Goal: Information Seeking & Learning: Learn about a topic

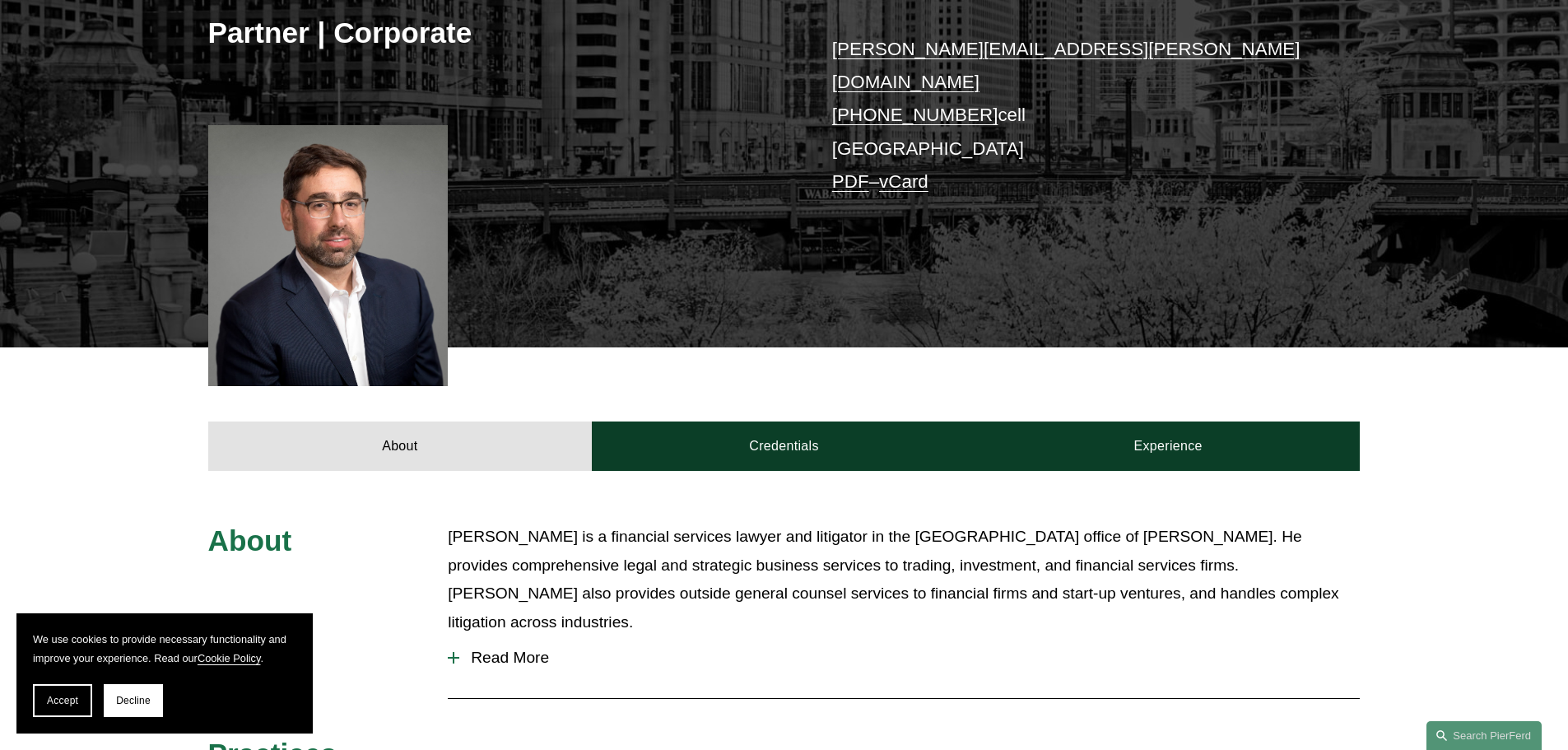
scroll to position [329, 0]
click at [488, 650] on span "Read More" at bounding box center [909, 659] width 901 height 18
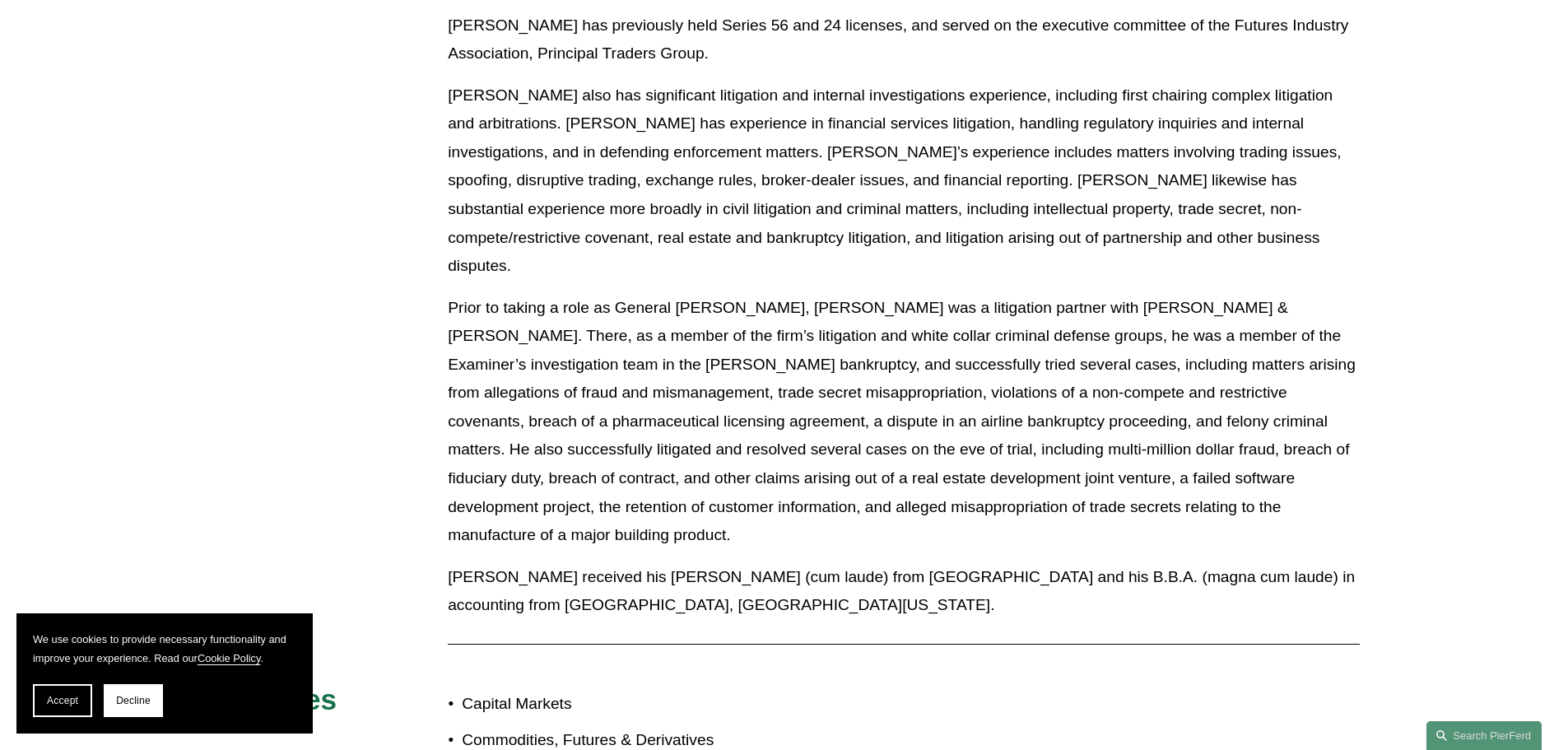
scroll to position [1482, 0]
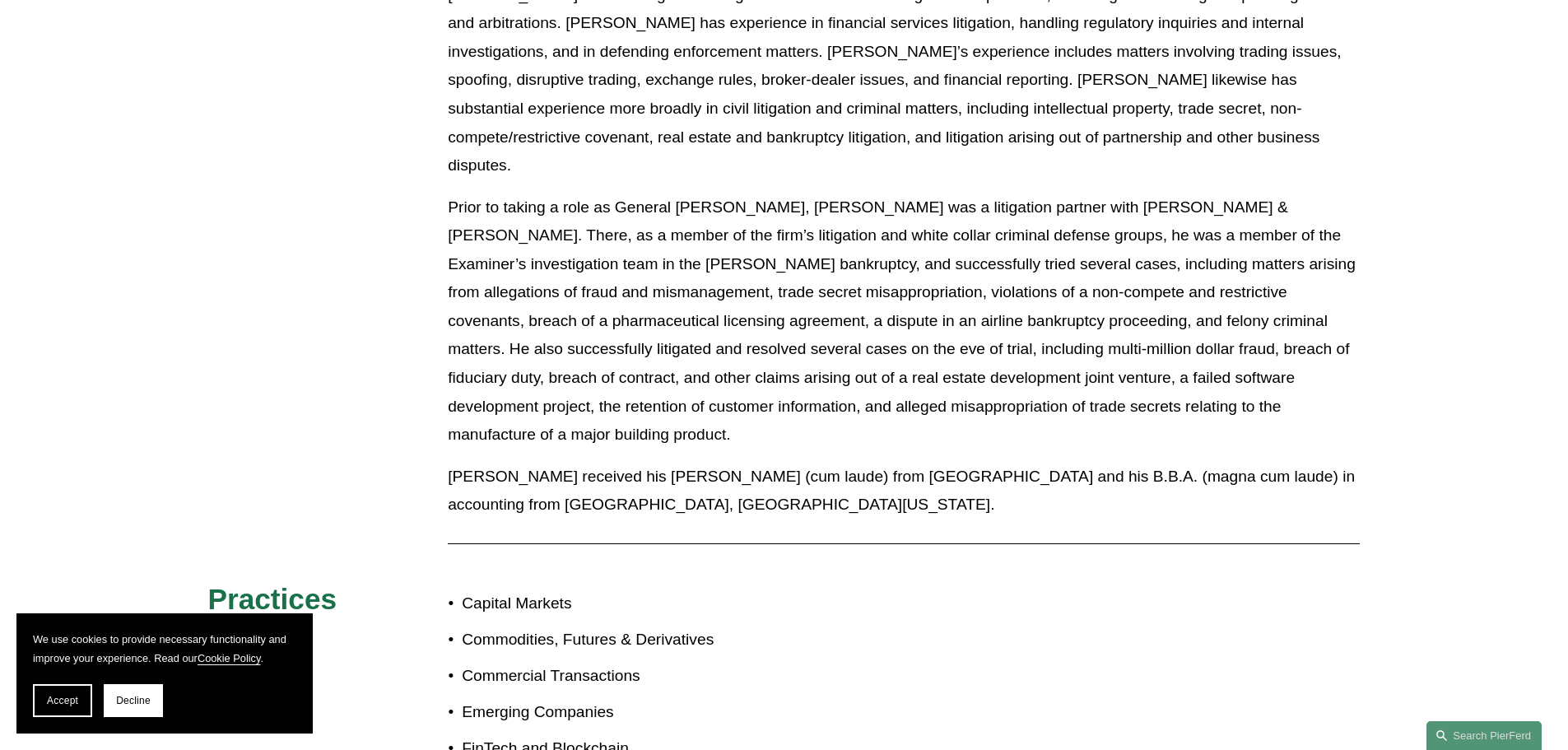
click at [553, 734] on p "FinTech and Blockchain" at bounding box center [623, 748] width 321 height 29
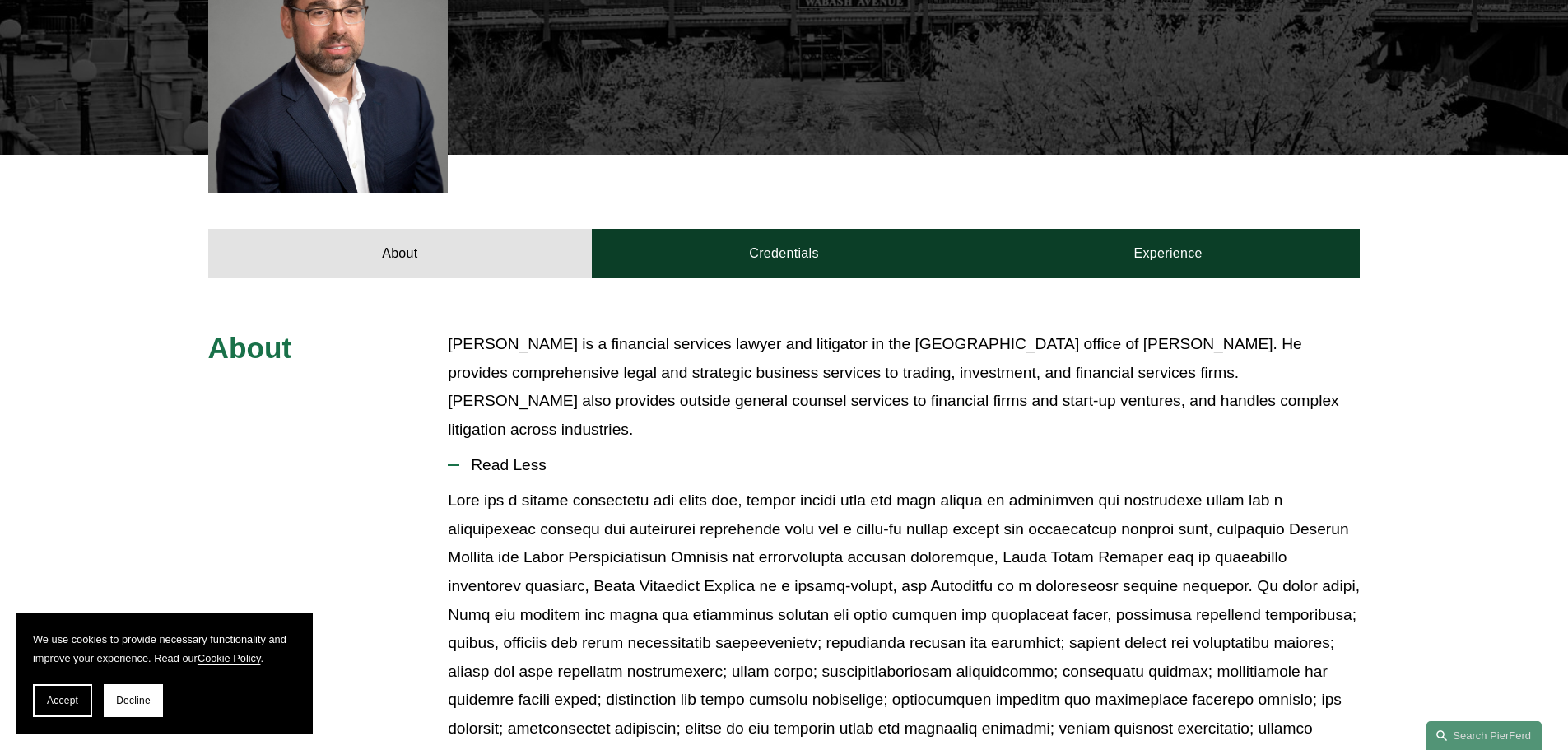
scroll to position [494, 0]
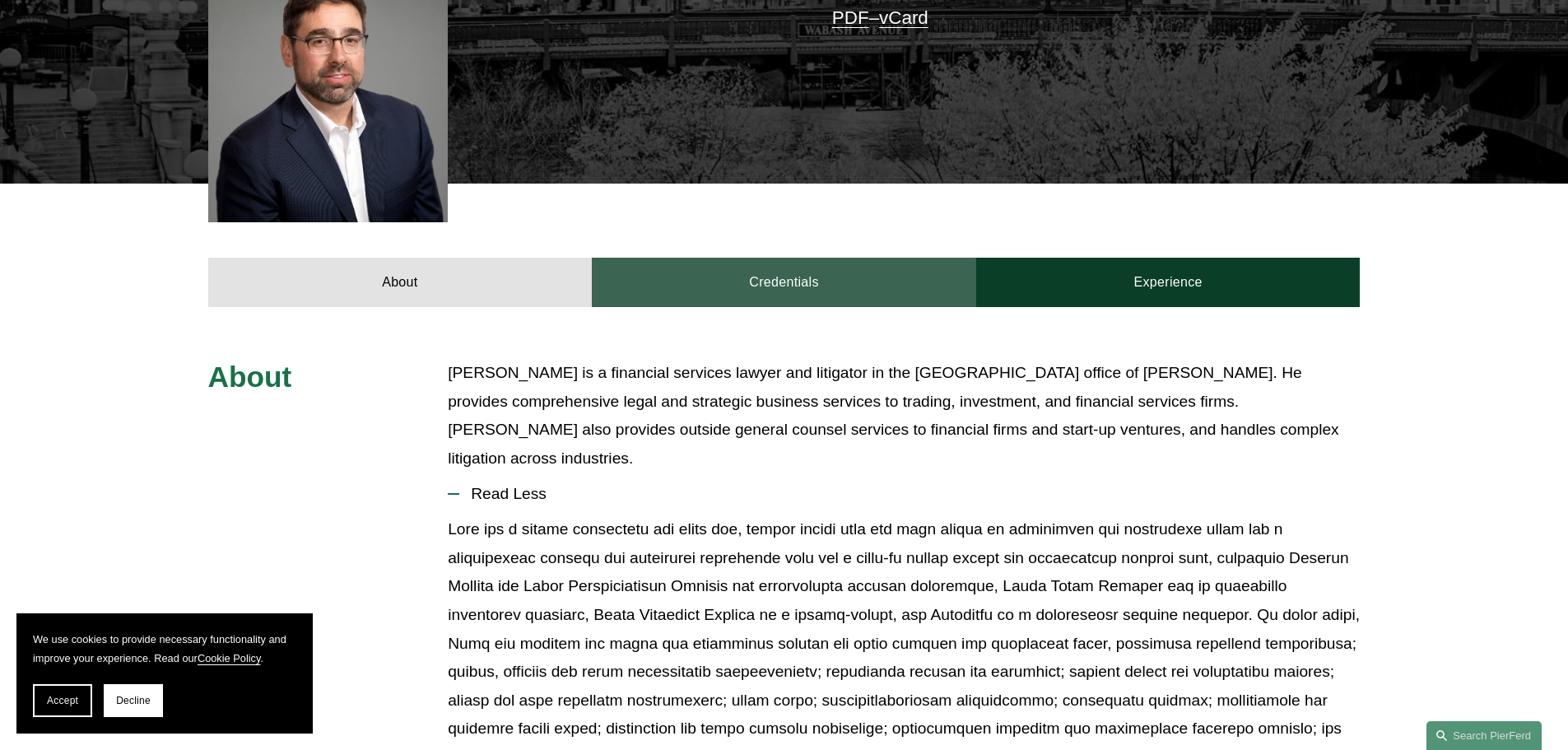
click at [783, 258] on link "Credentials" at bounding box center [784, 283] width 385 height 50
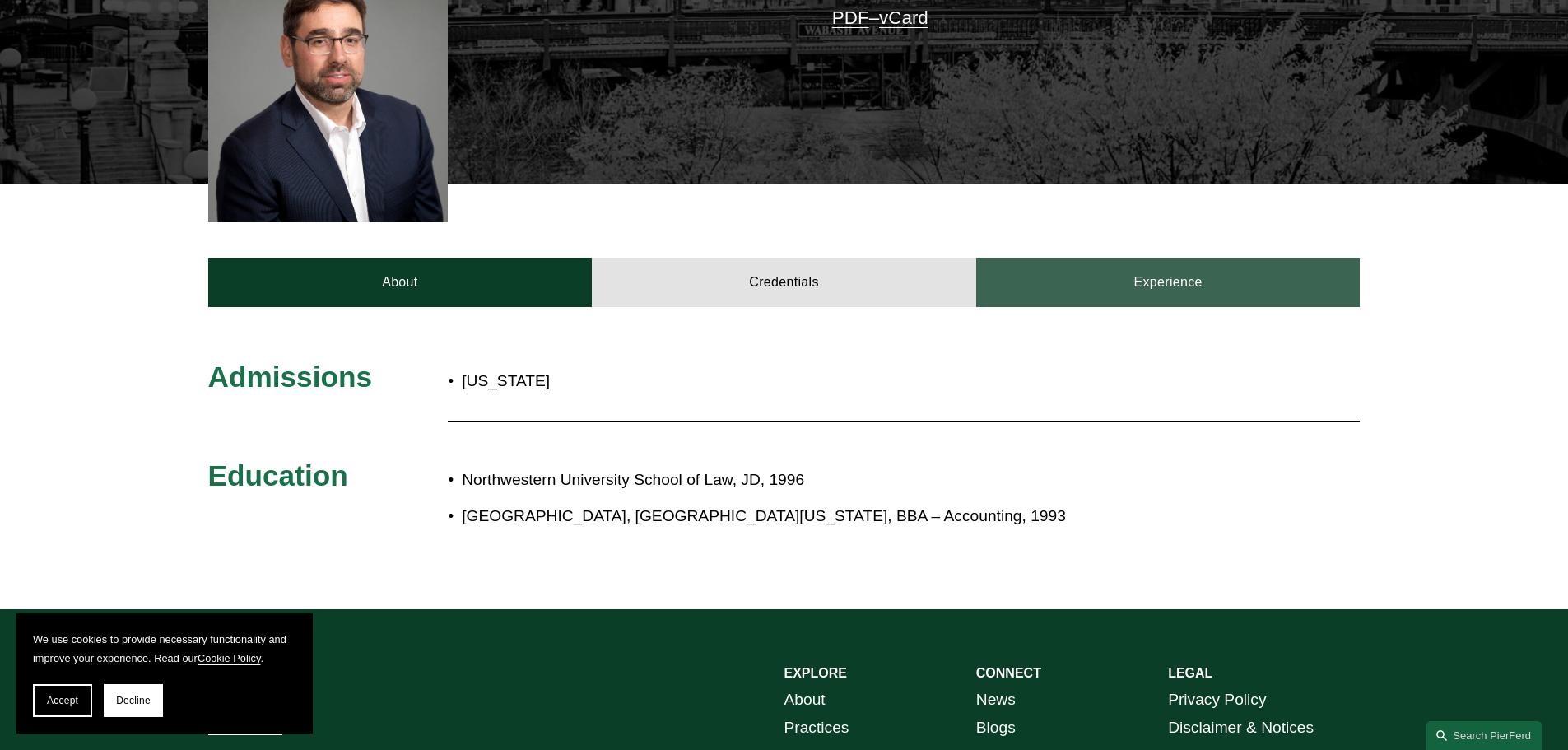
click at [1241, 258] on link "Experience" at bounding box center [1168, 283] width 385 height 50
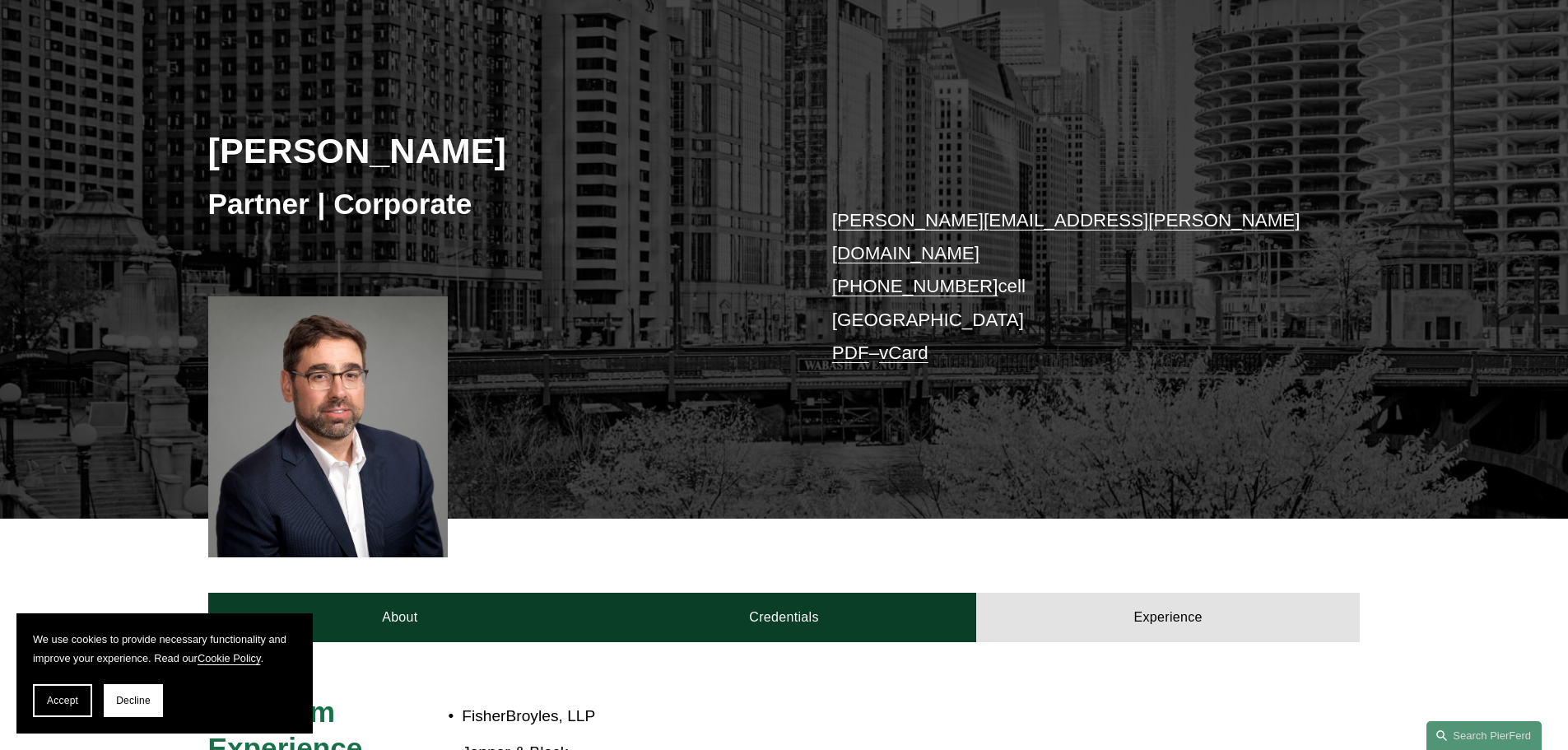
scroll to position [0, 0]
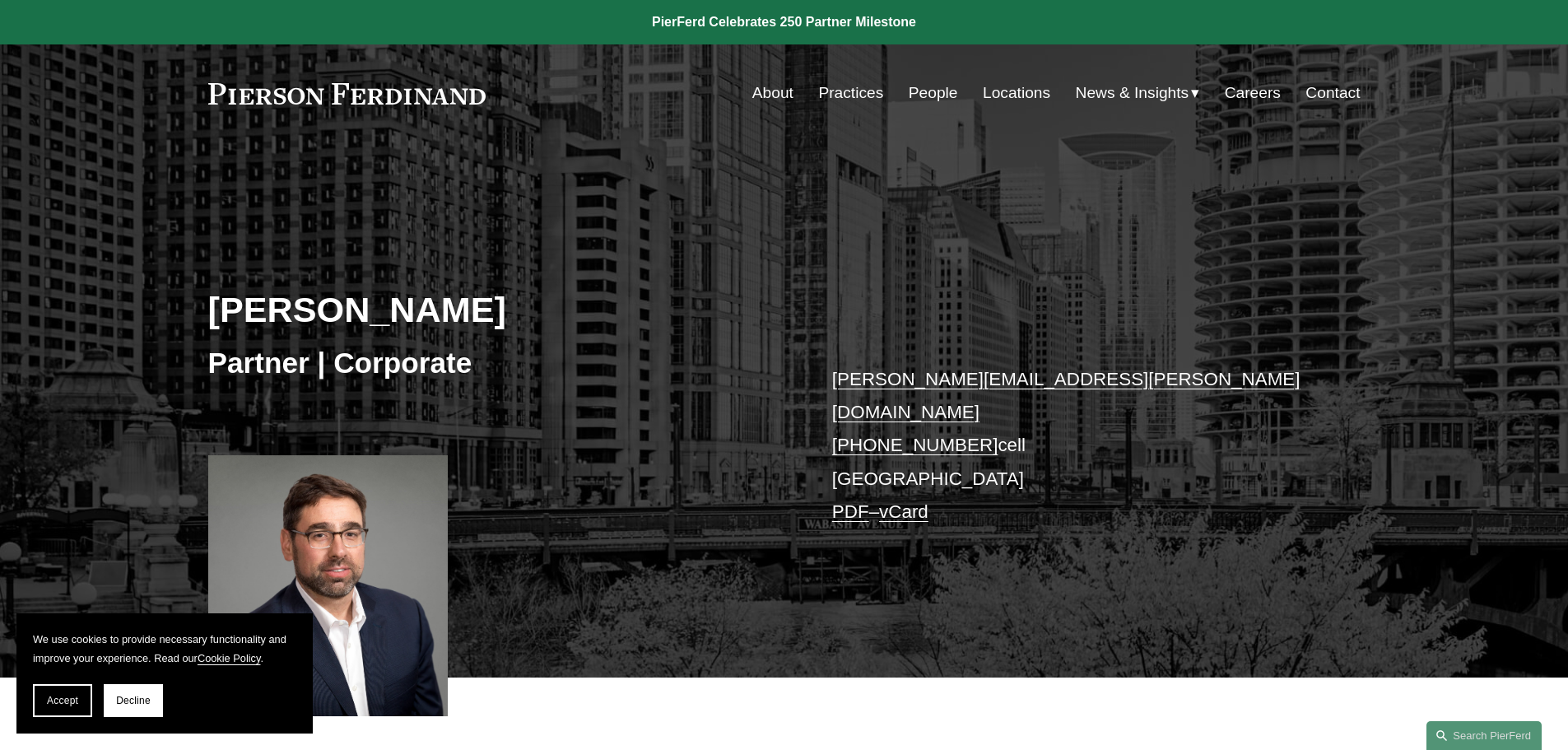
click at [830, 97] on link "Practices" at bounding box center [851, 93] width 65 height 32
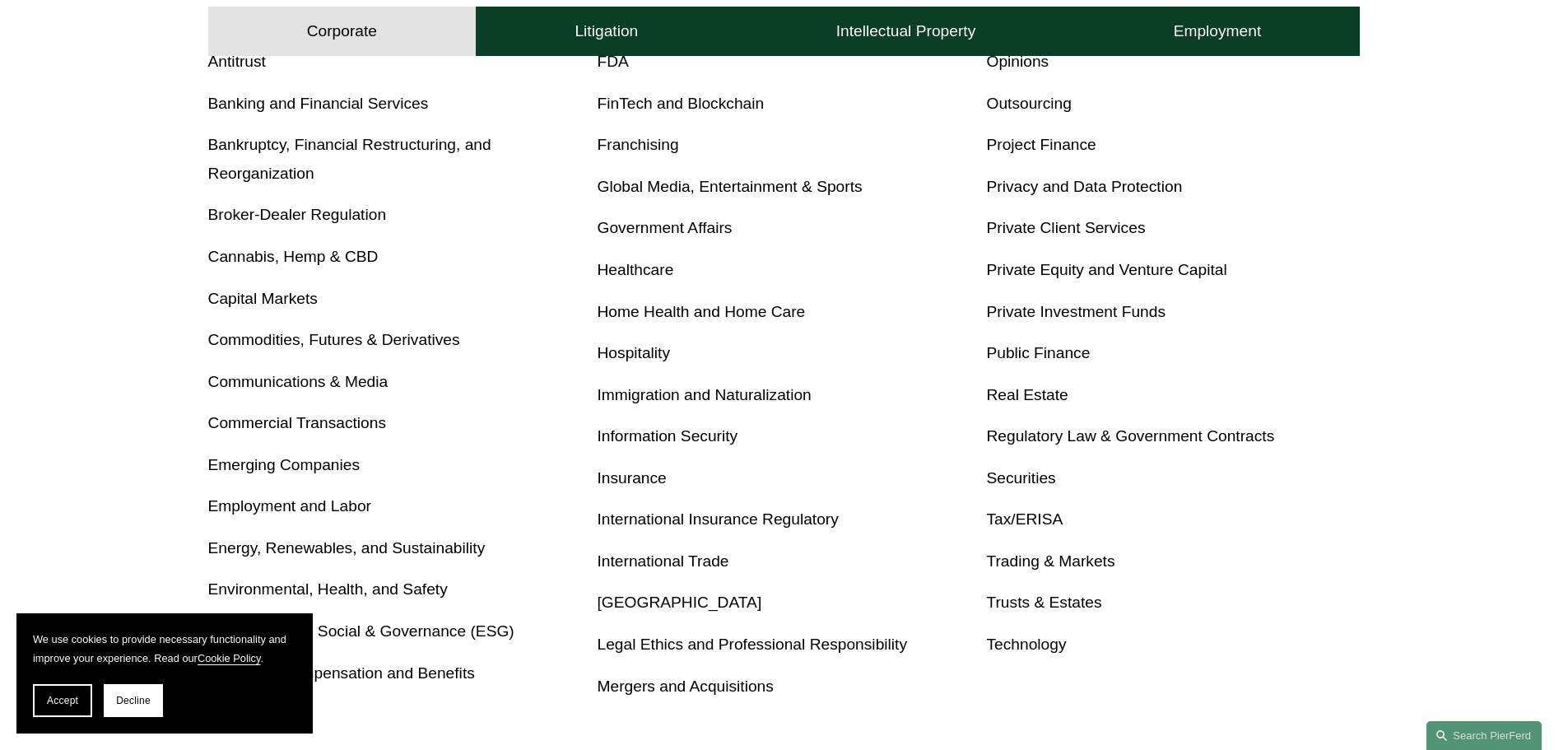
scroll to position [906, 0]
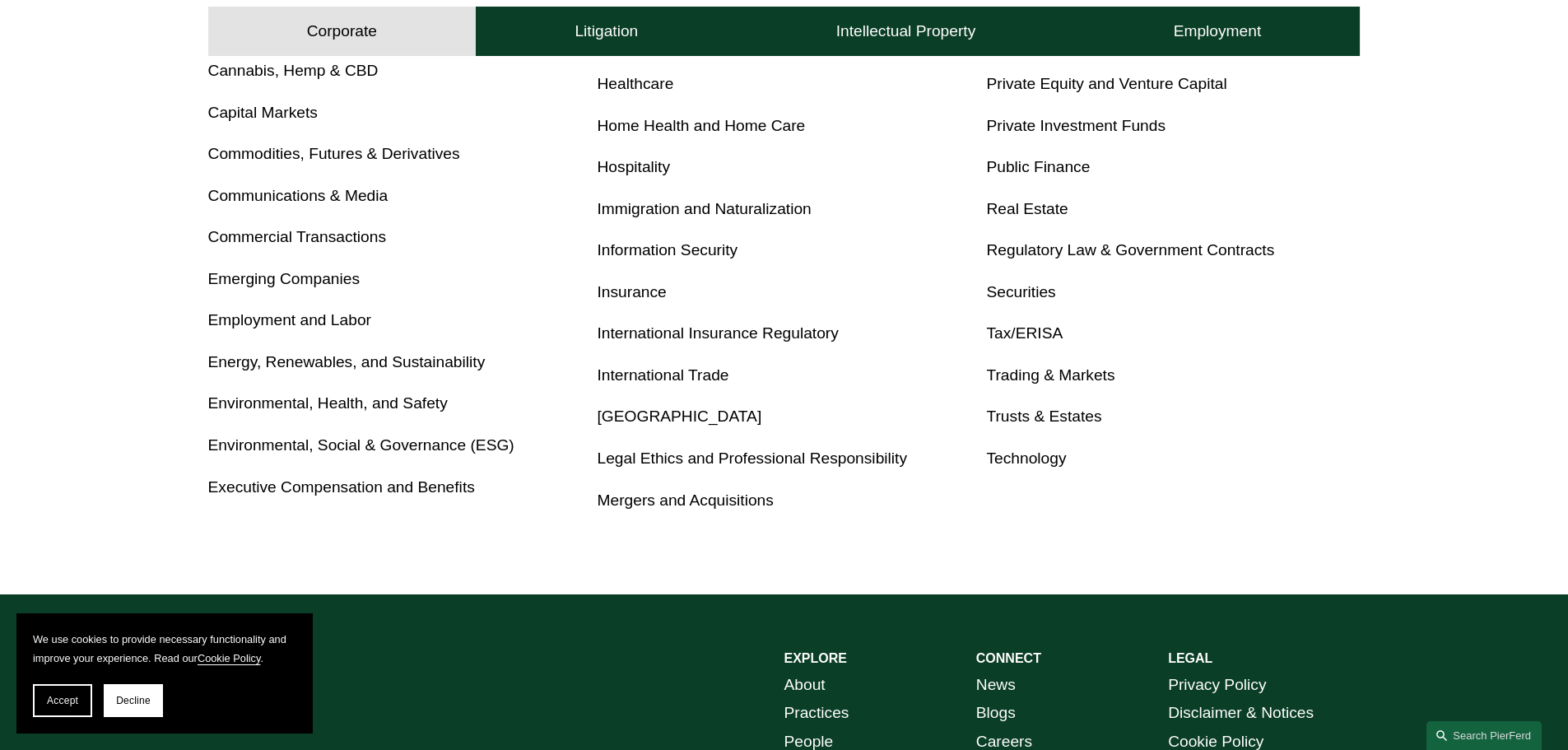
click at [1043, 288] on link "Securities" at bounding box center [1021, 291] width 69 height 17
click at [613, 33] on h4 "Litigation" at bounding box center [606, 32] width 63 height 20
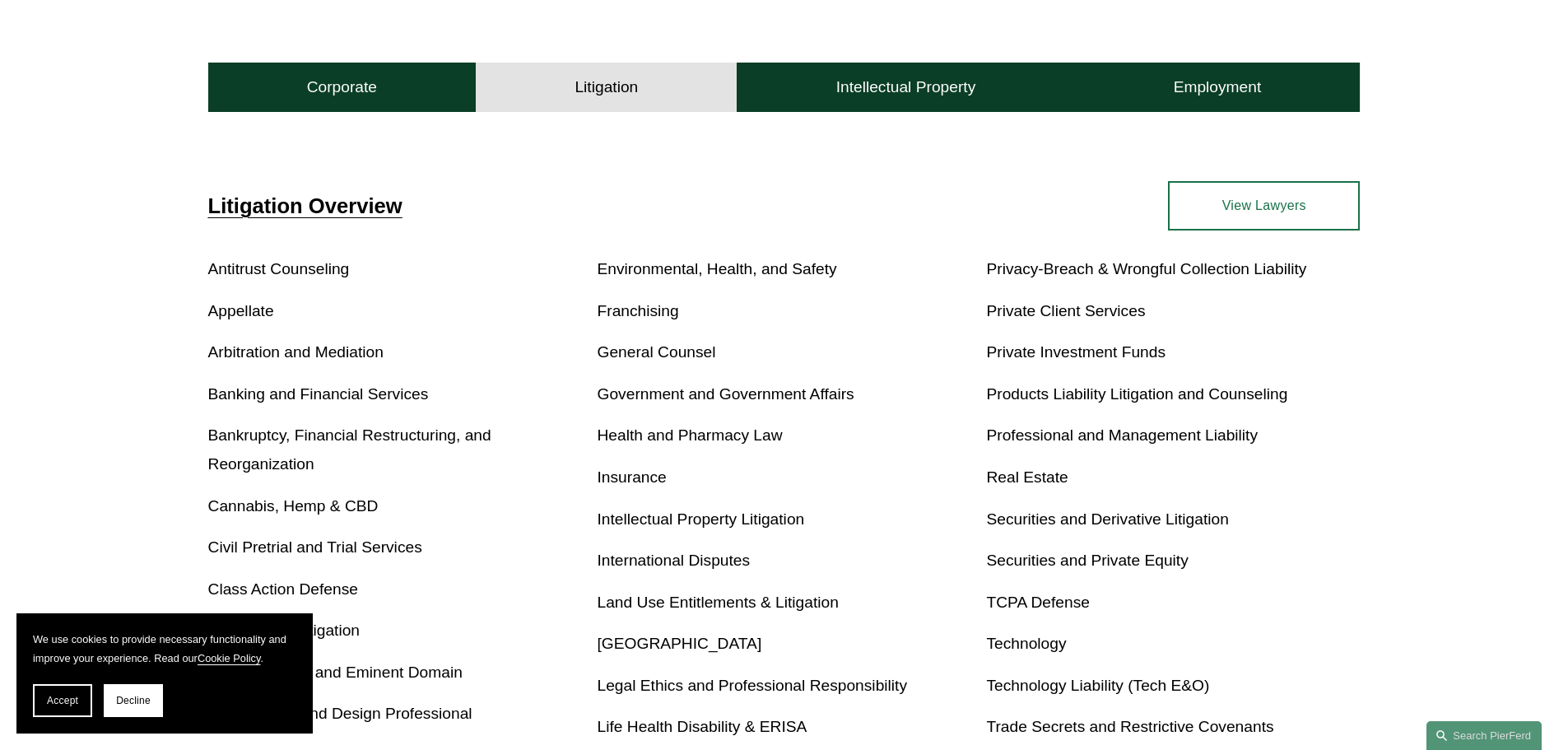
scroll to position [610, 0]
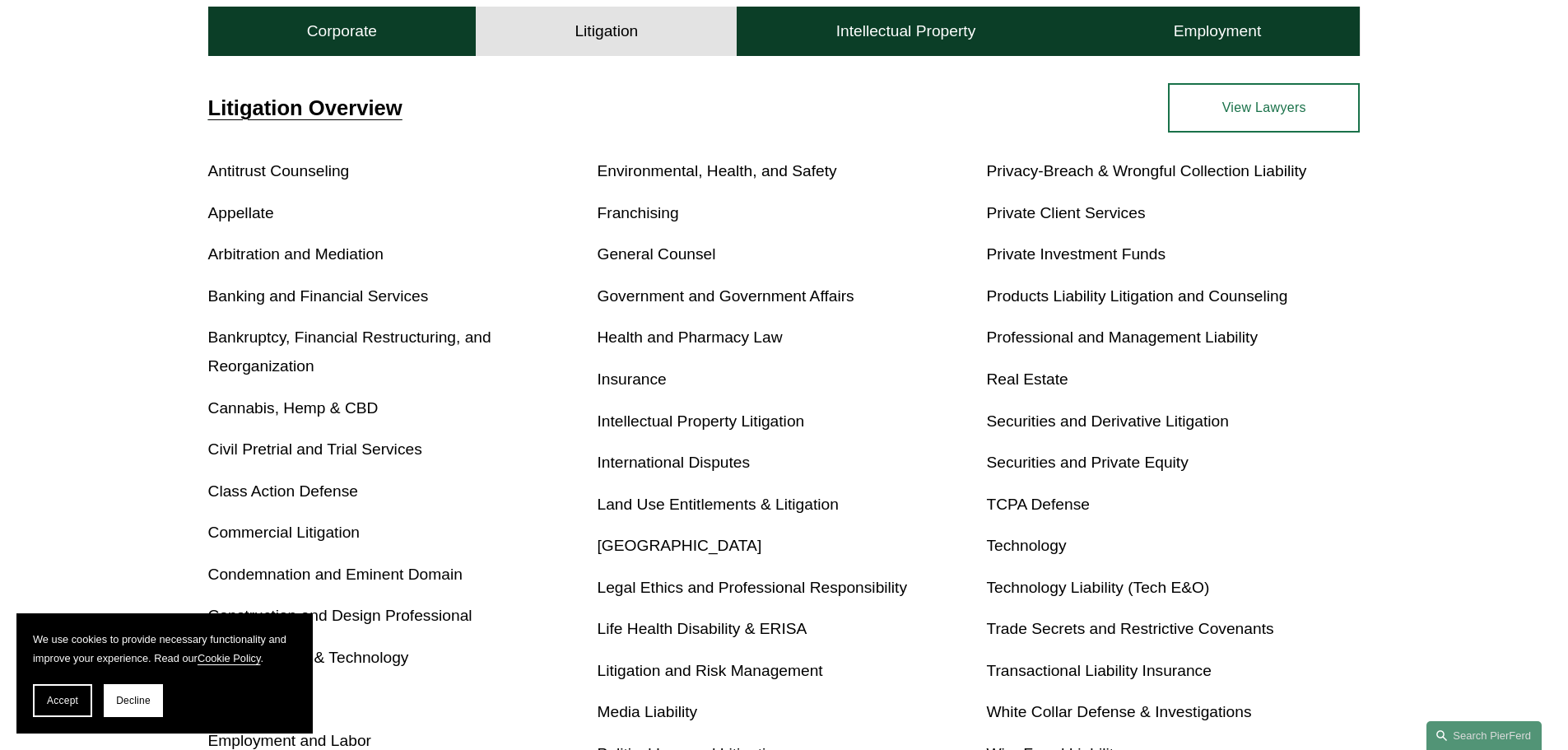
click at [1110, 424] on link "Securities and Derivative Litigation" at bounding box center [1107, 421] width 242 height 17
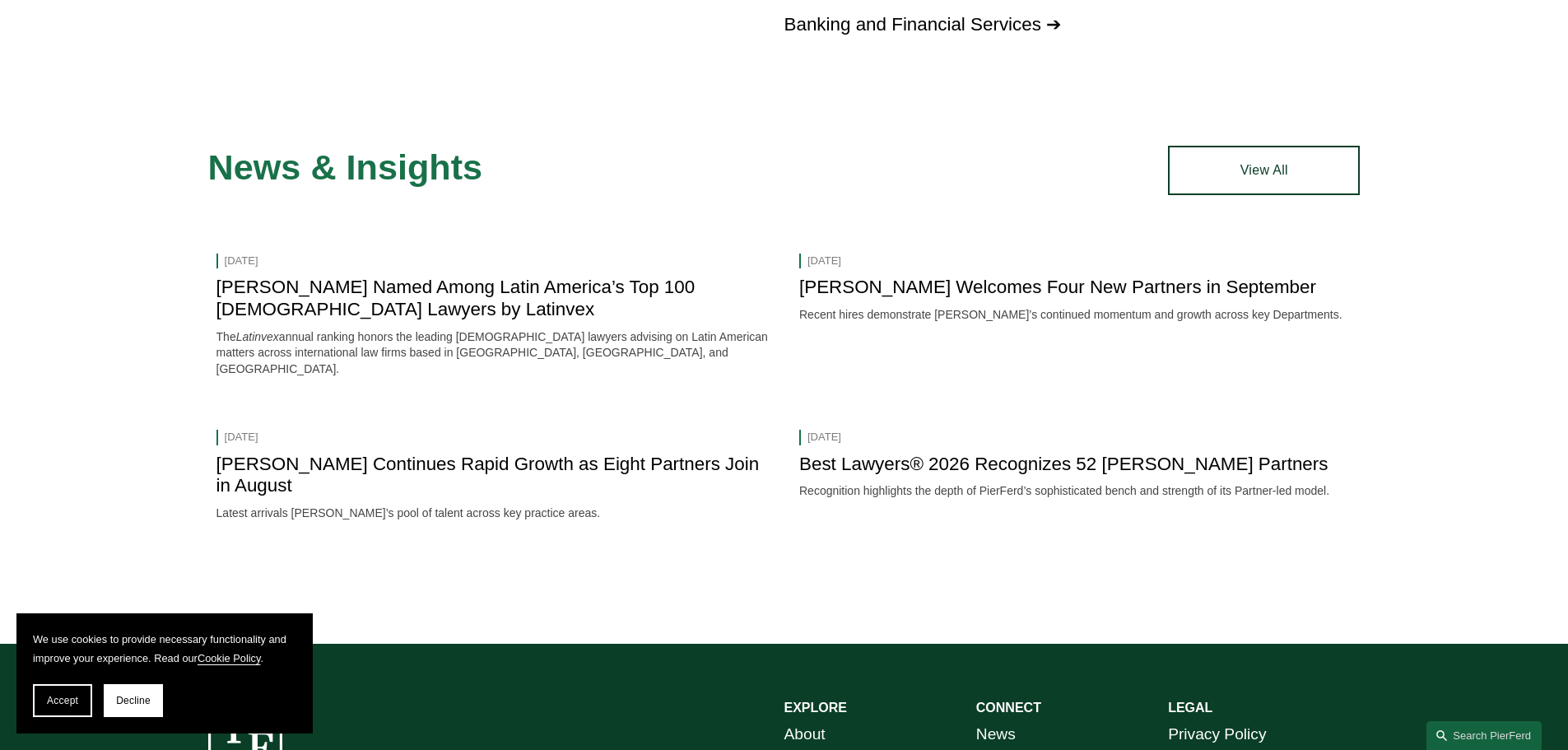
scroll to position [1976, 0]
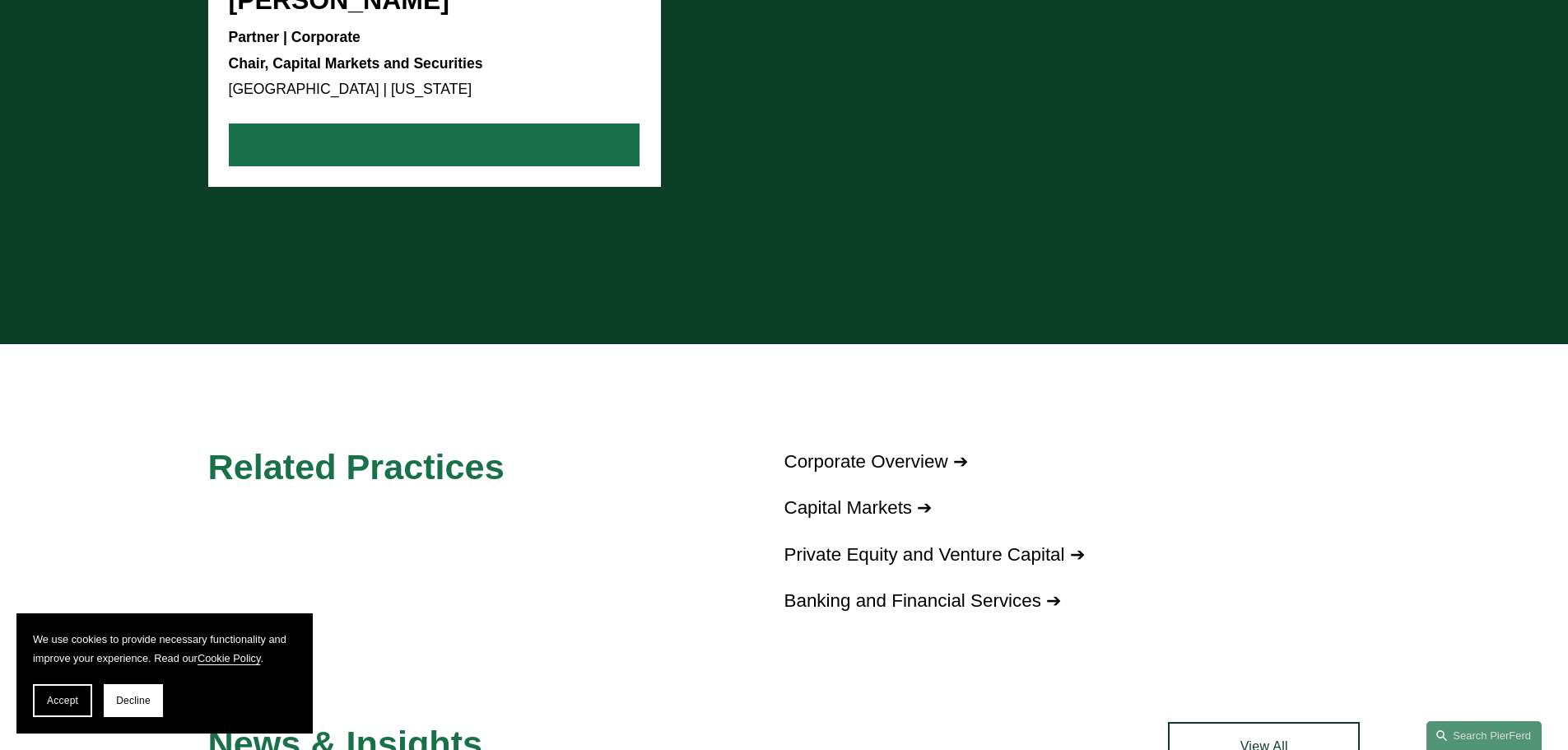
click at [411, 143] on link "View Bio" at bounding box center [434, 144] width 411 height 43
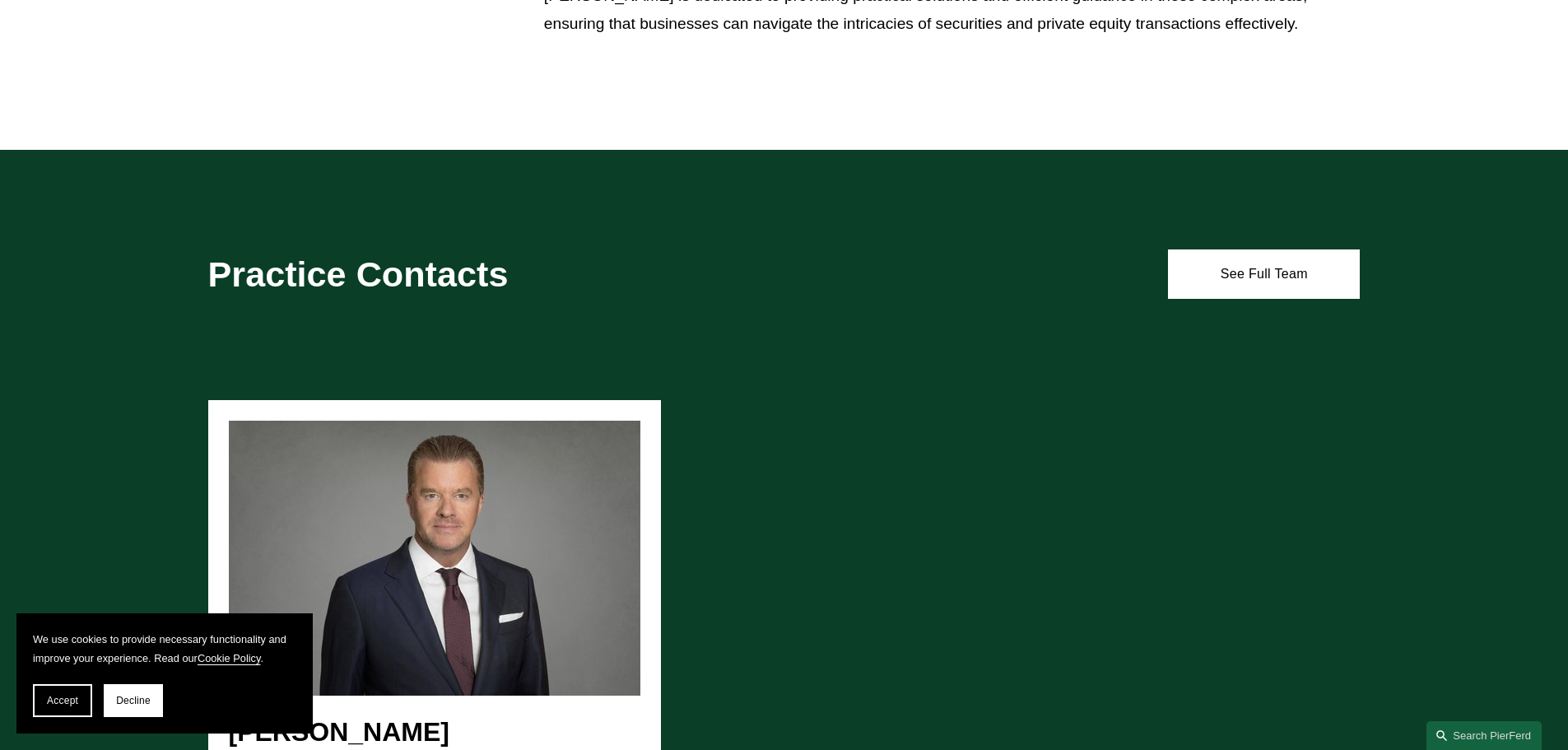
scroll to position [1098, 0]
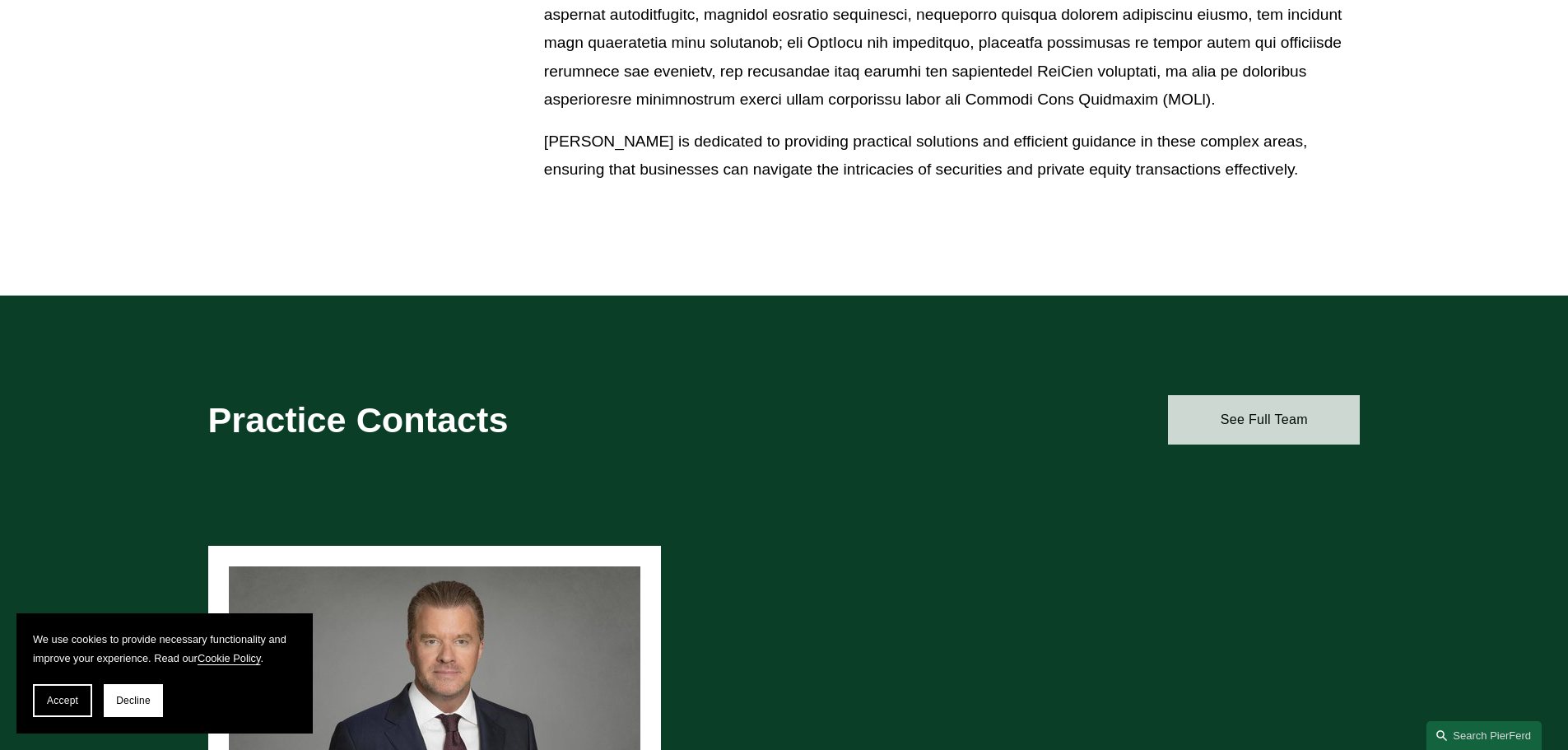
click at [1260, 429] on link "See Full Team" at bounding box center [1264, 420] width 191 height 50
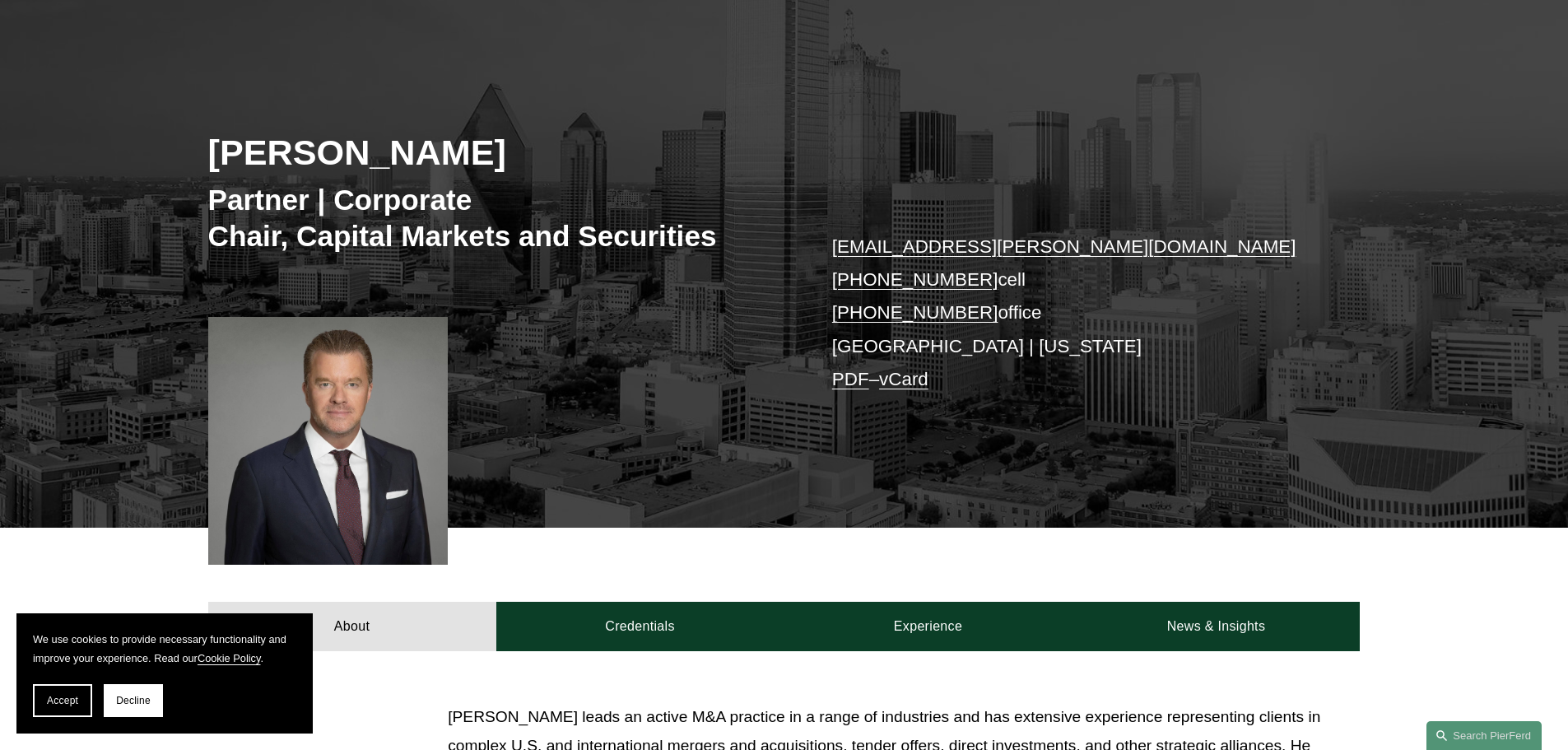
scroll to position [659, 0]
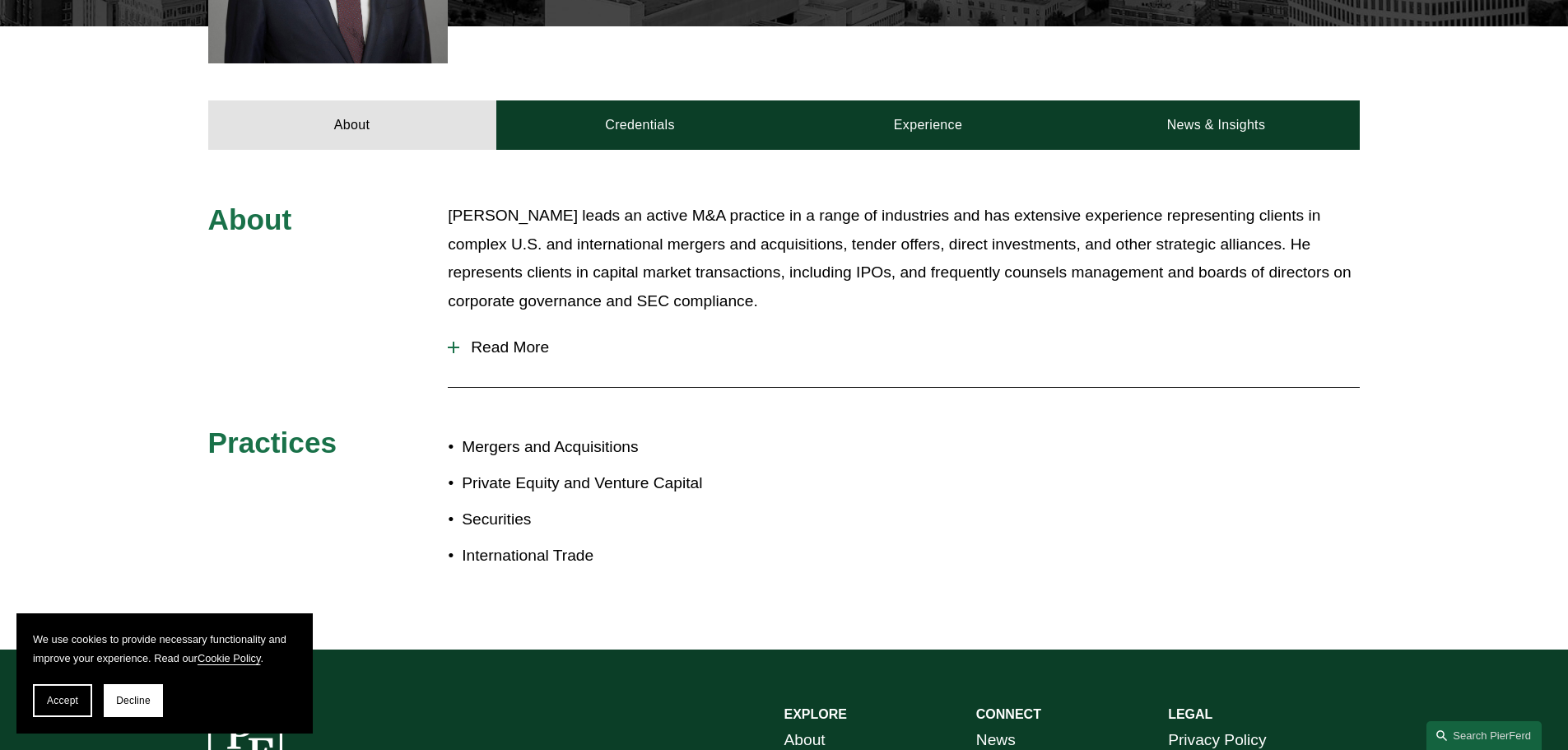
click at [536, 354] on span "Read More" at bounding box center [909, 347] width 901 height 18
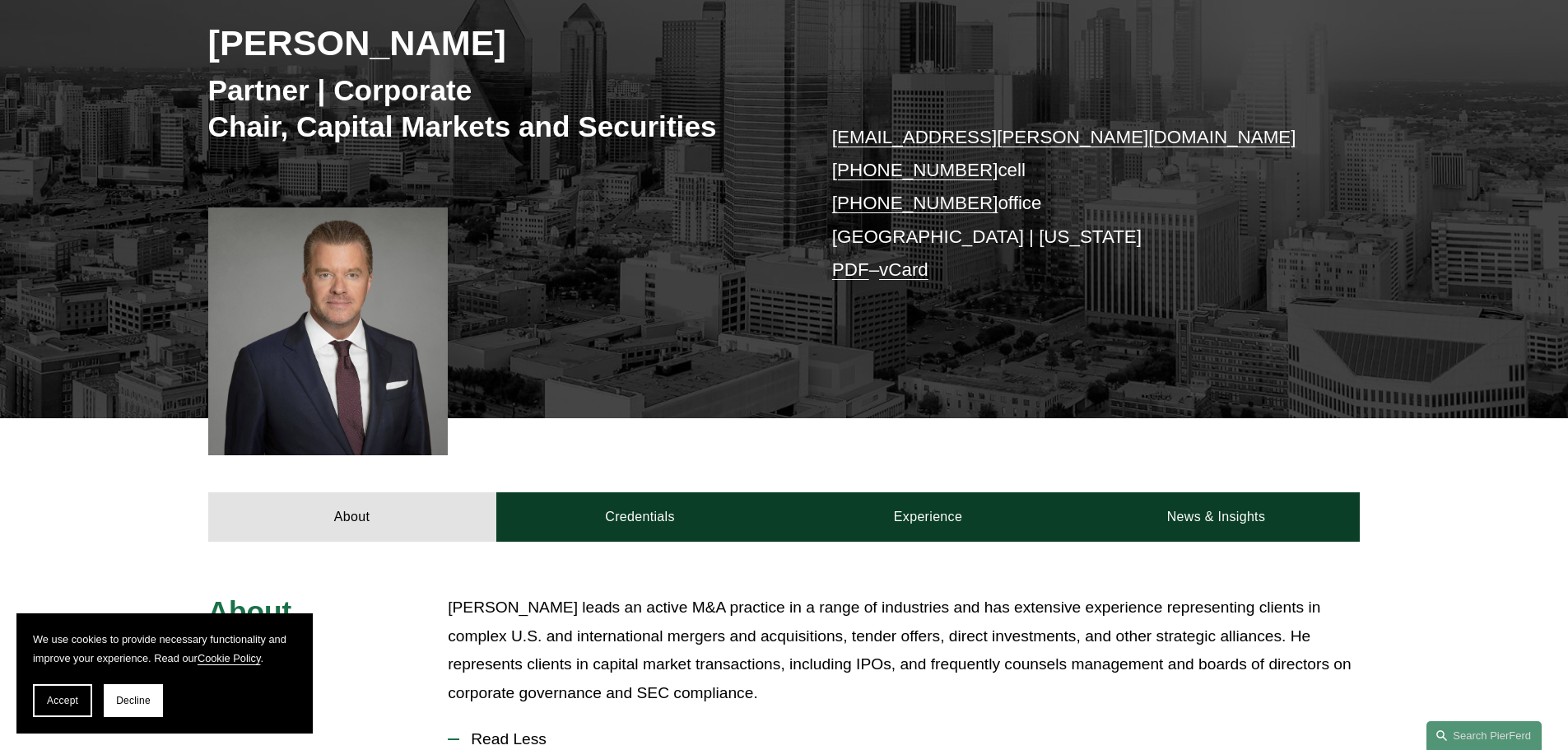
scroll to position [0, 0]
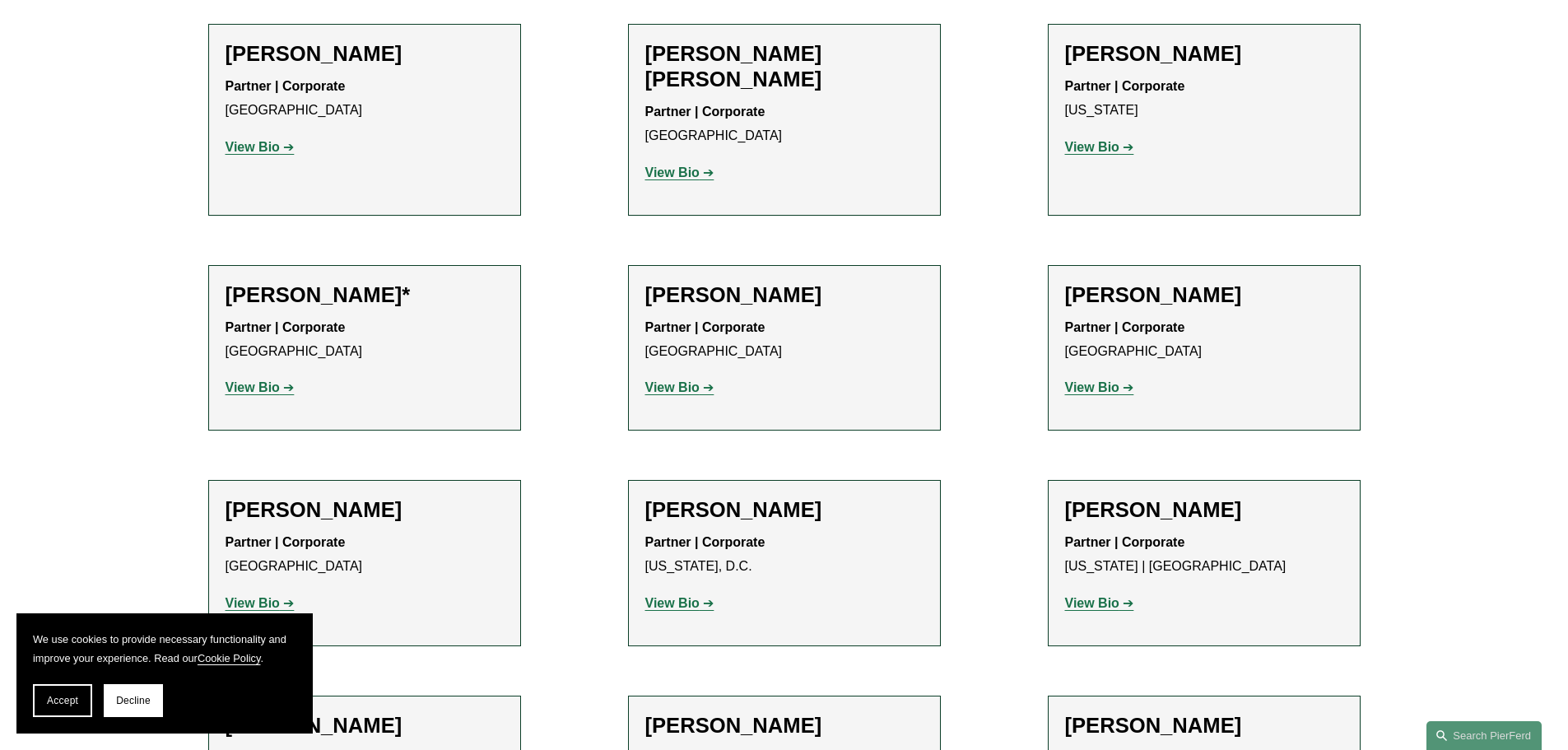
scroll to position [2882, 0]
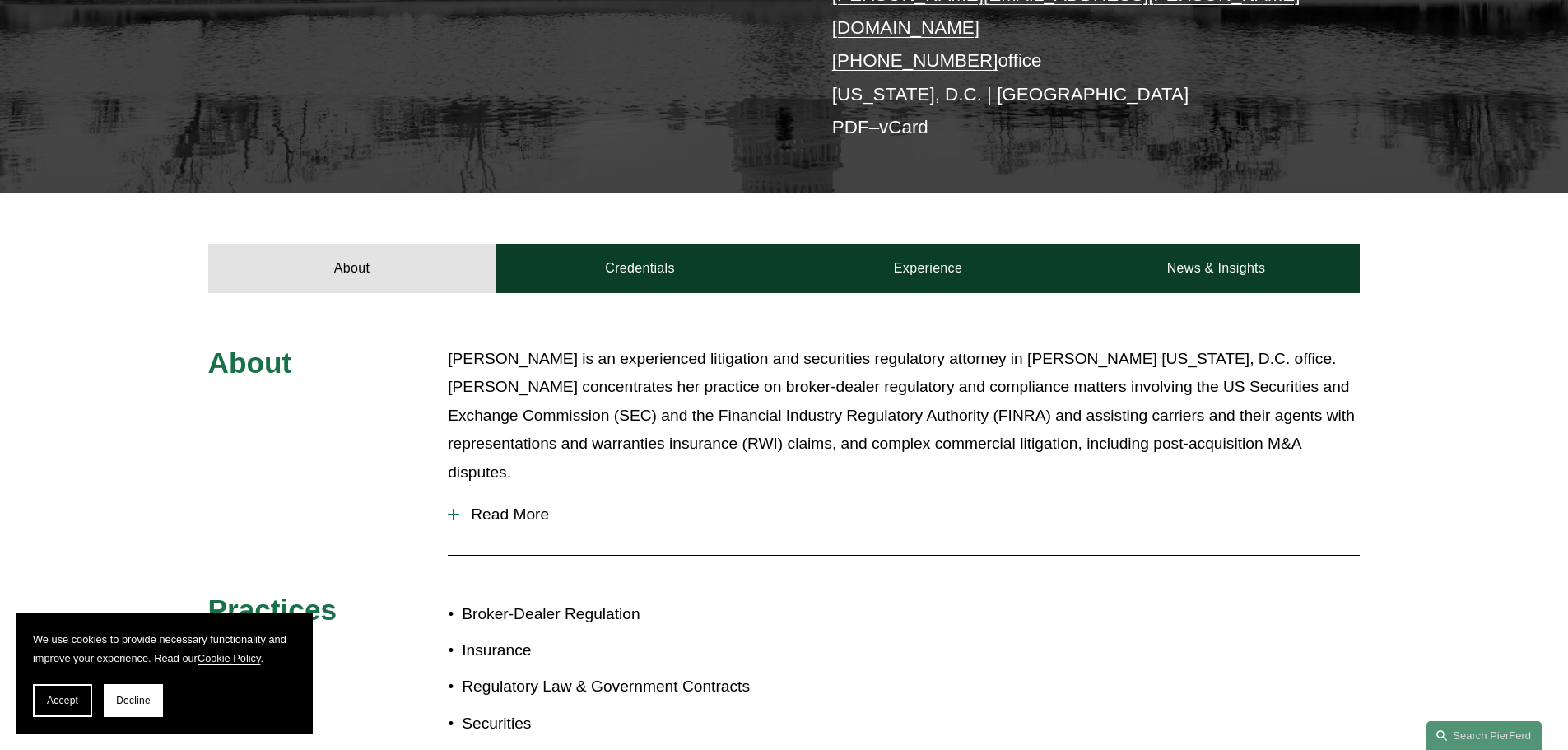
scroll to position [576, 0]
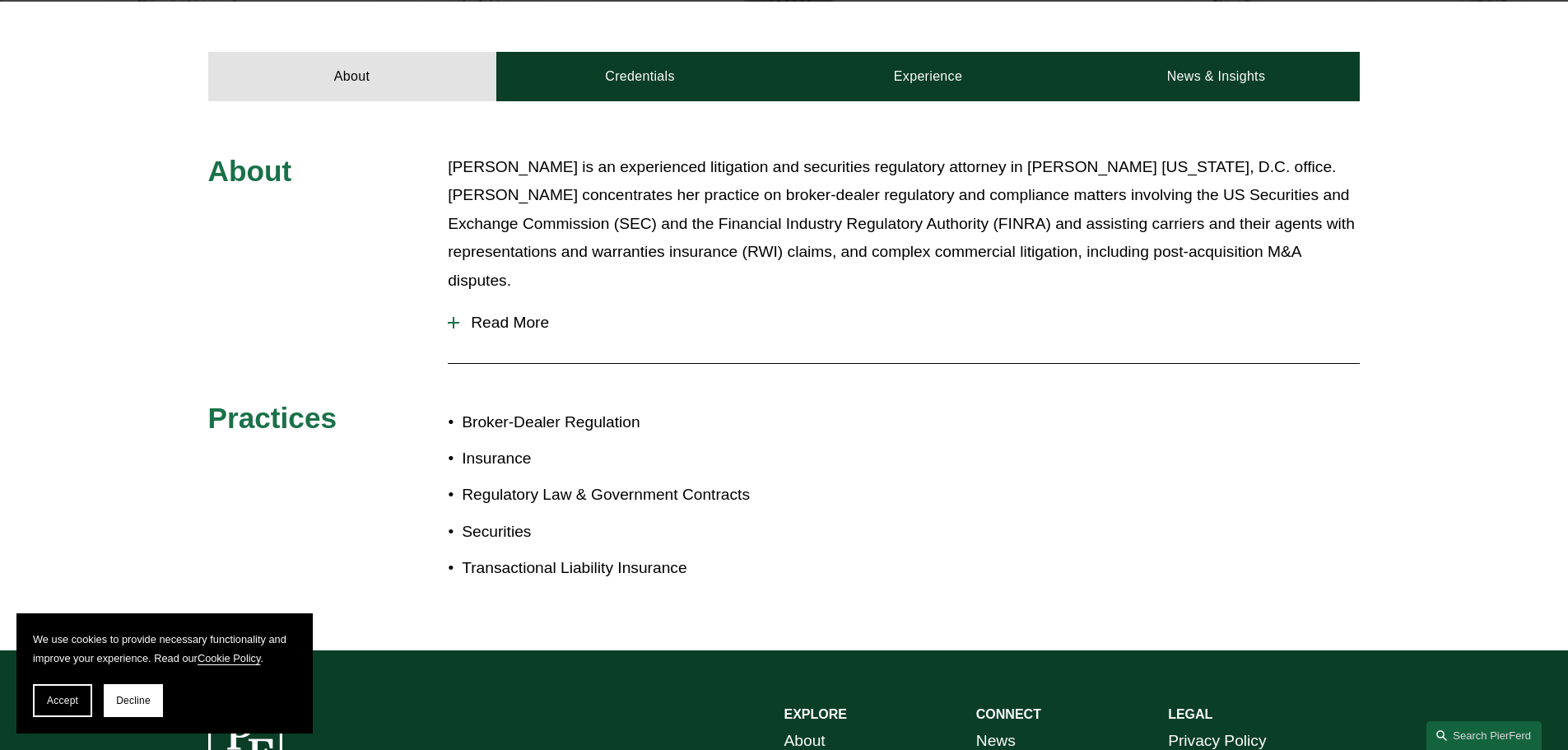
click at [513, 302] on button "Read More" at bounding box center [903, 322] width 911 height 43
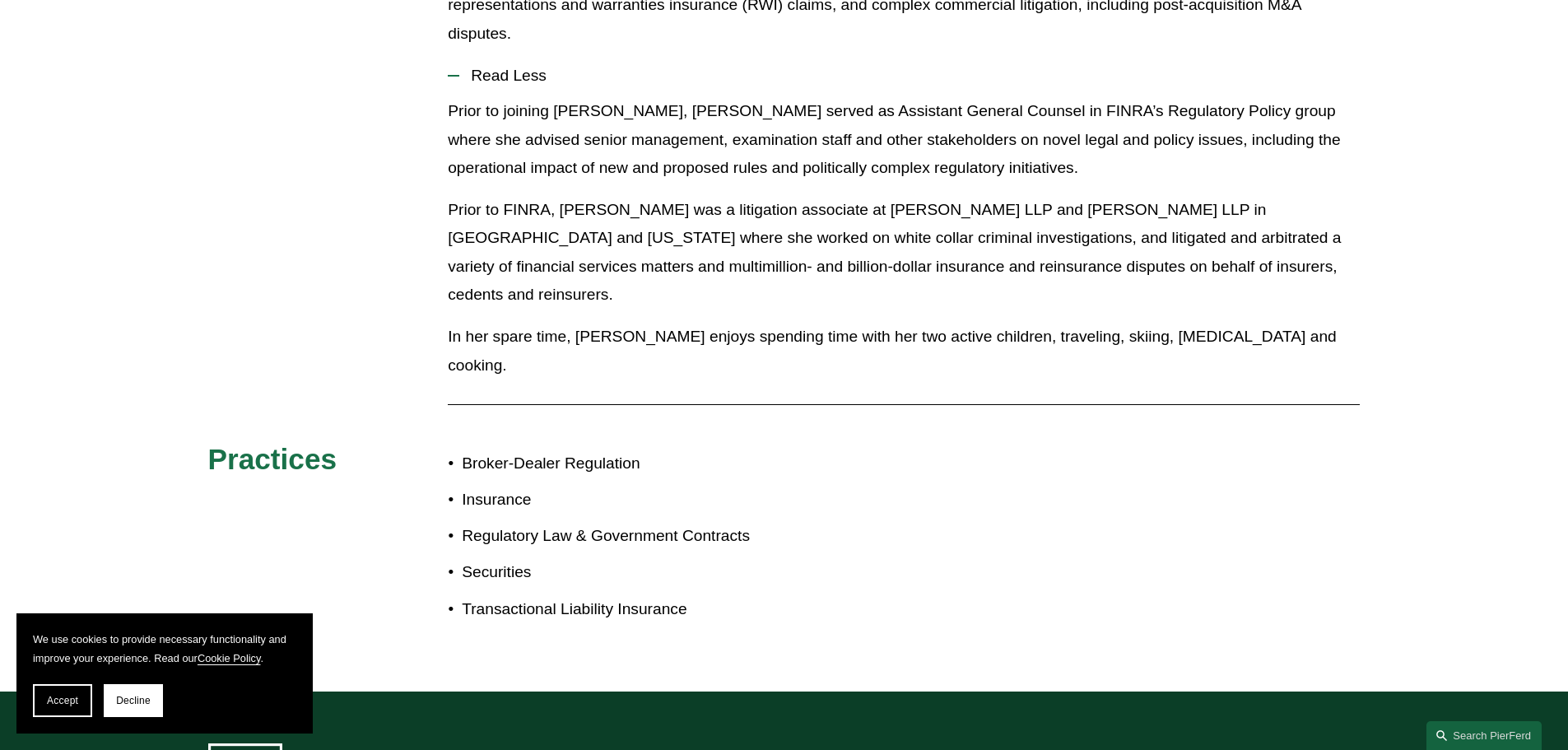
scroll to position [329, 0]
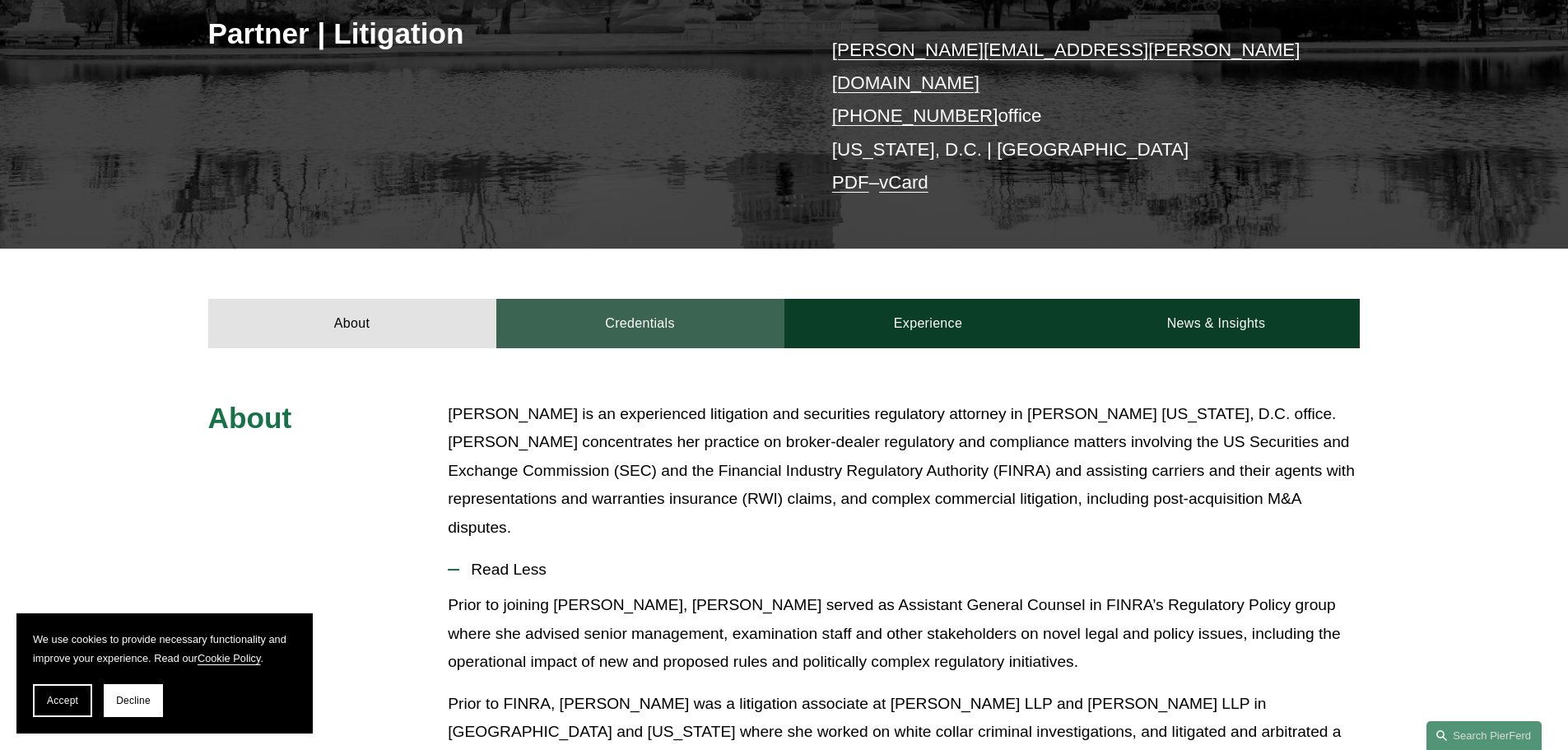
click at [740, 299] on link "Credentials" at bounding box center [640, 323] width 288 height 50
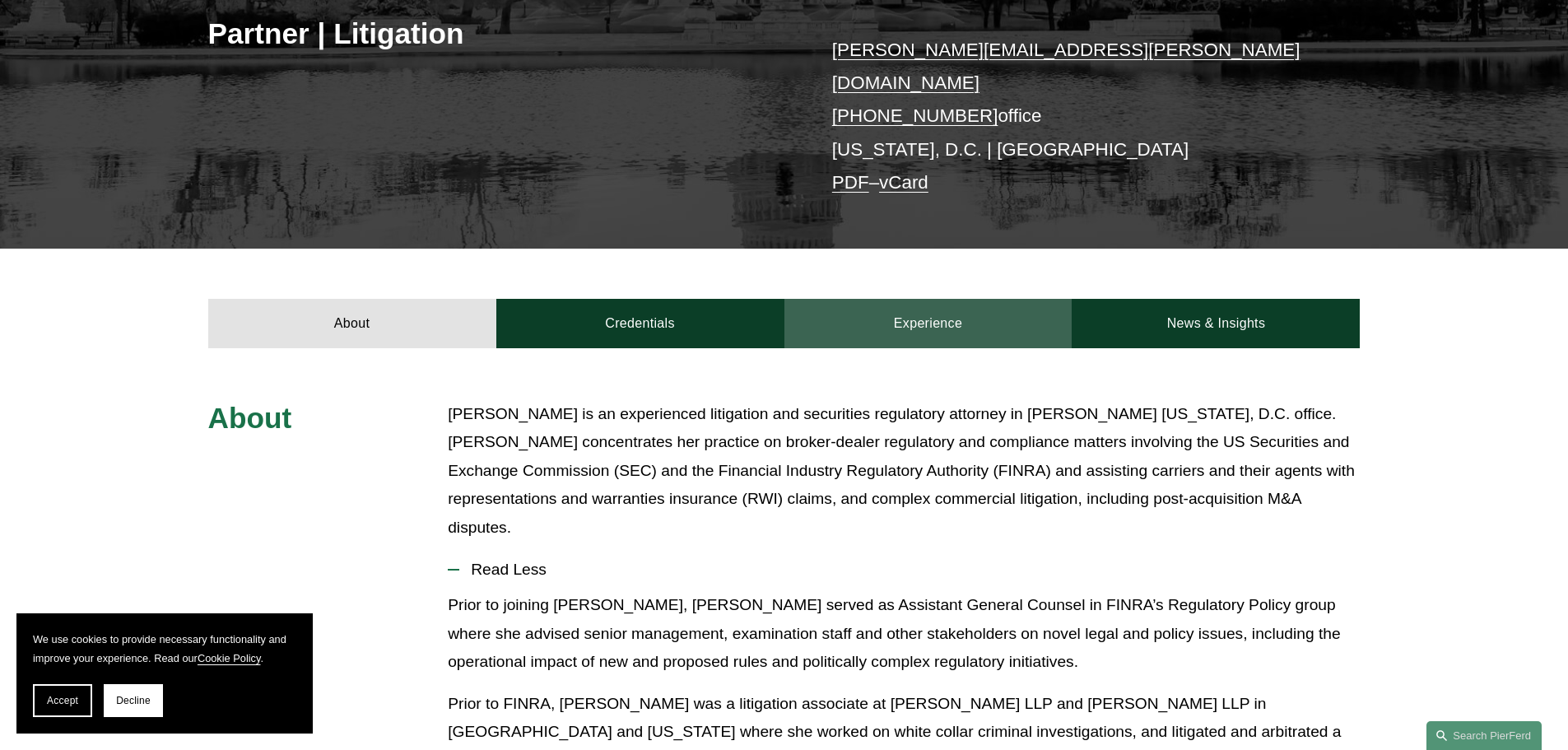
click at [903, 310] on link "Experience" at bounding box center [928, 323] width 288 height 50
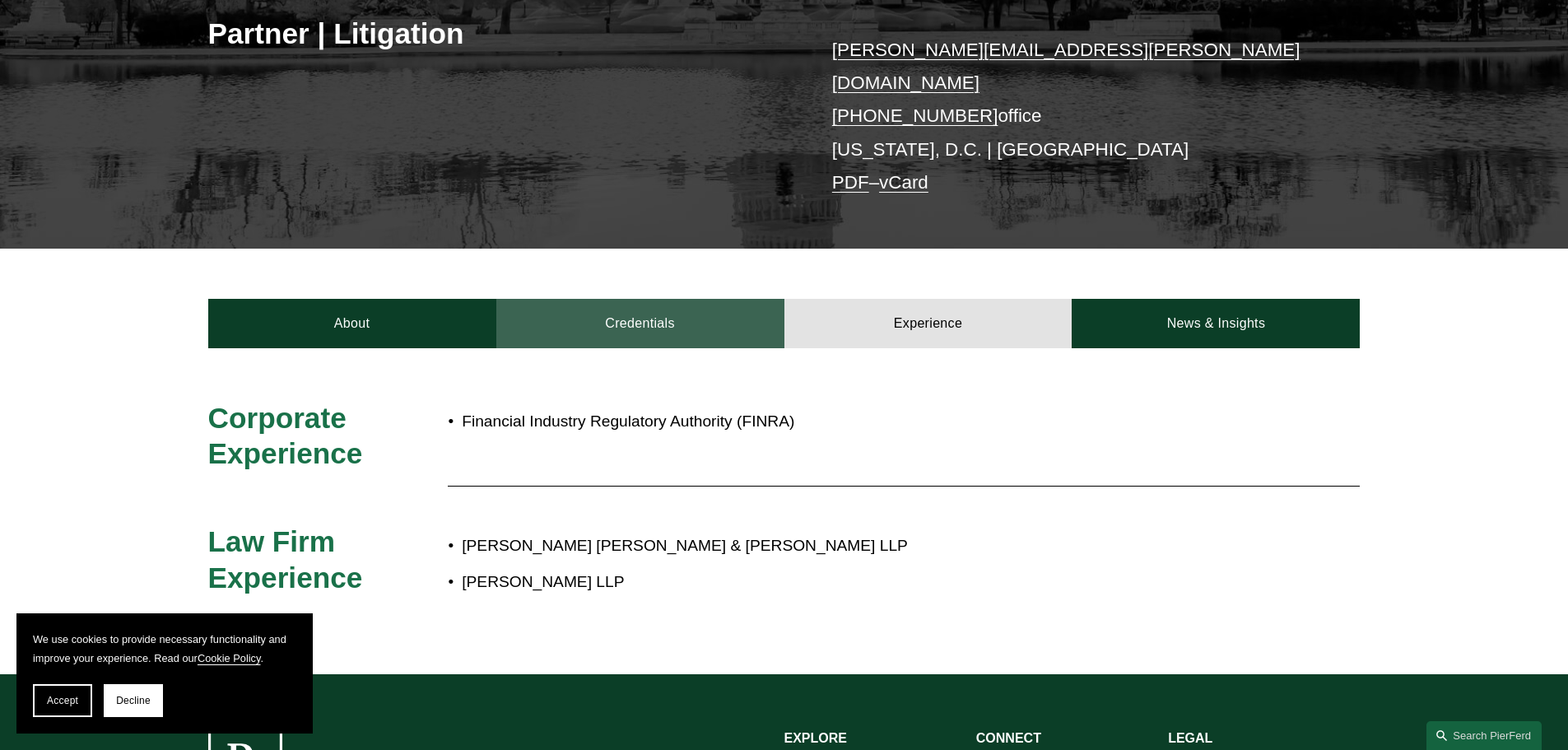
click at [684, 303] on link "Credentials" at bounding box center [640, 323] width 288 height 50
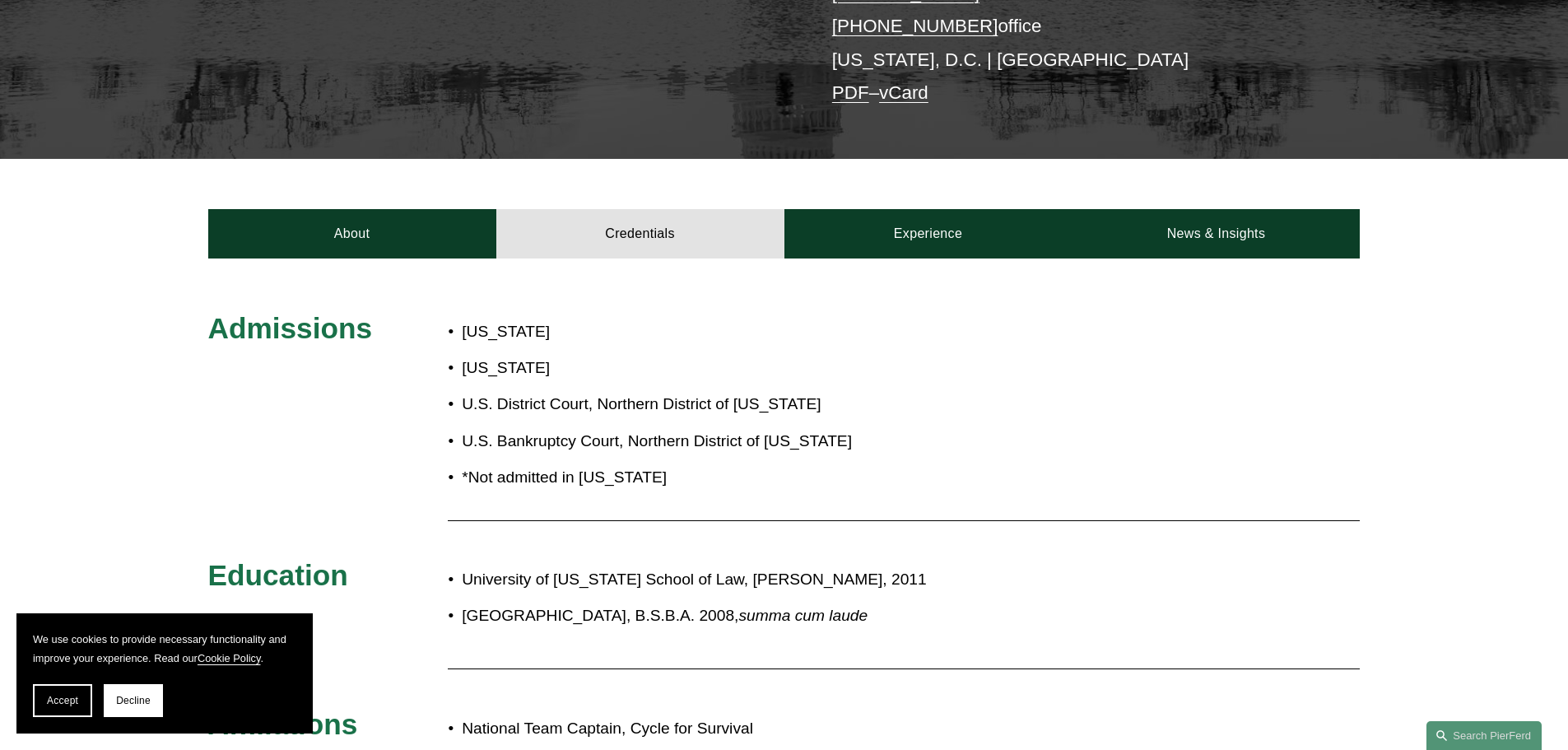
scroll to position [165, 0]
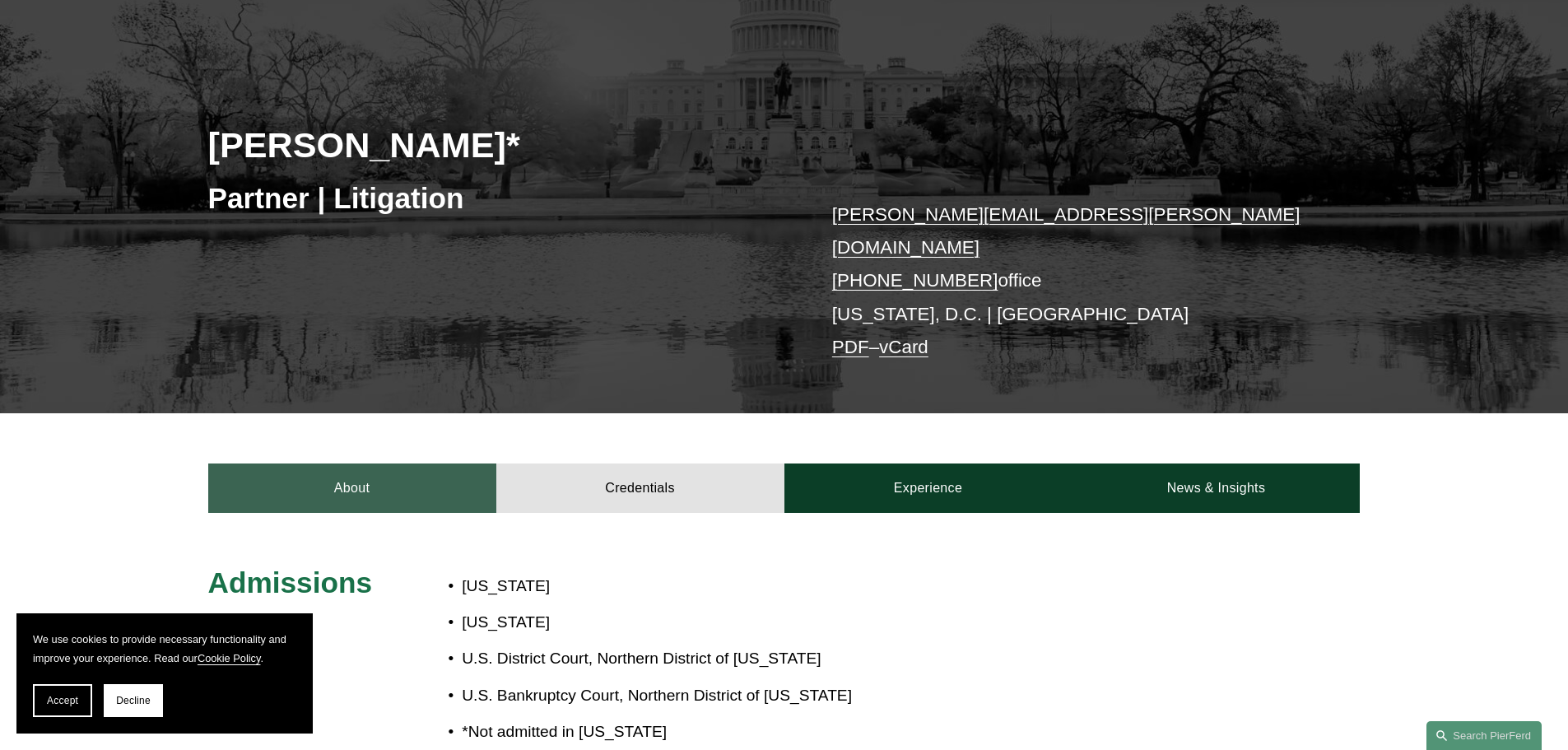
click at [398, 463] on link "About" at bounding box center [352, 488] width 288 height 50
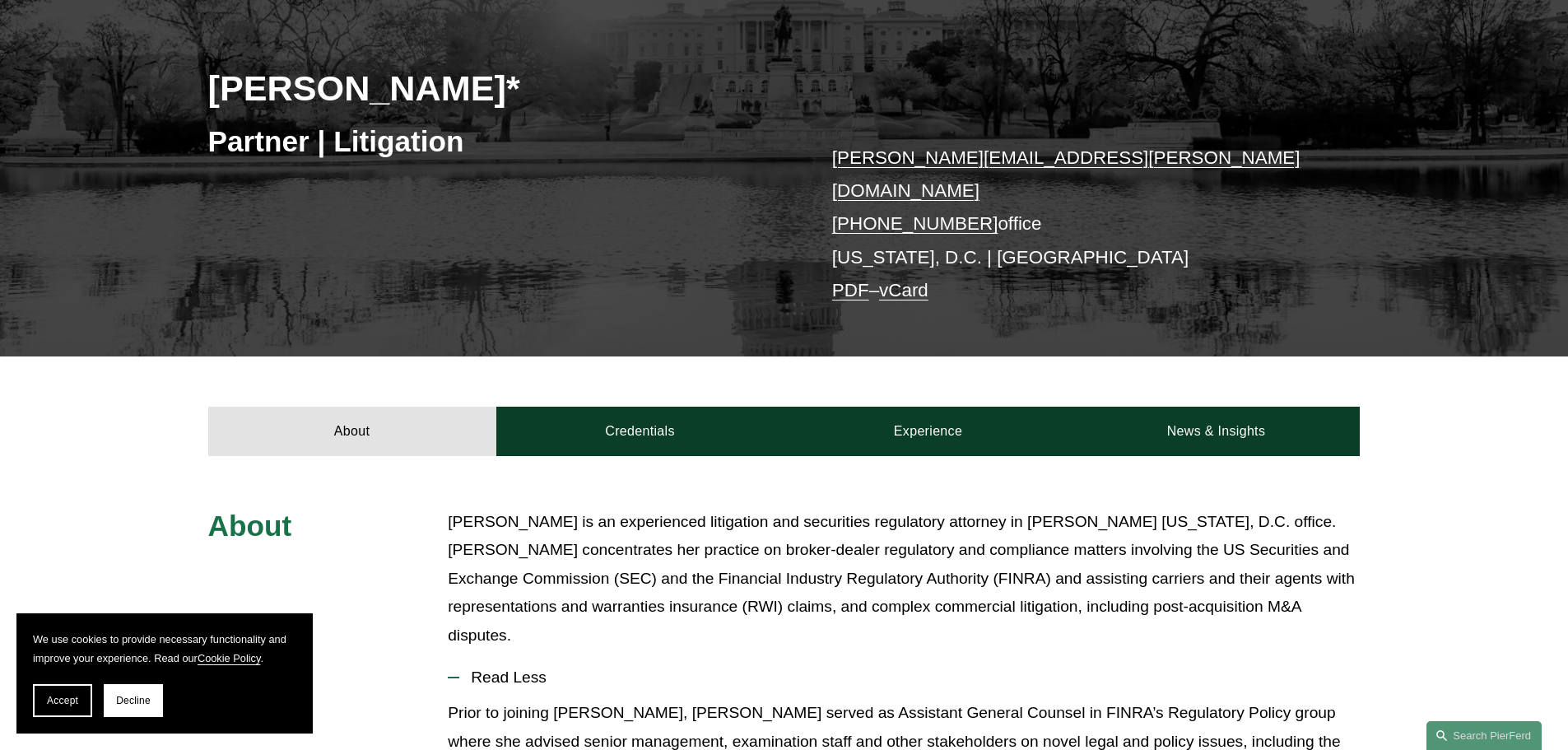
scroll to position [247, 0]
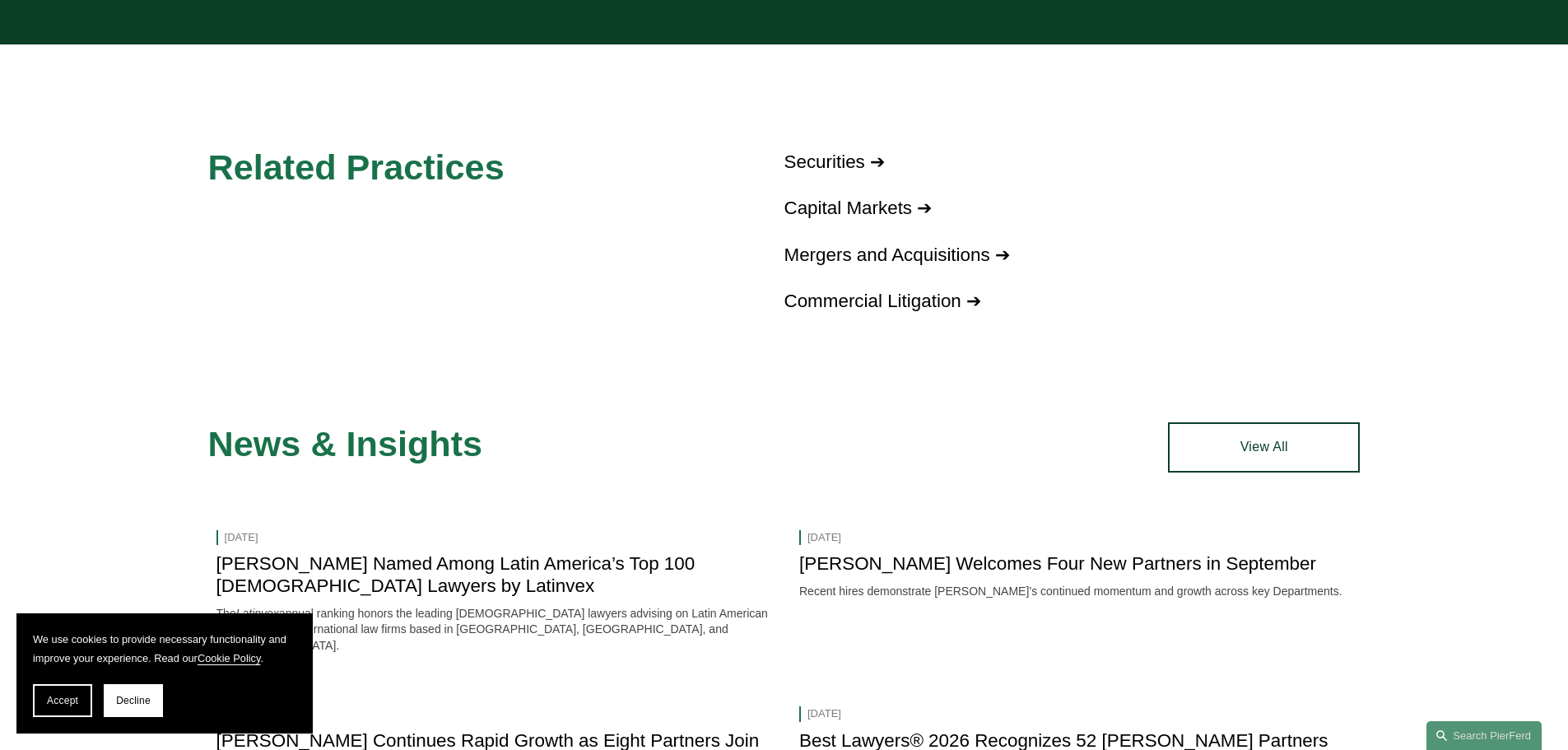
scroll to position [1070, 0]
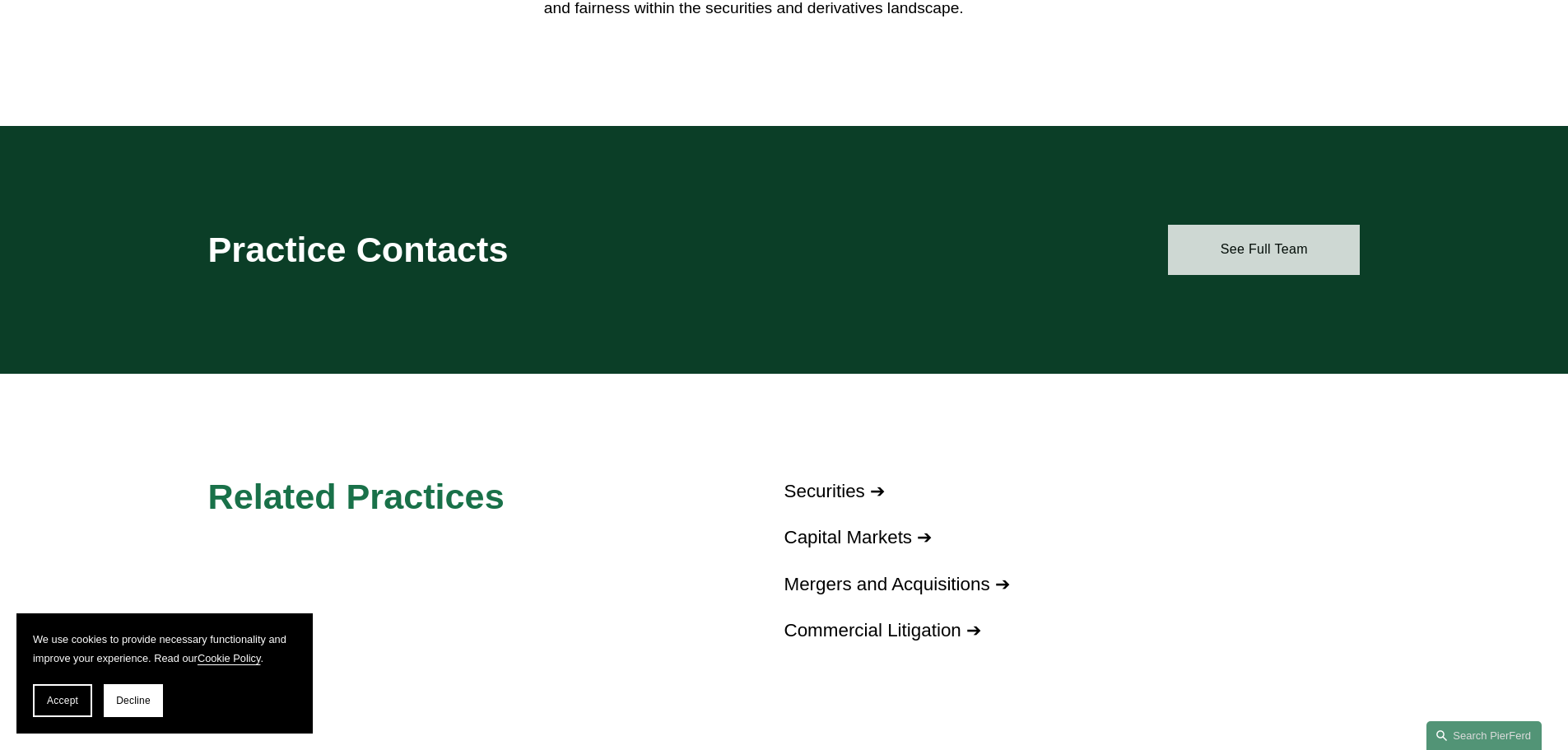
click at [1227, 235] on link "See Full Team" at bounding box center [1264, 250] width 191 height 50
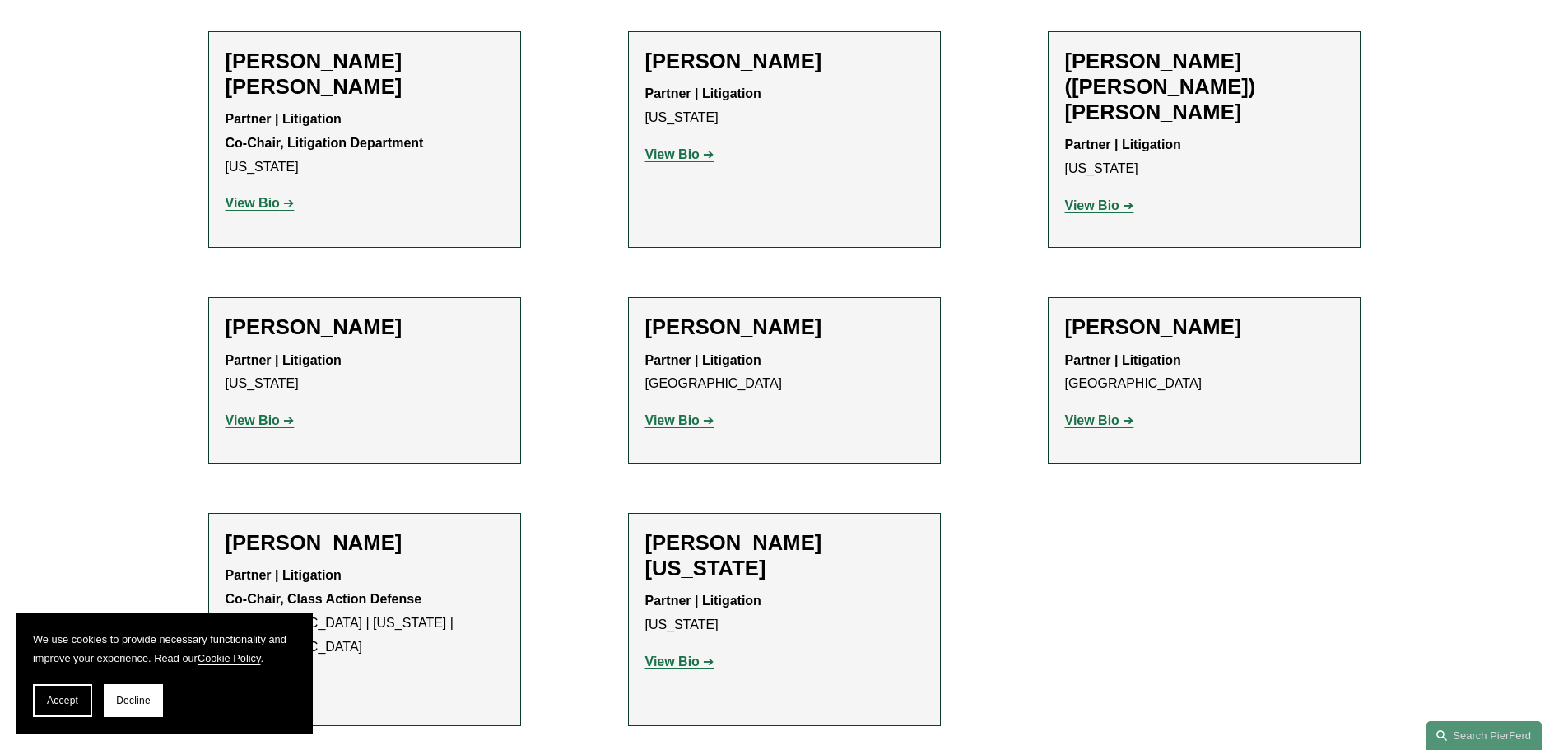
scroll to position [741, 0]
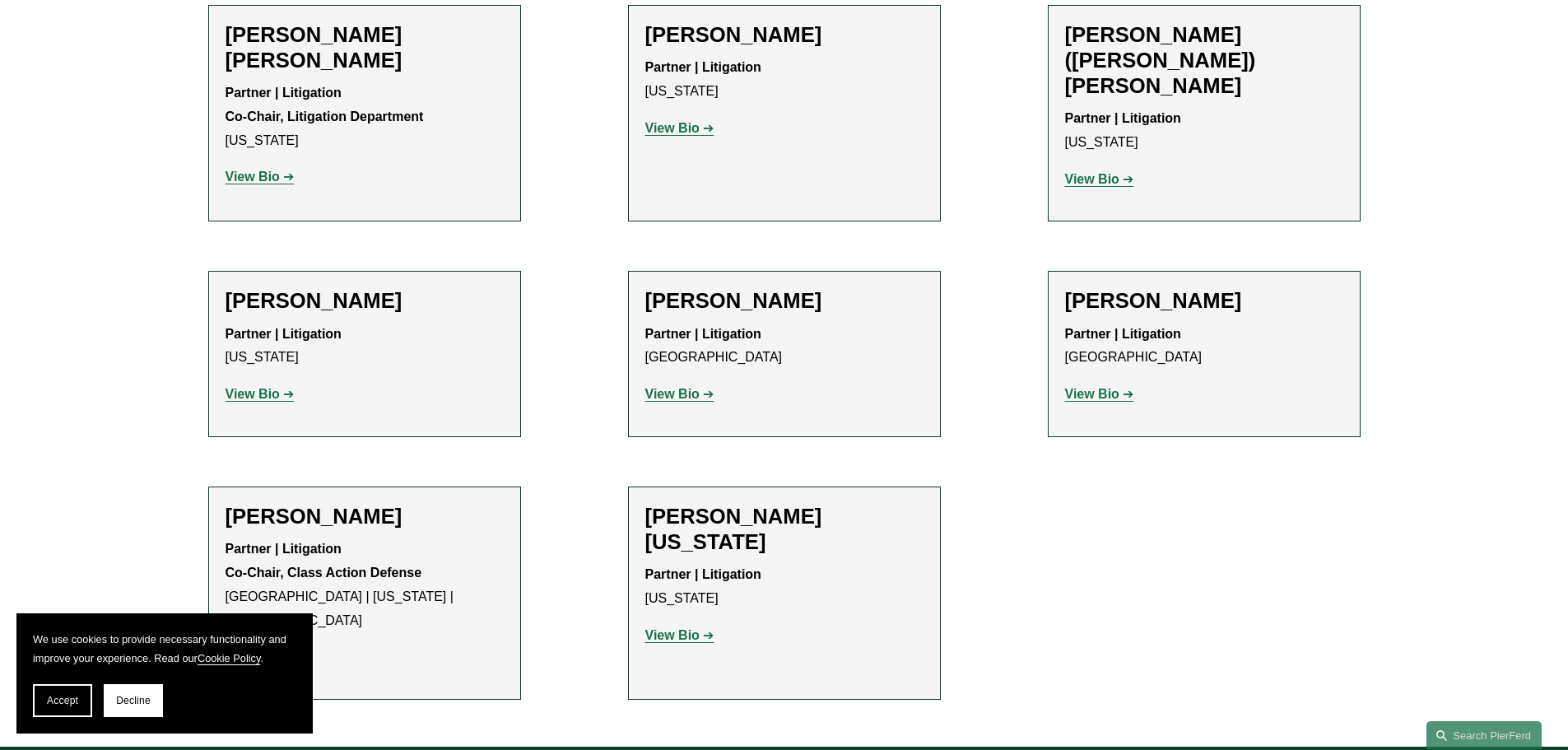
click at [1093, 387] on strong "View Bio" at bounding box center [1092, 394] width 55 height 14
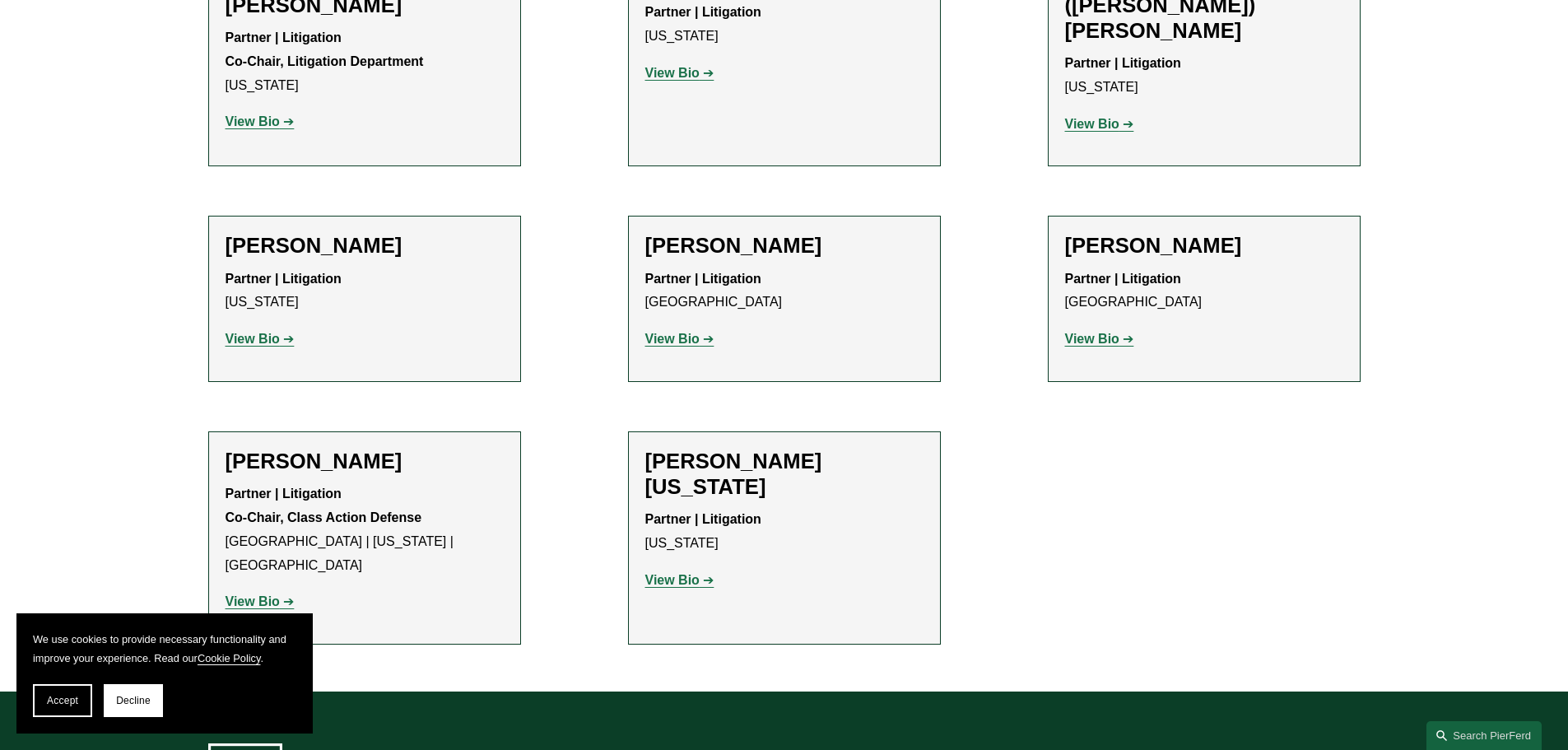
scroll to position [823, 0]
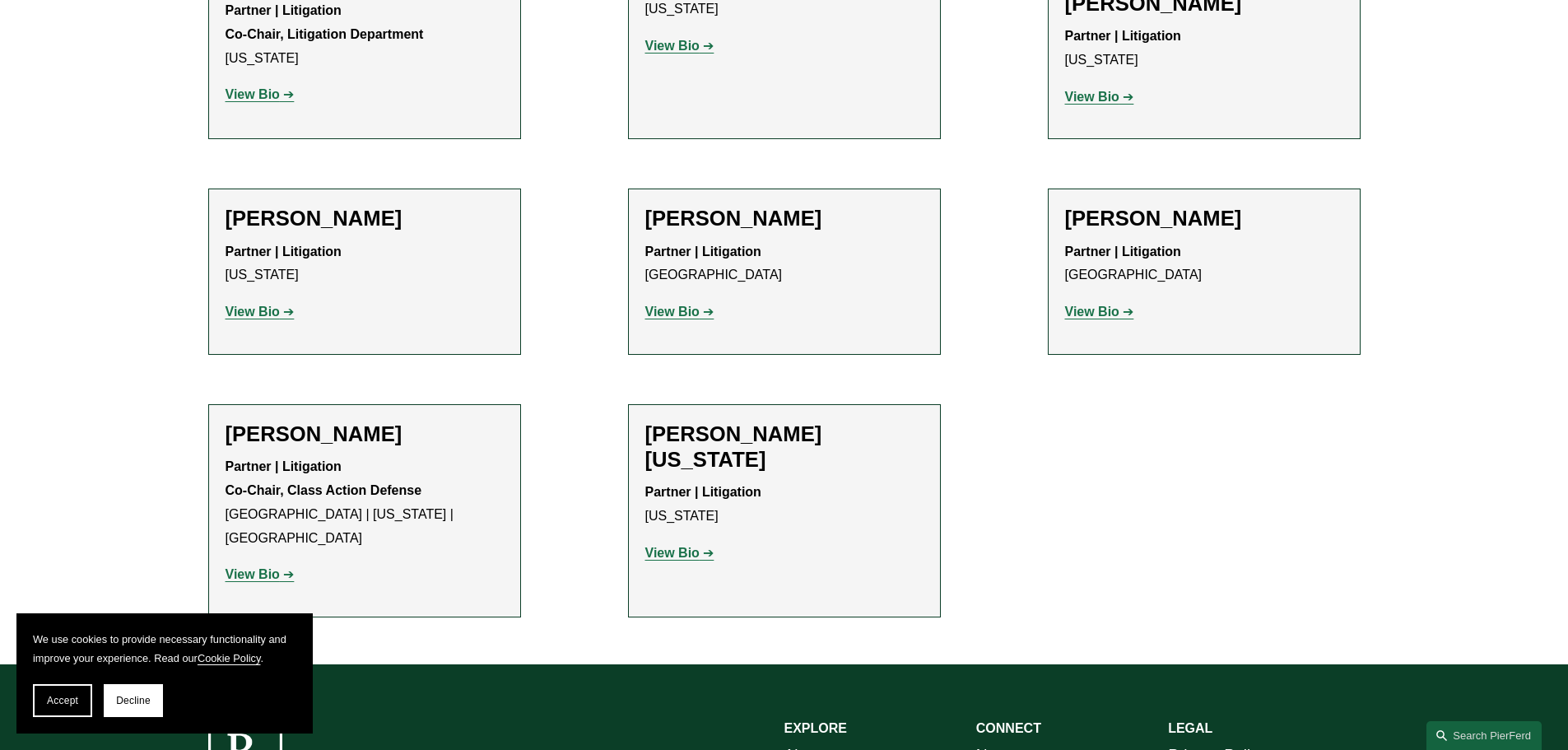
click at [279, 567] on strong "View Bio" at bounding box center [252, 574] width 55 height 14
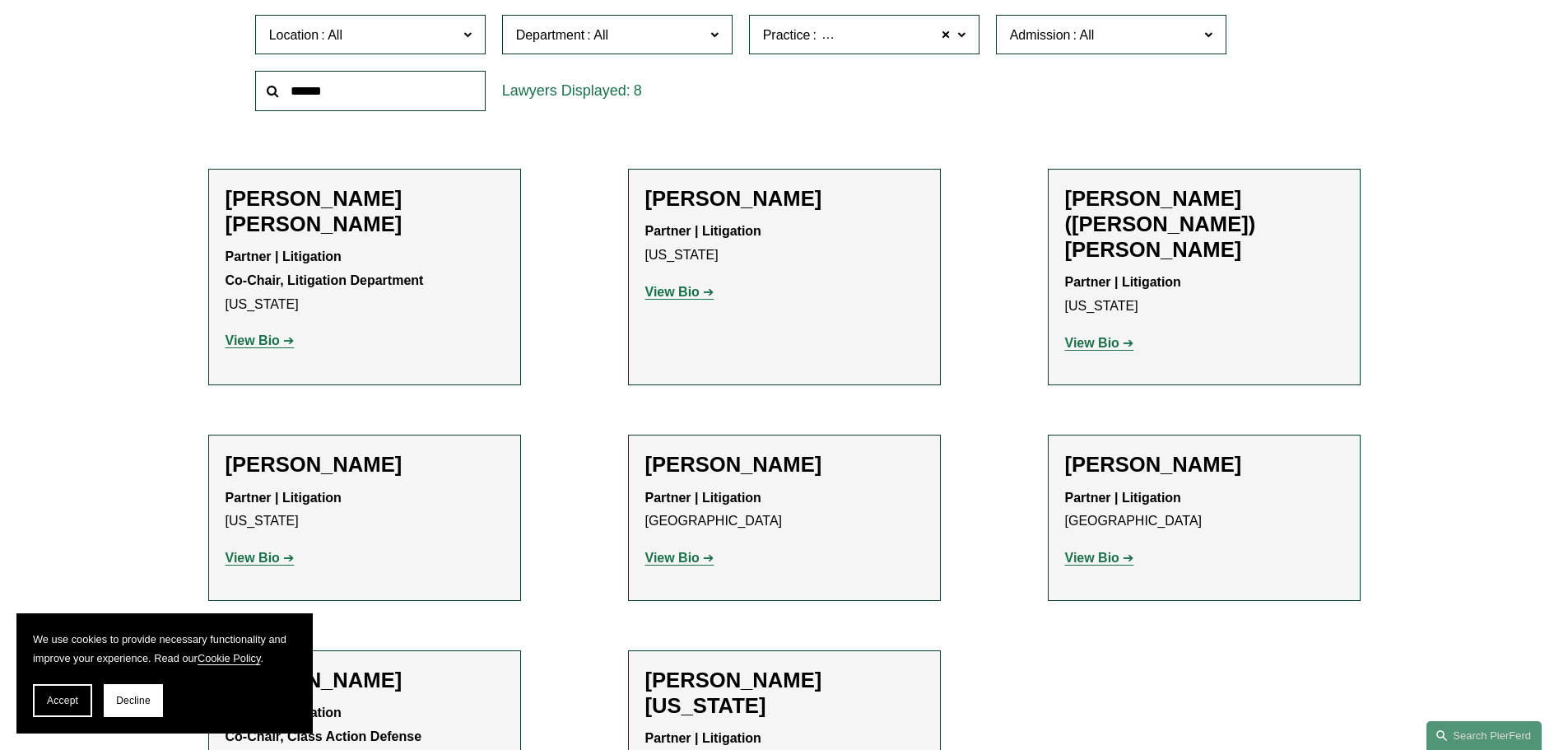
scroll to position [576, 0]
click at [277, 552] on strong "View Bio" at bounding box center [252, 559] width 55 height 14
click at [689, 298] on strong "View Bio" at bounding box center [672, 293] width 55 height 14
click at [269, 334] on strong "View Bio" at bounding box center [252, 341] width 55 height 14
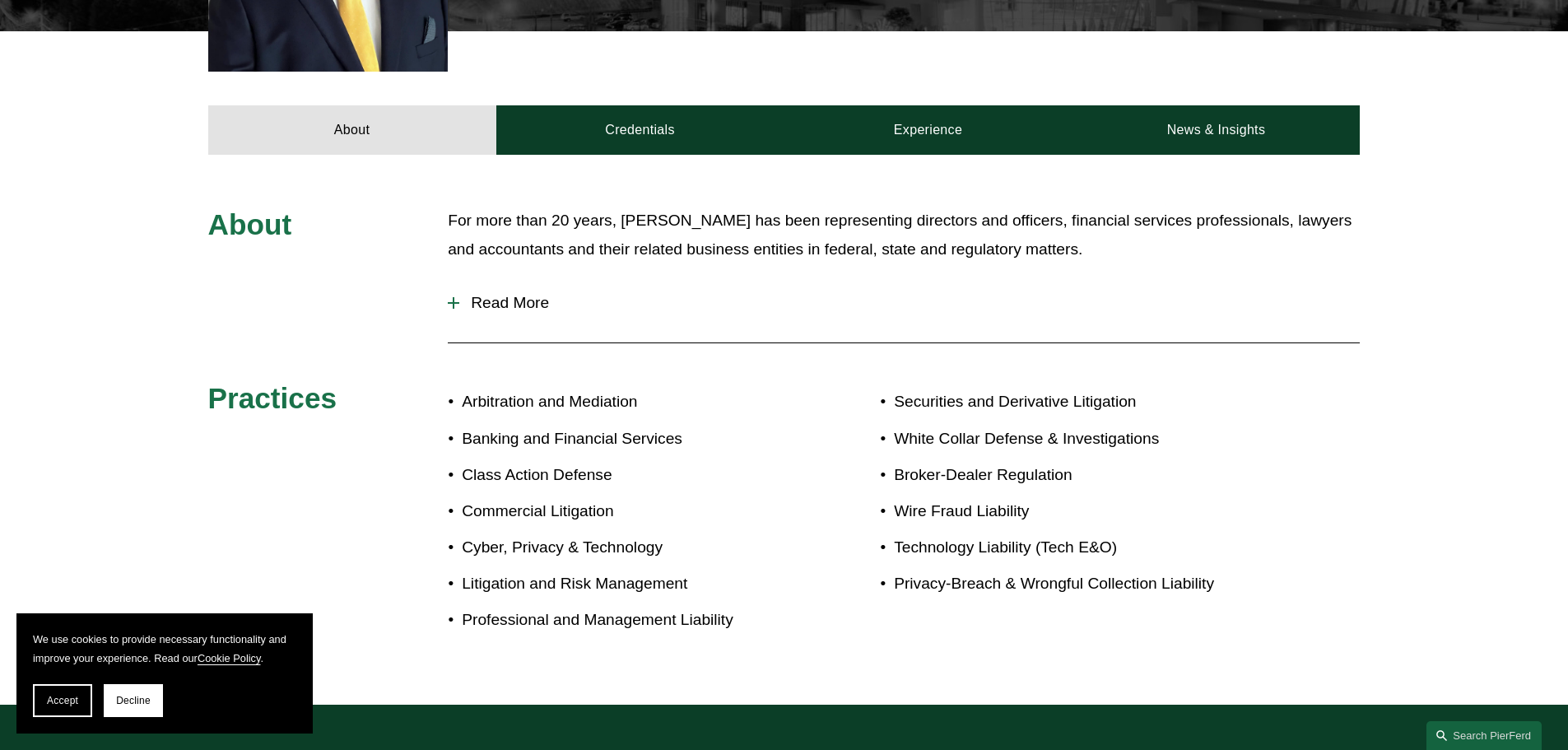
scroll to position [659, 0]
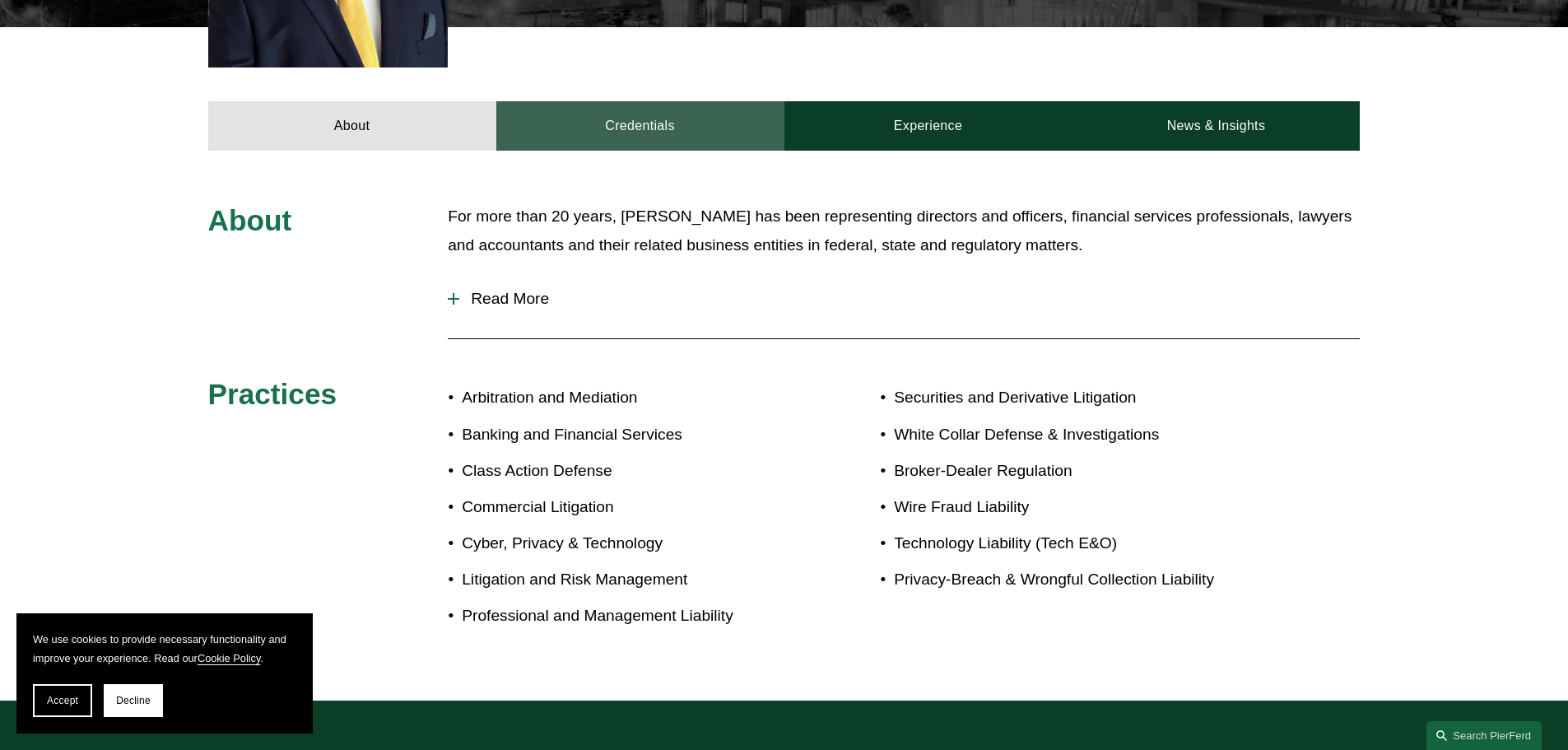
click at [762, 104] on link "Credentials" at bounding box center [640, 126] width 288 height 50
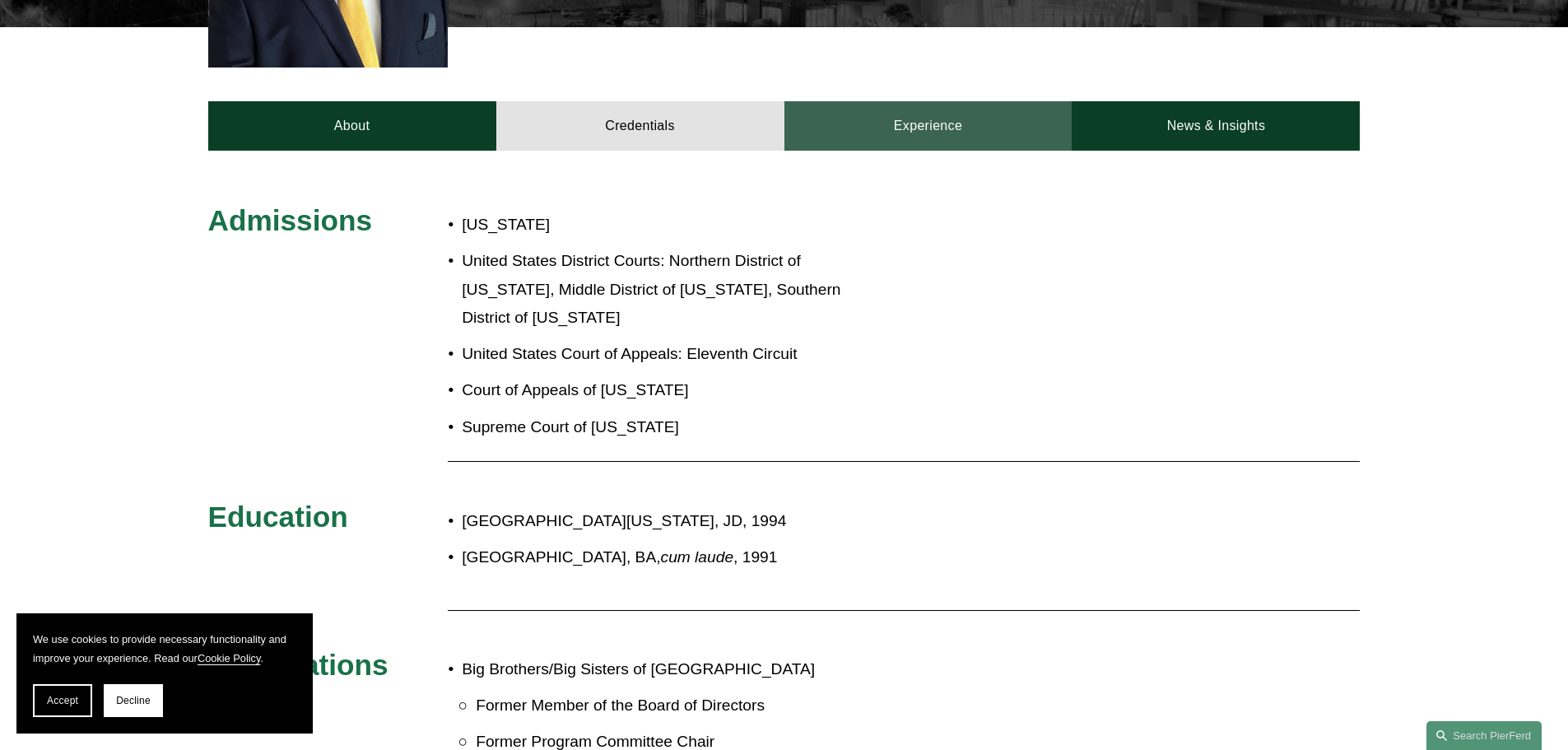
click at [832, 114] on link "Experience" at bounding box center [928, 126] width 288 height 50
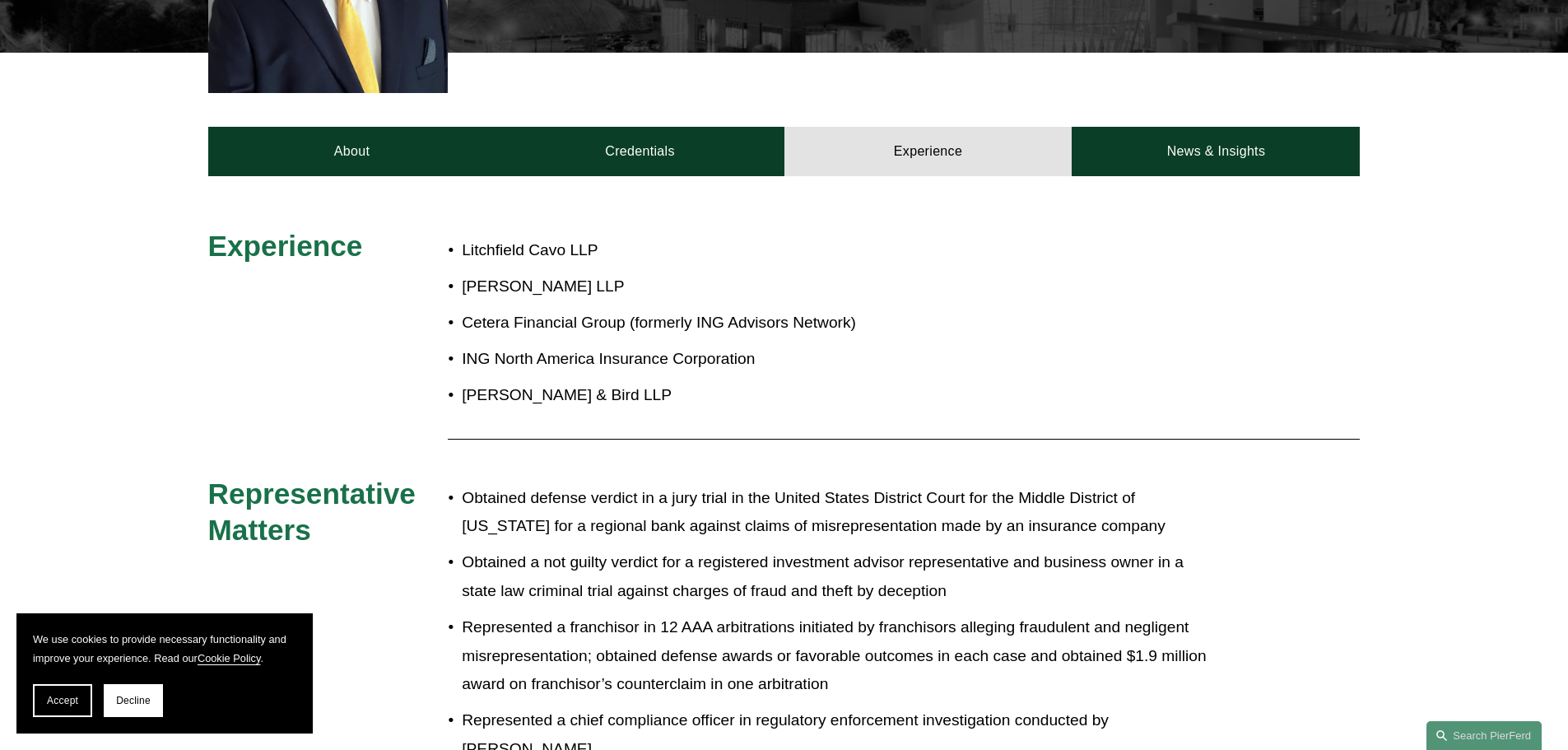
scroll to position [412, 0]
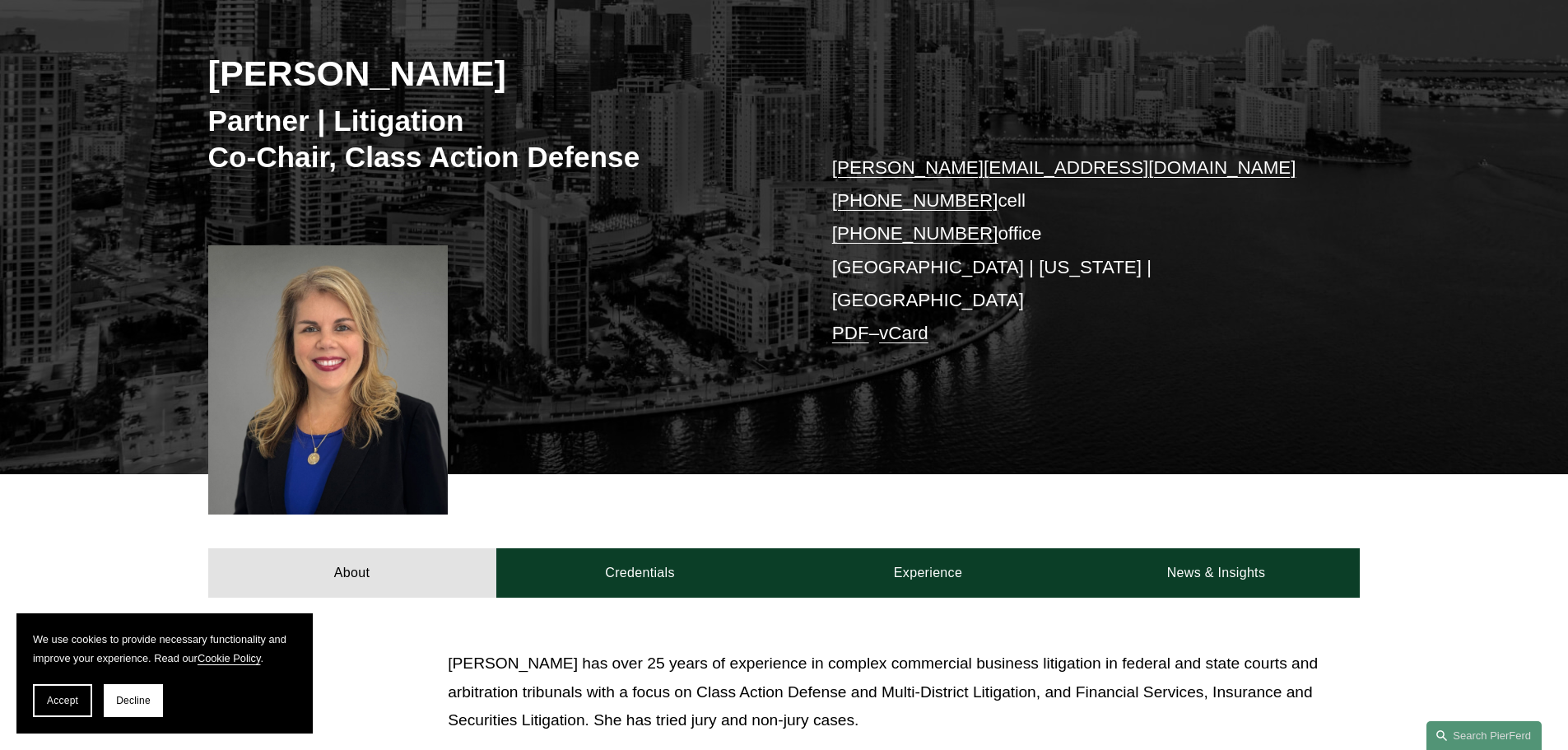
scroll to position [412, 0]
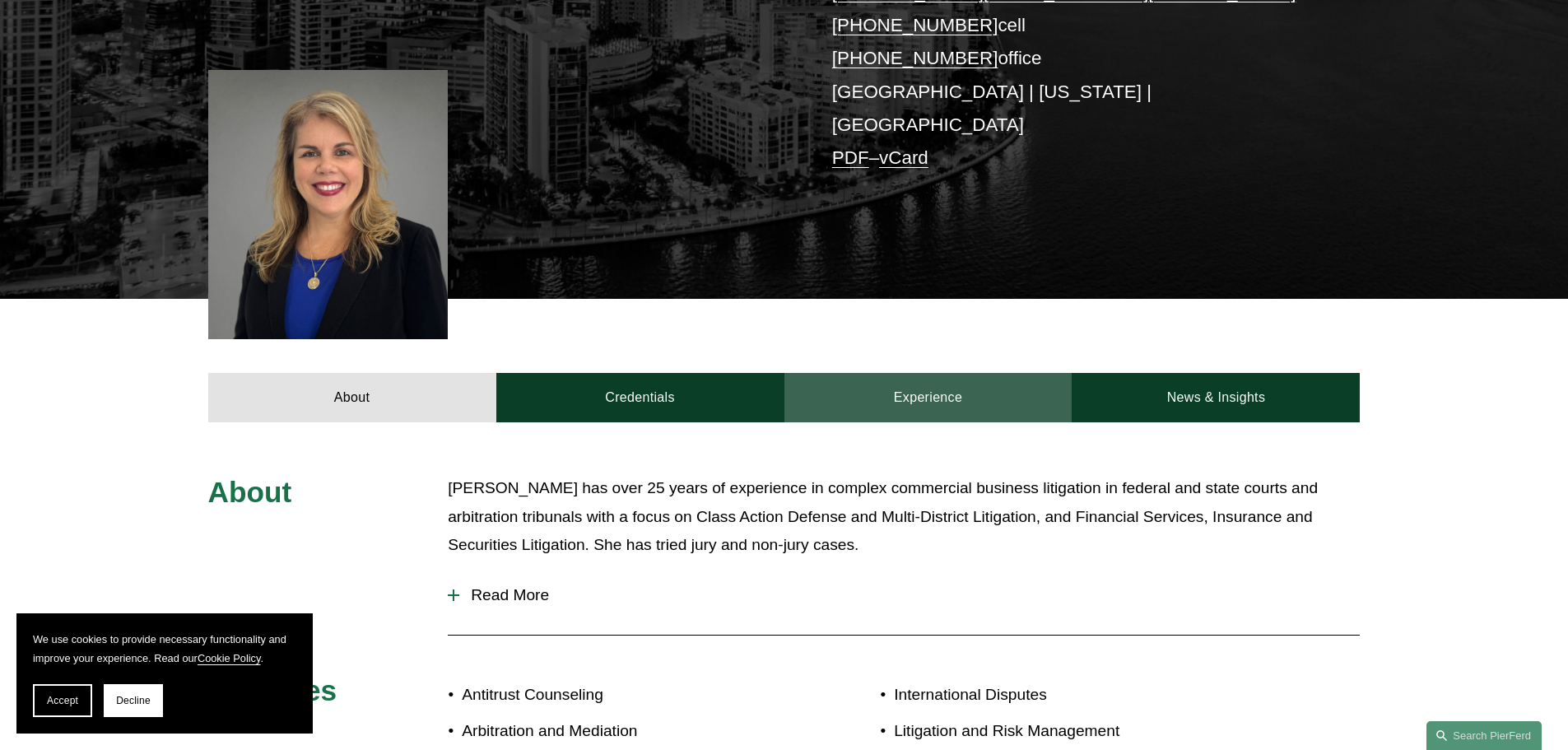
click at [905, 373] on link "Experience" at bounding box center [928, 398] width 288 height 50
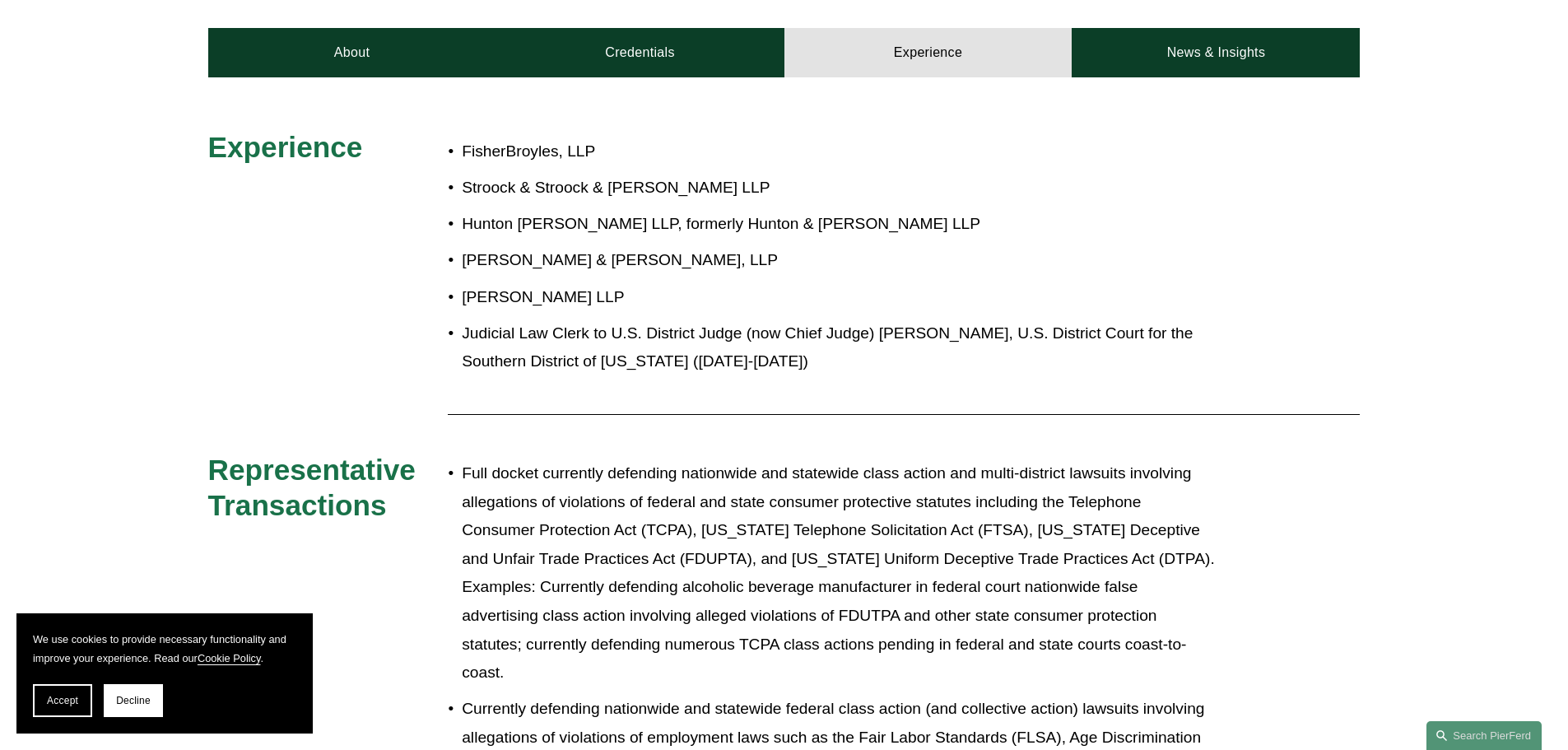
scroll to position [494, 0]
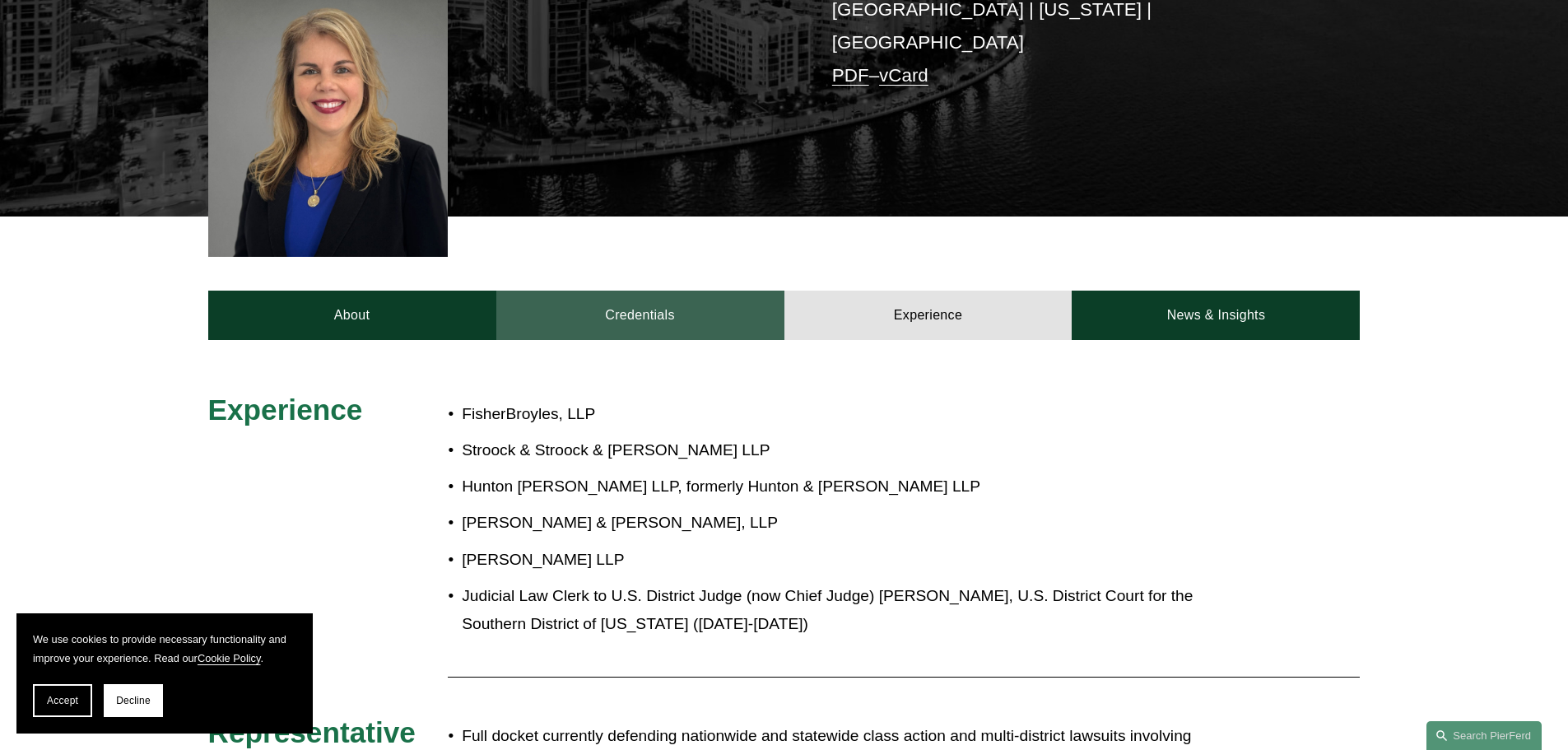
click at [670, 291] on link "Credentials" at bounding box center [640, 315] width 288 height 50
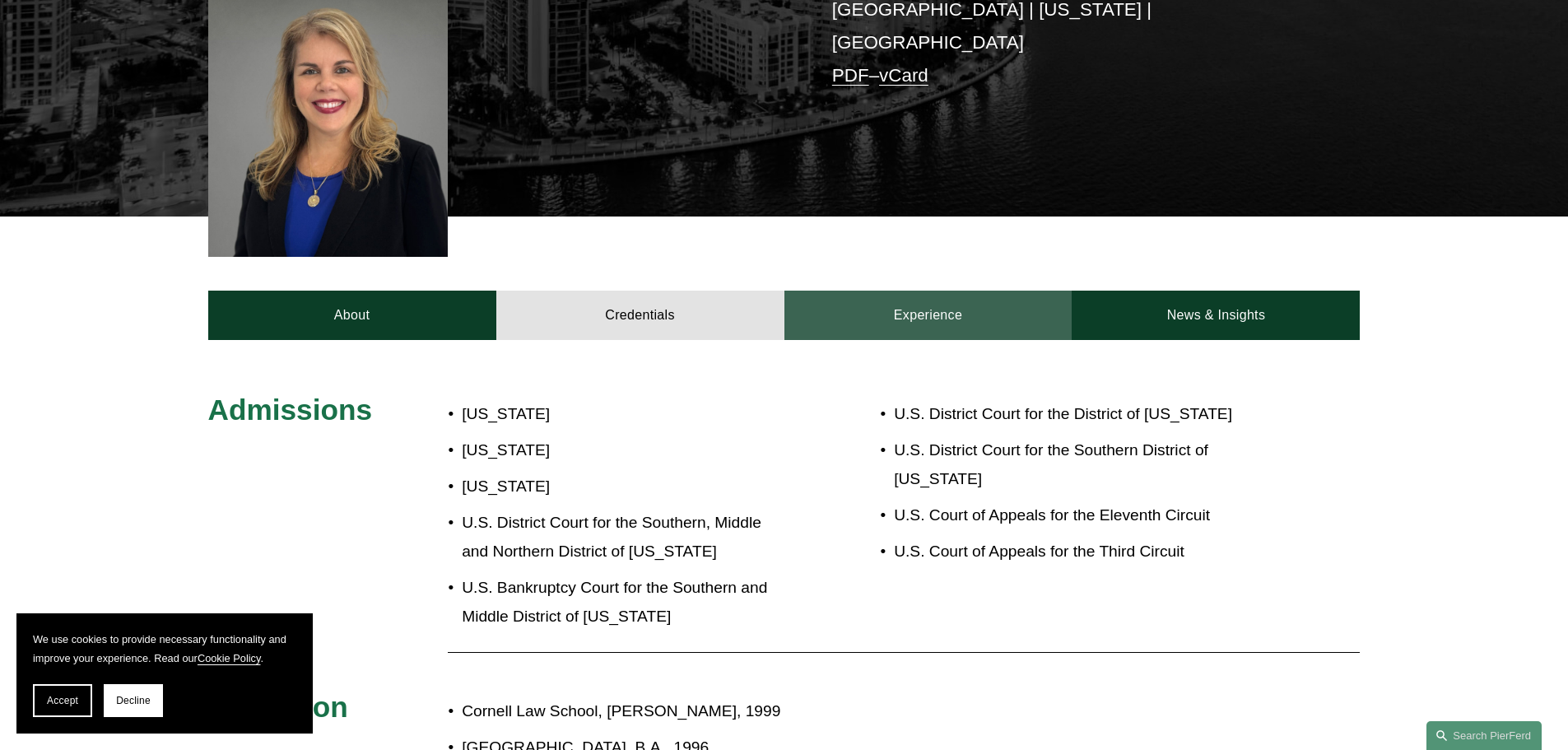
click at [855, 303] on link "Experience" at bounding box center [928, 315] width 288 height 50
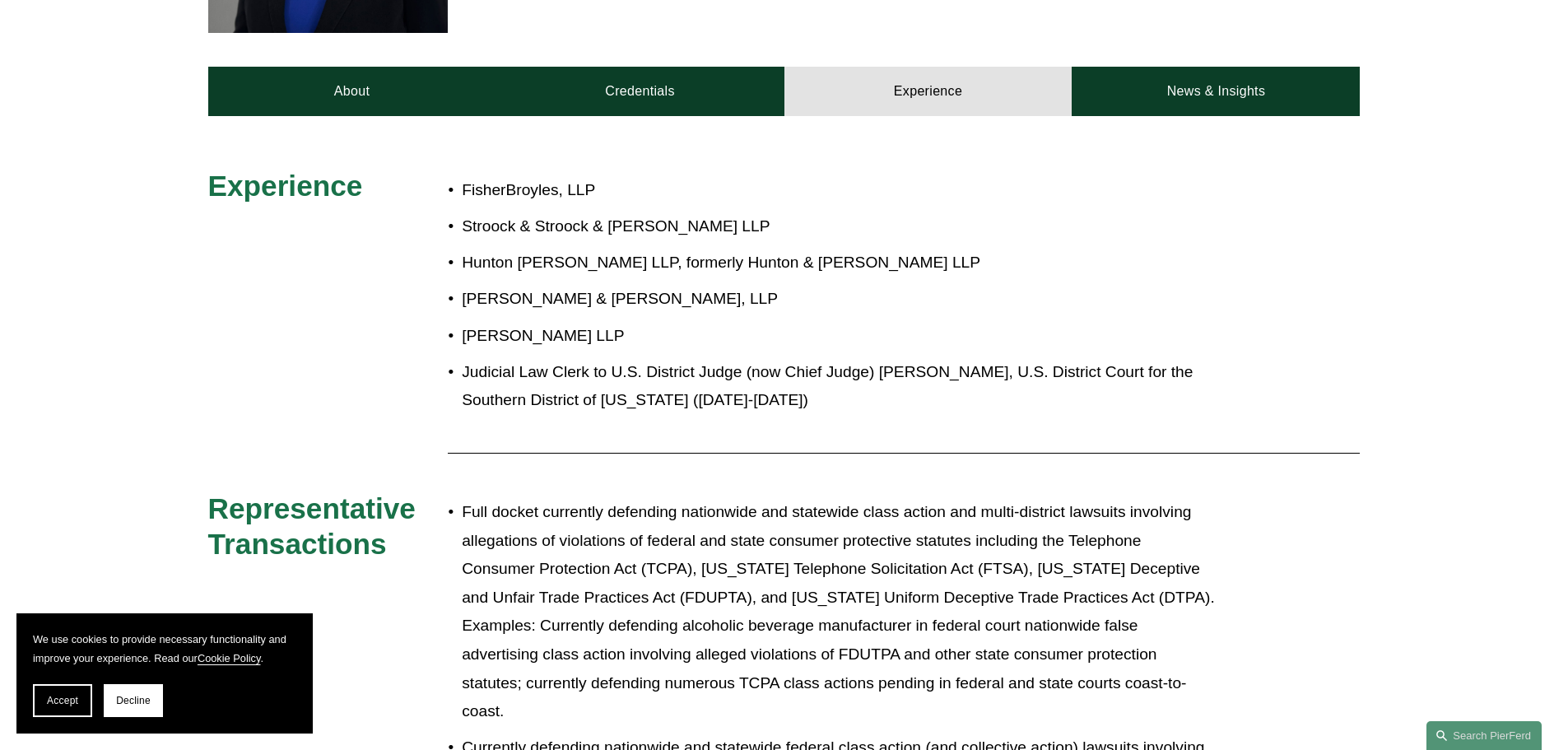
scroll to position [576, 0]
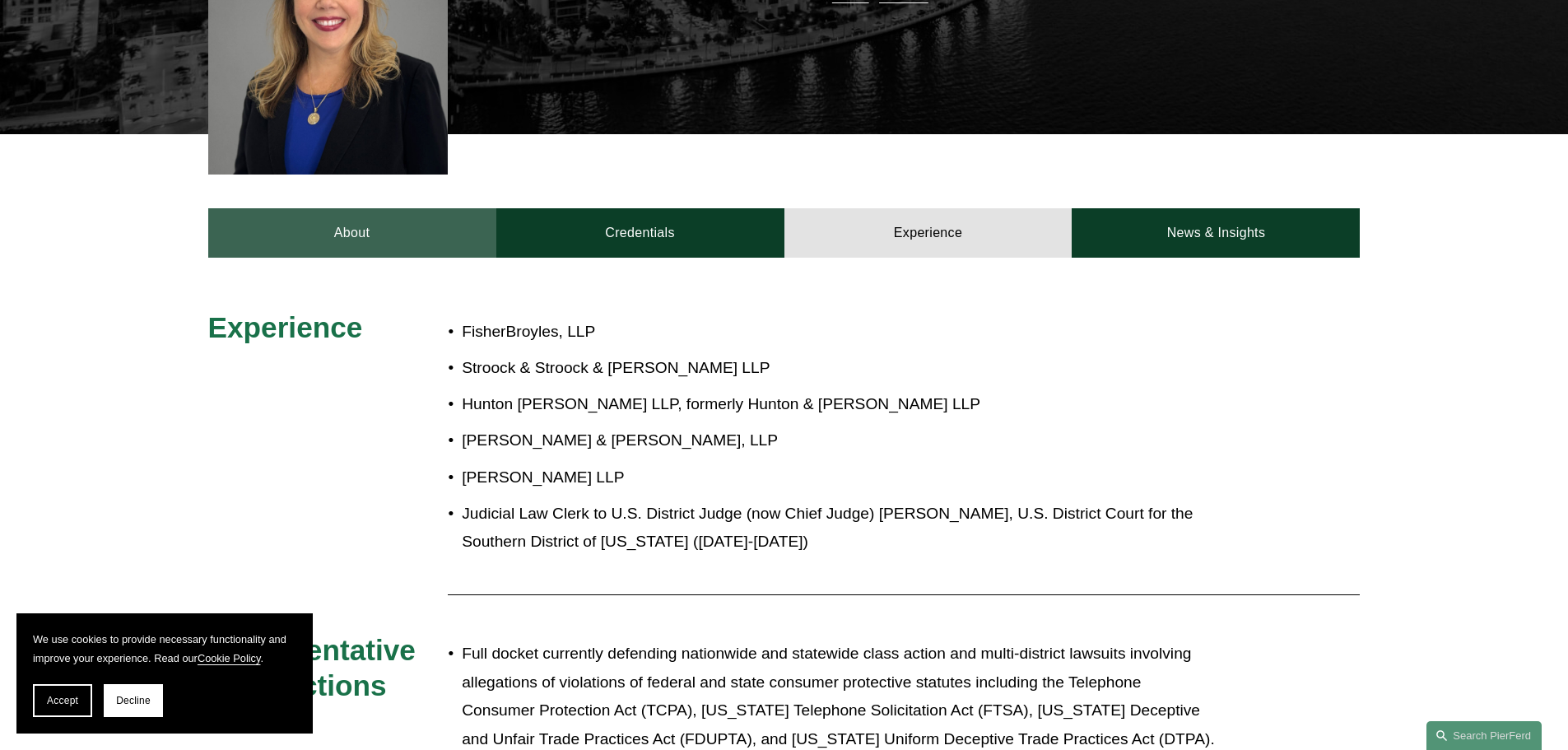
click at [359, 212] on link "About" at bounding box center [352, 233] width 288 height 50
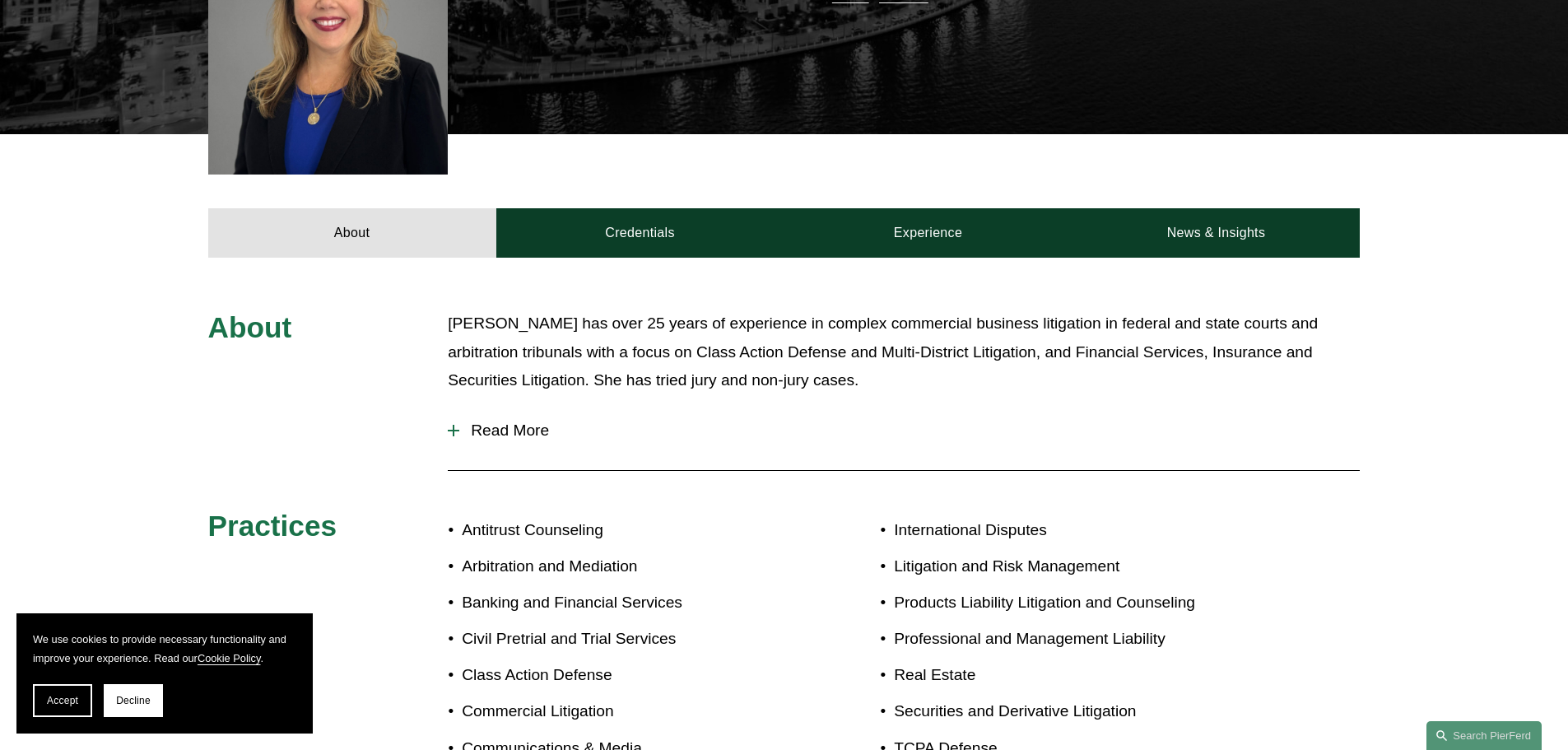
click at [526, 422] on span "Read More" at bounding box center [909, 431] width 901 height 18
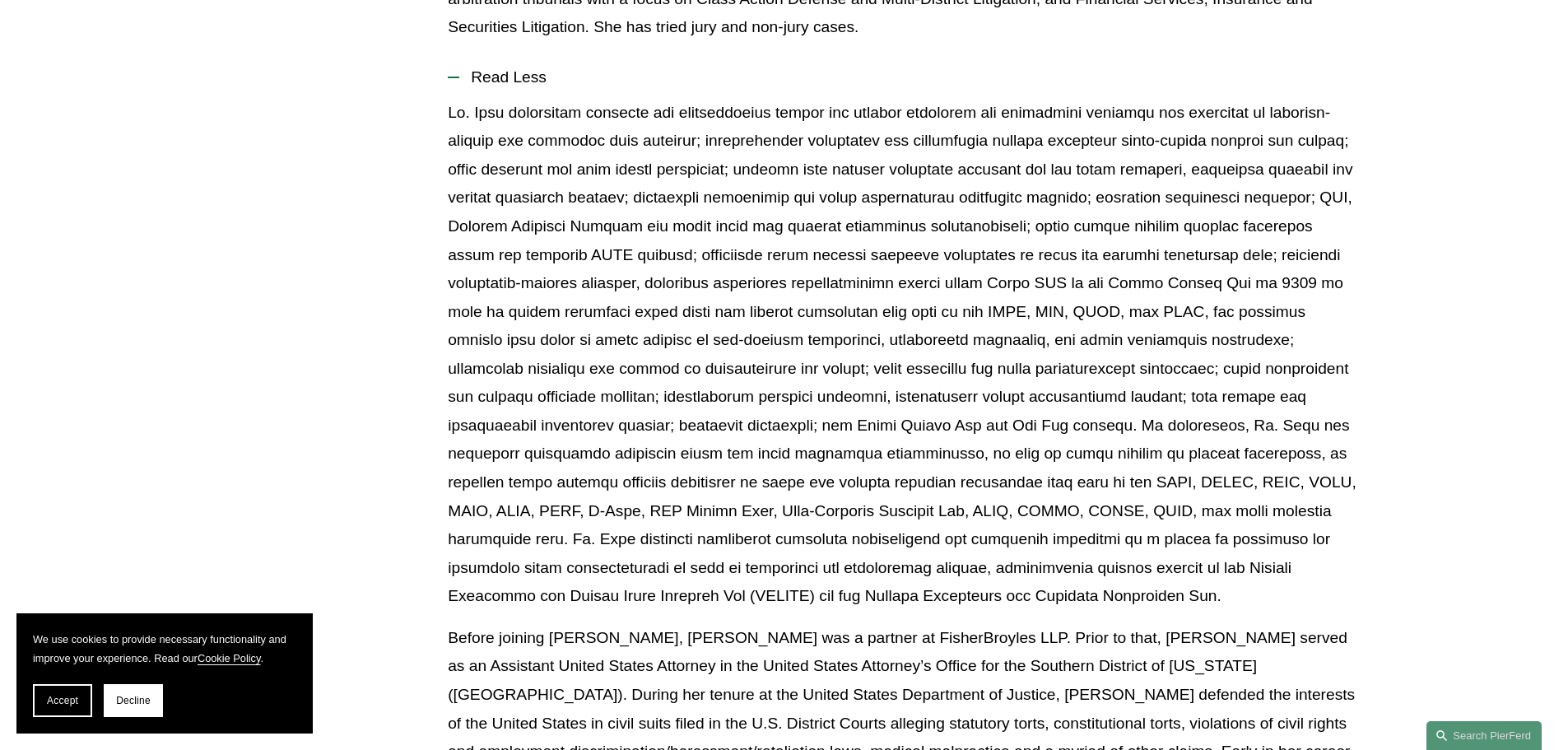
scroll to position [741, 0]
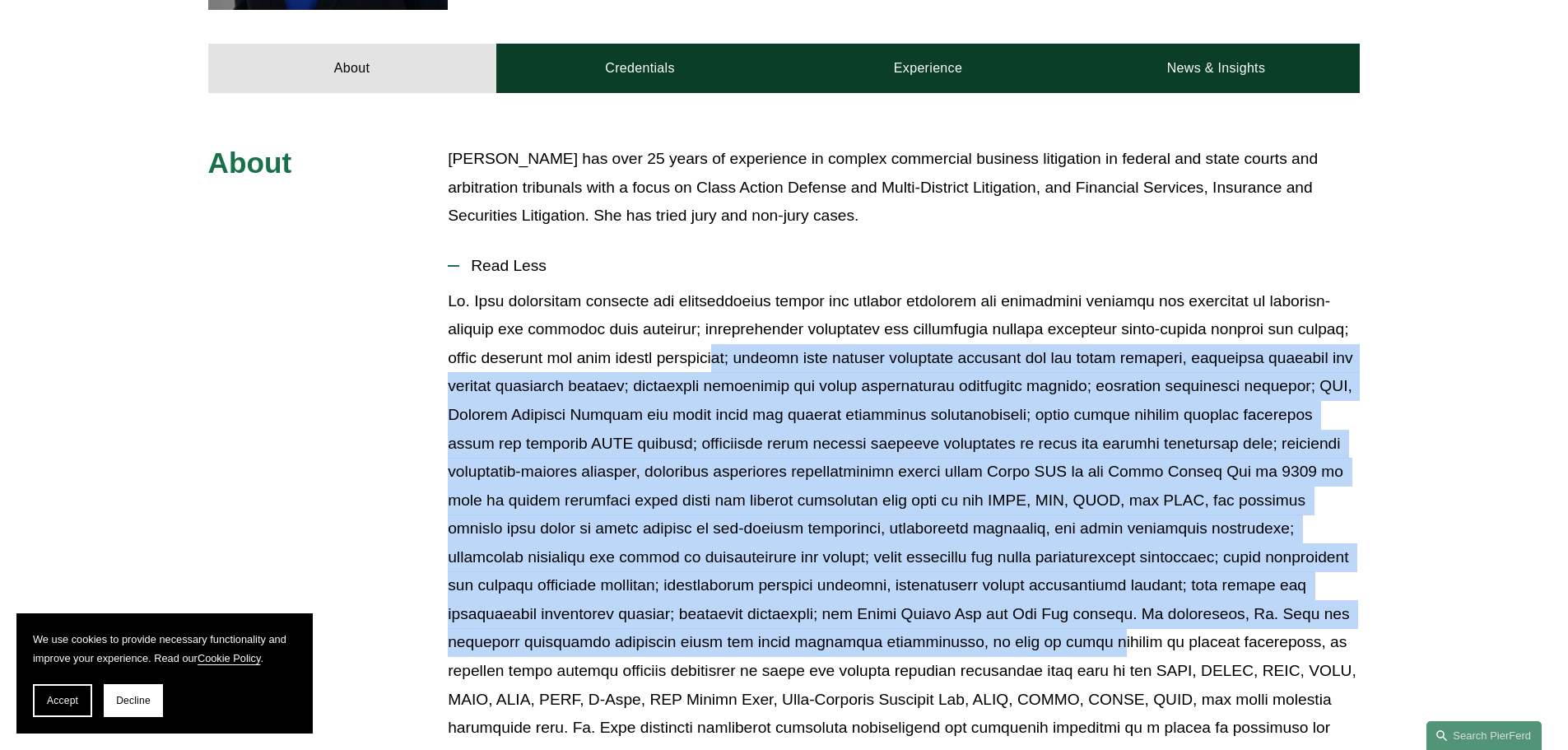
drag, startPoint x: 664, startPoint y: 341, endPoint x: 713, endPoint y: 604, distance: 267.5
click at [713, 604] on p at bounding box center [903, 544] width 911 height 512
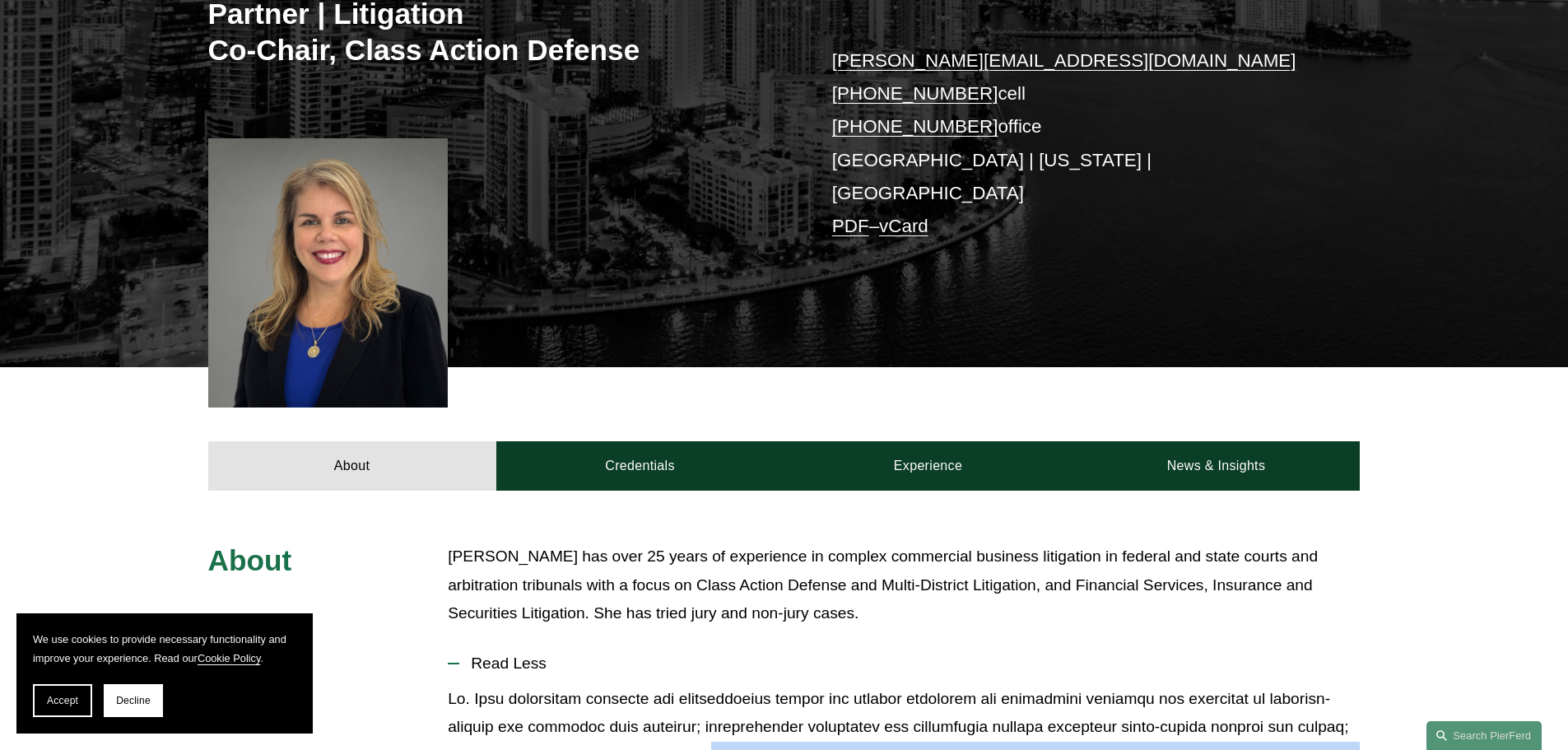
scroll to position [165, 0]
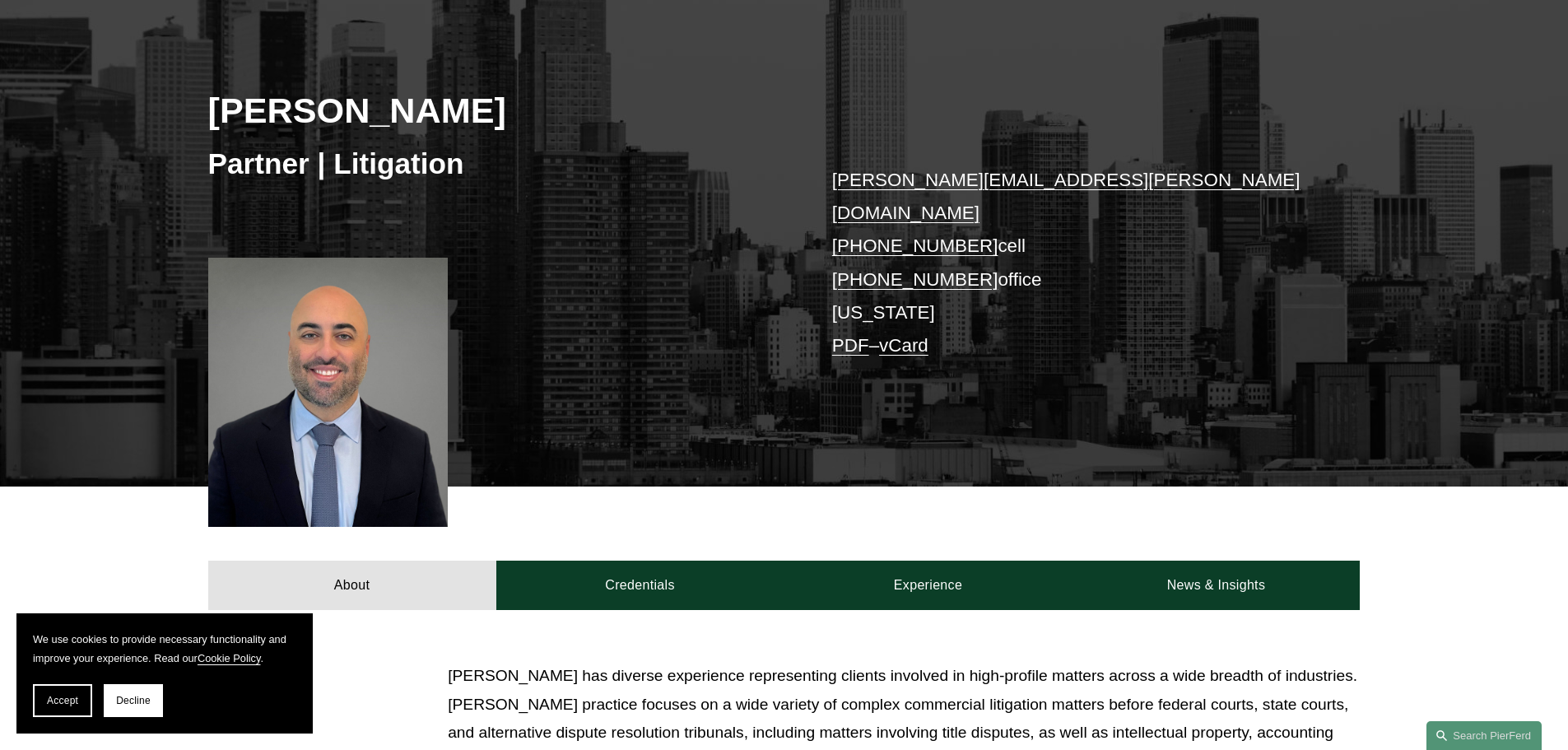
scroll to position [494, 0]
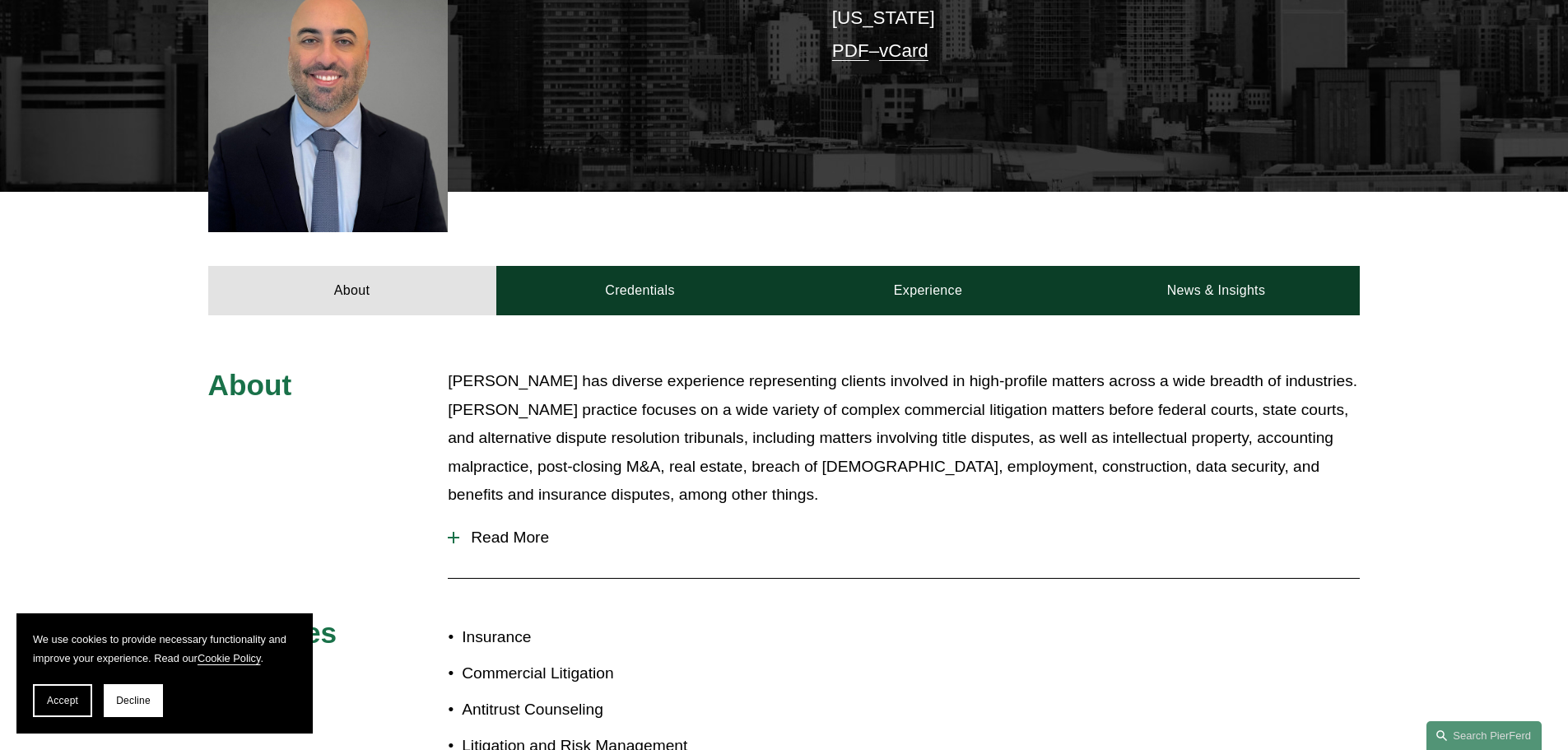
click at [521, 529] on span "Read More" at bounding box center [909, 538] width 901 height 18
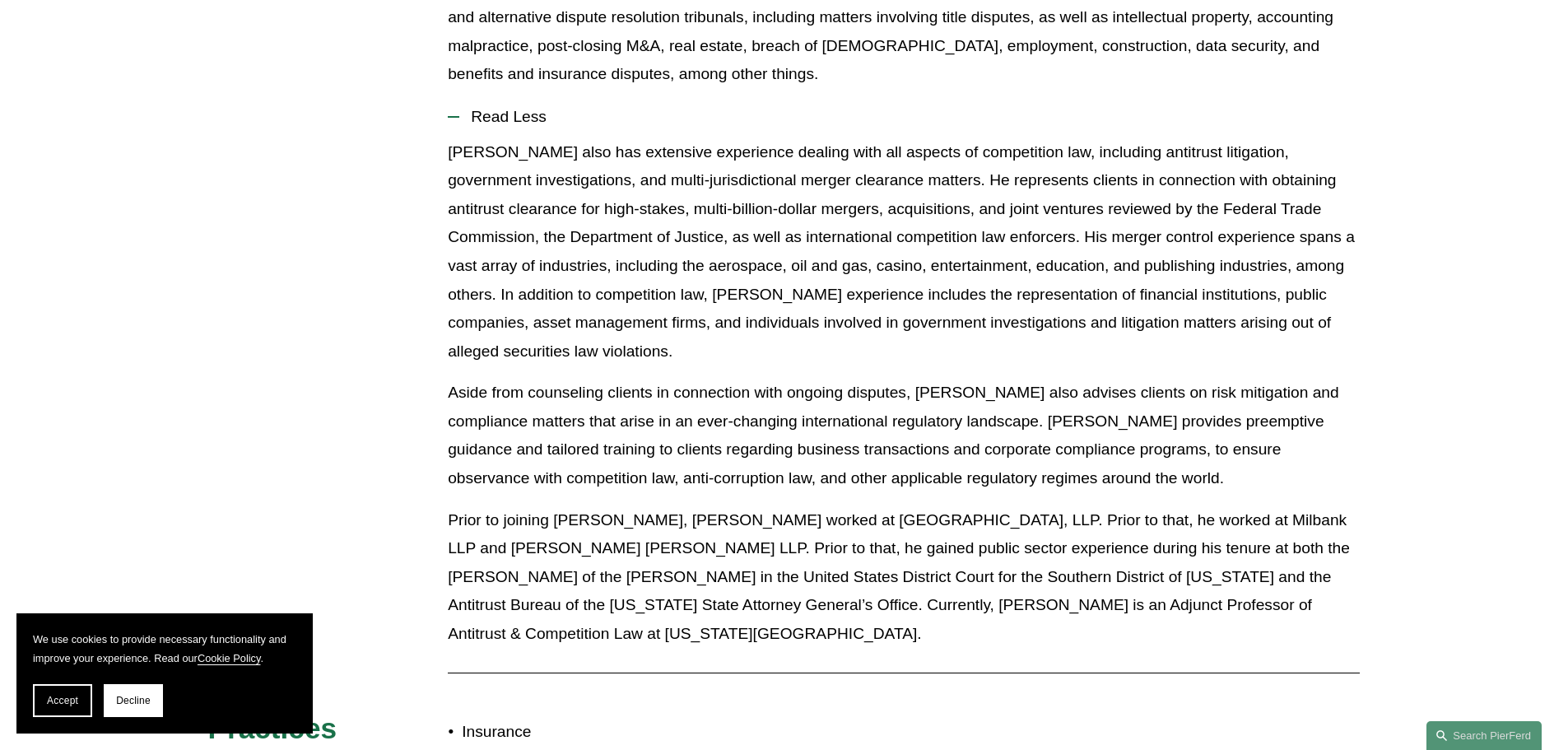
scroll to position [576, 0]
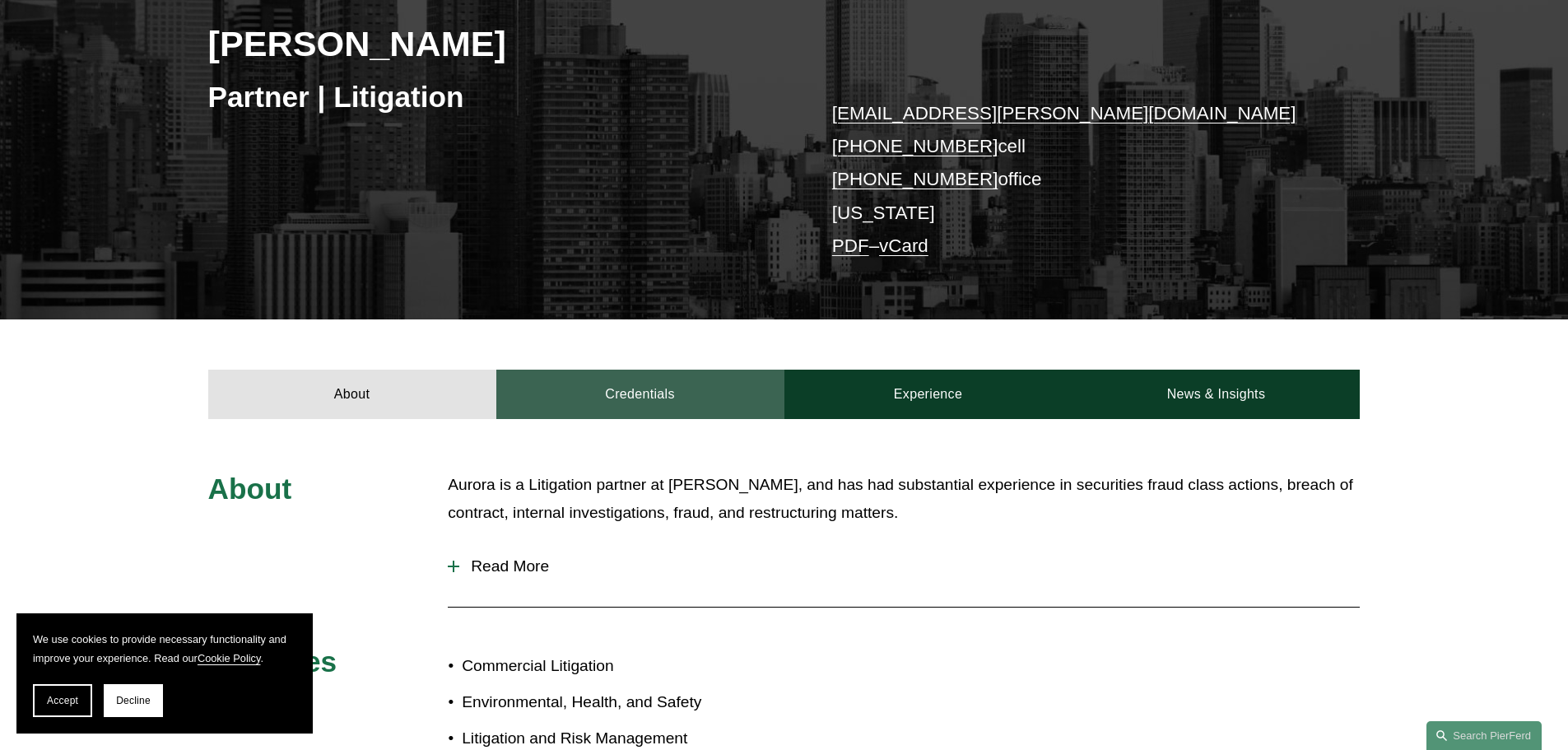
scroll to position [412, 0]
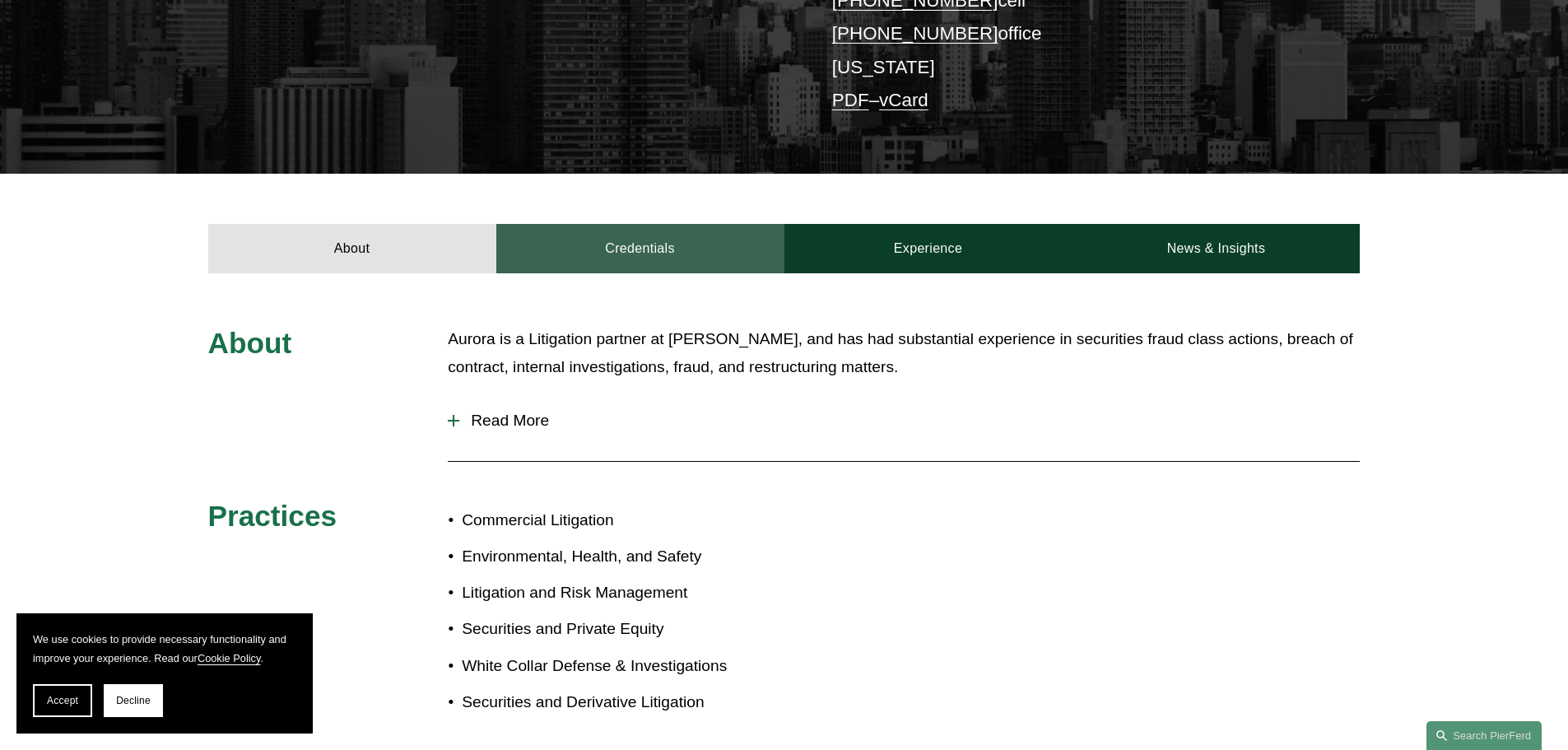
click at [674, 265] on link "Credentials" at bounding box center [640, 249] width 288 height 50
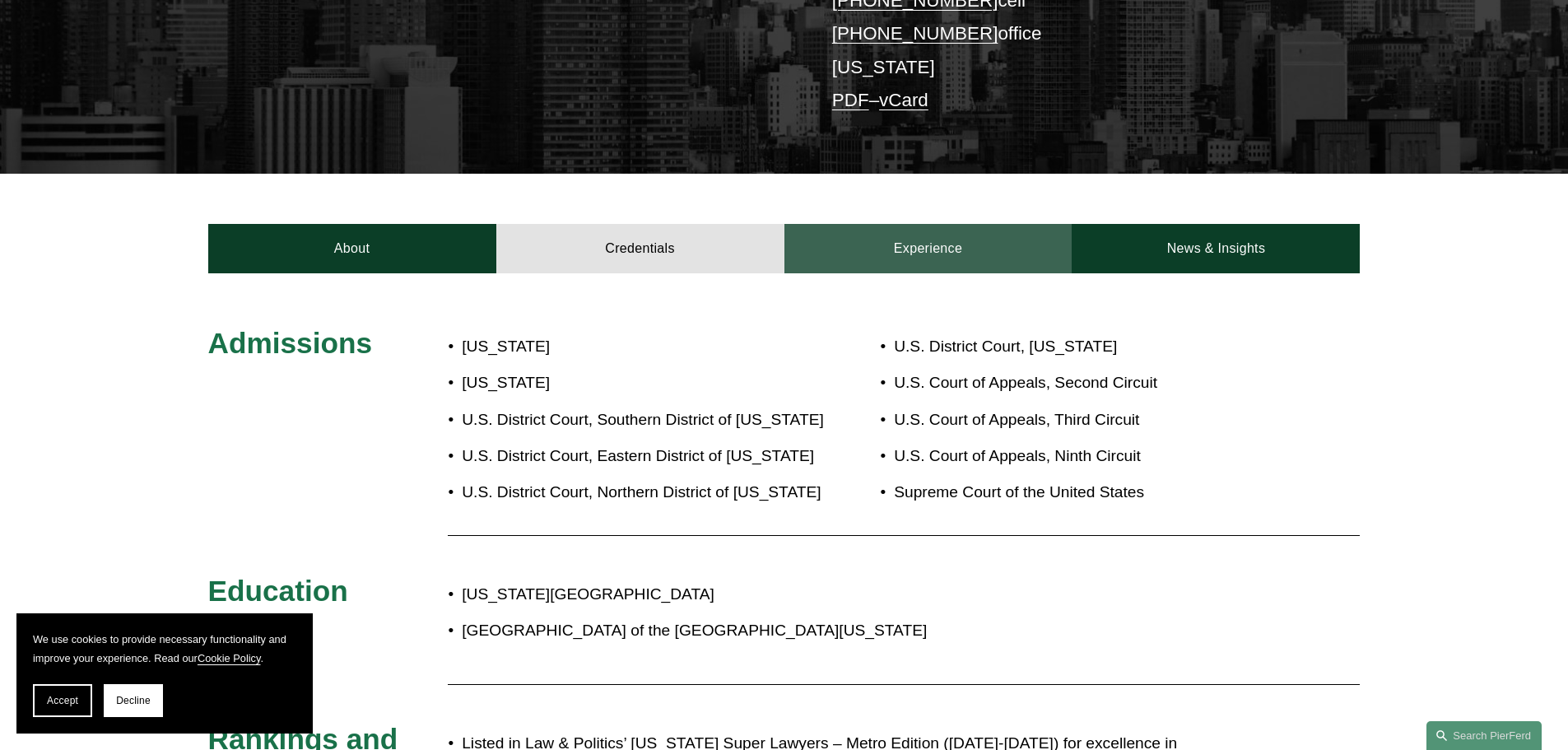
click at [864, 257] on link "Experience" at bounding box center [928, 249] width 288 height 50
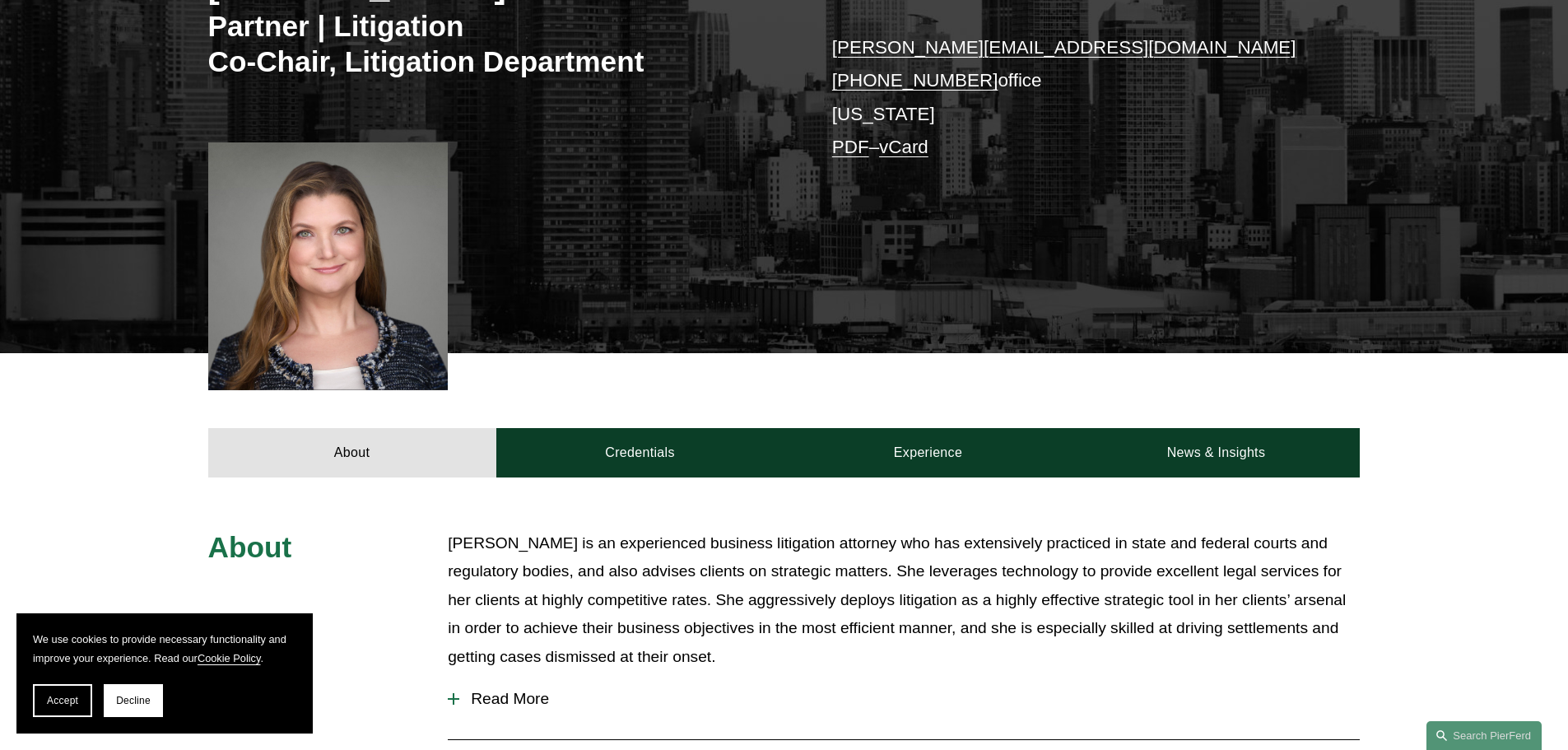
scroll to position [494, 0]
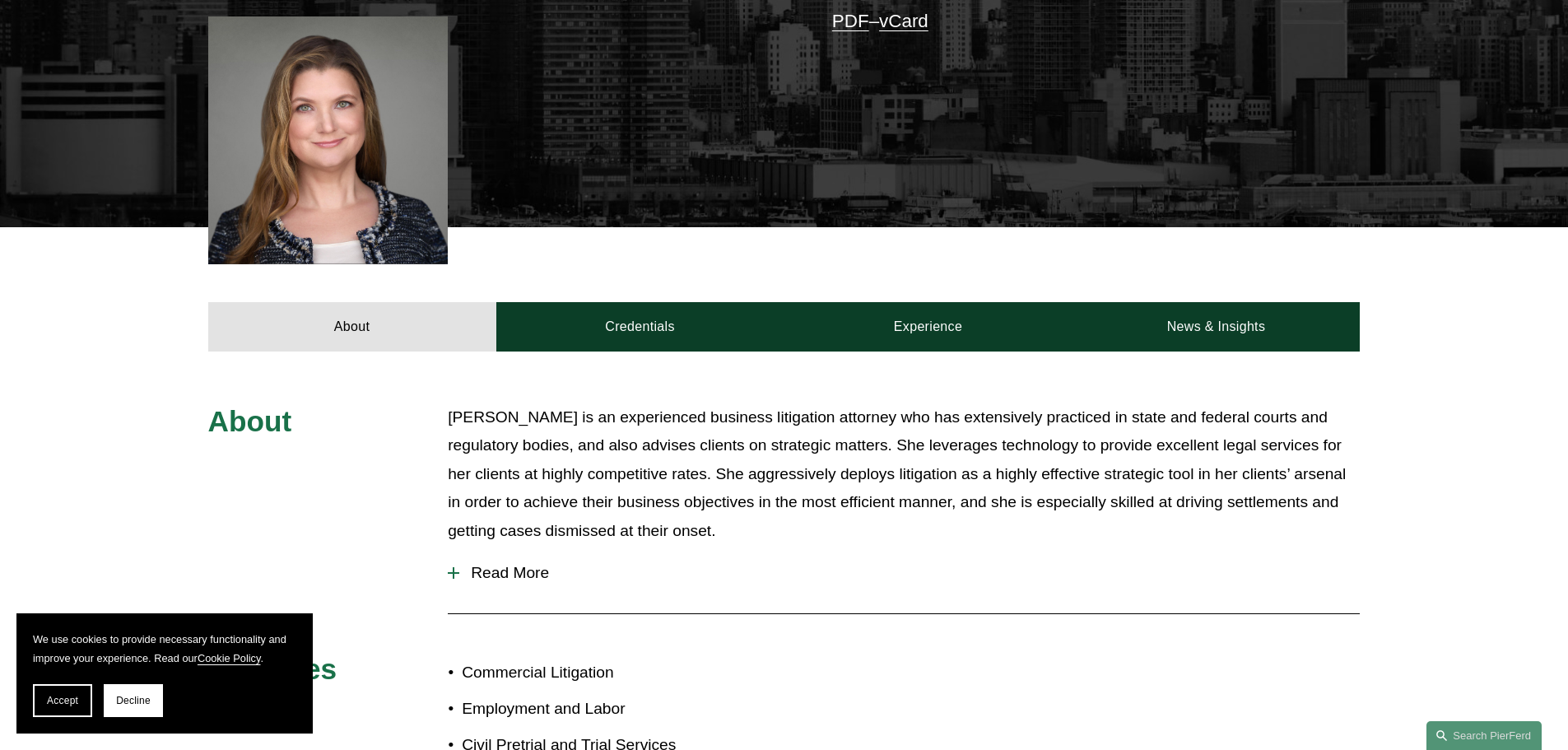
click at [512, 552] on button "Read More" at bounding box center [903, 572] width 911 height 43
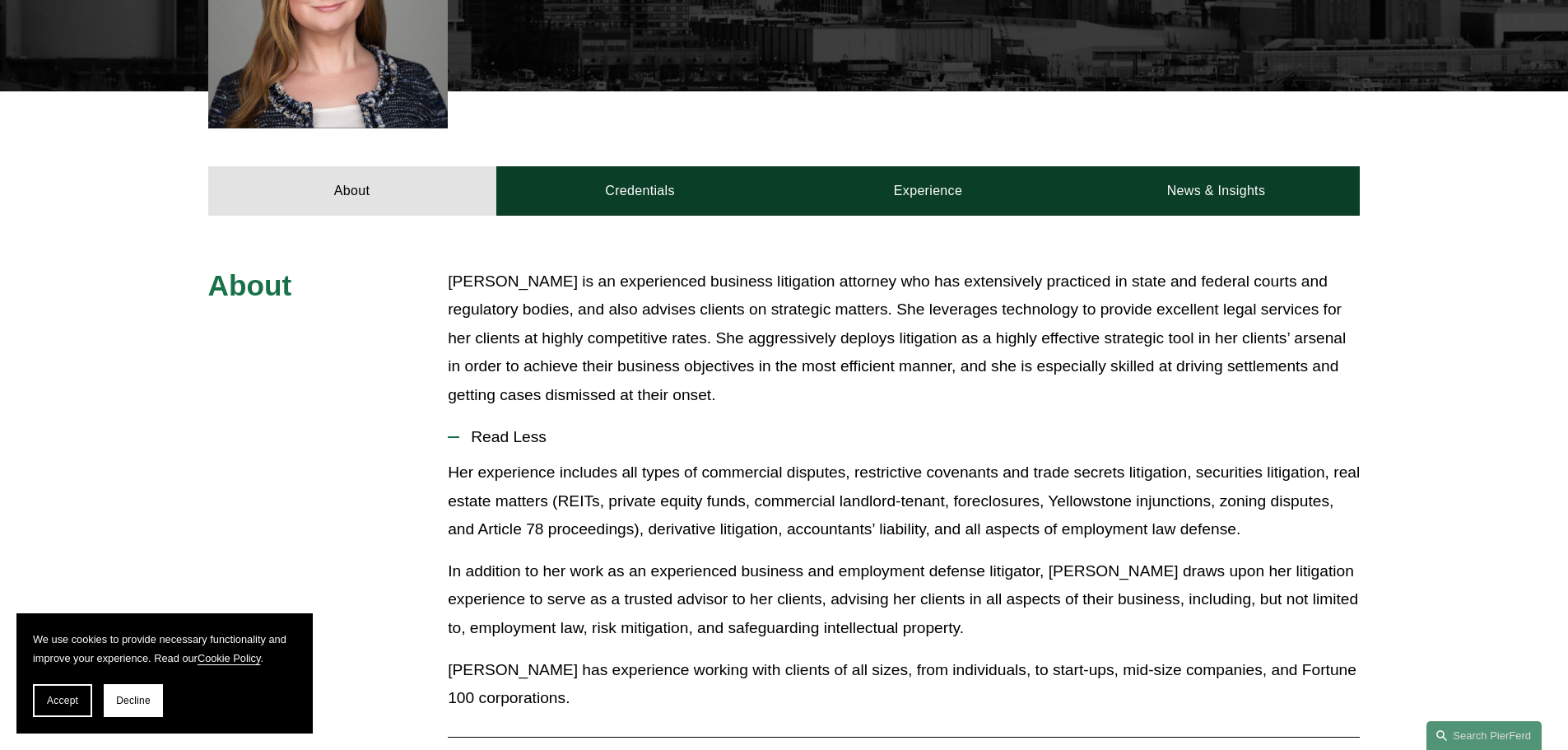
scroll to position [659, 0]
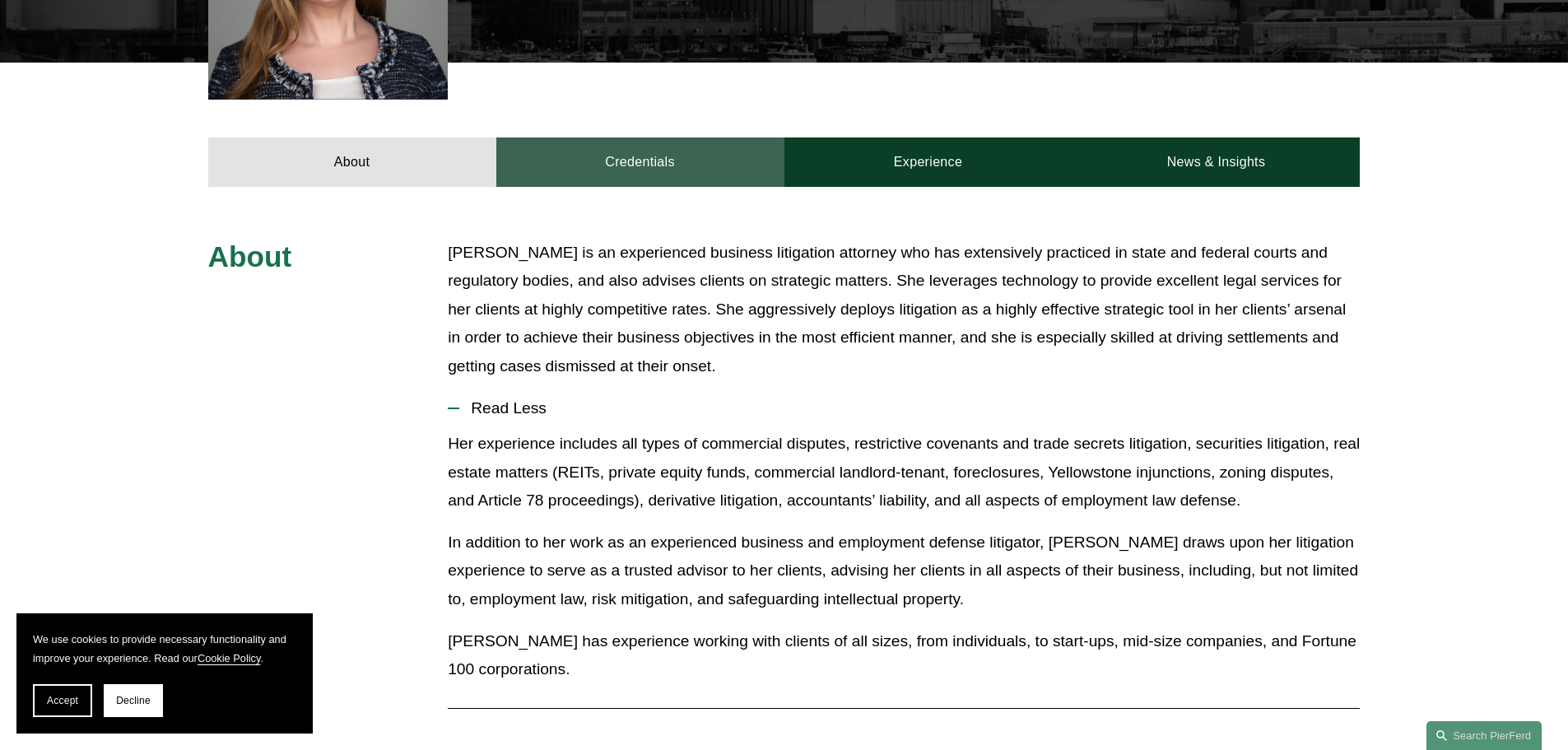
click at [705, 138] on link "Credentials" at bounding box center [640, 163] width 288 height 50
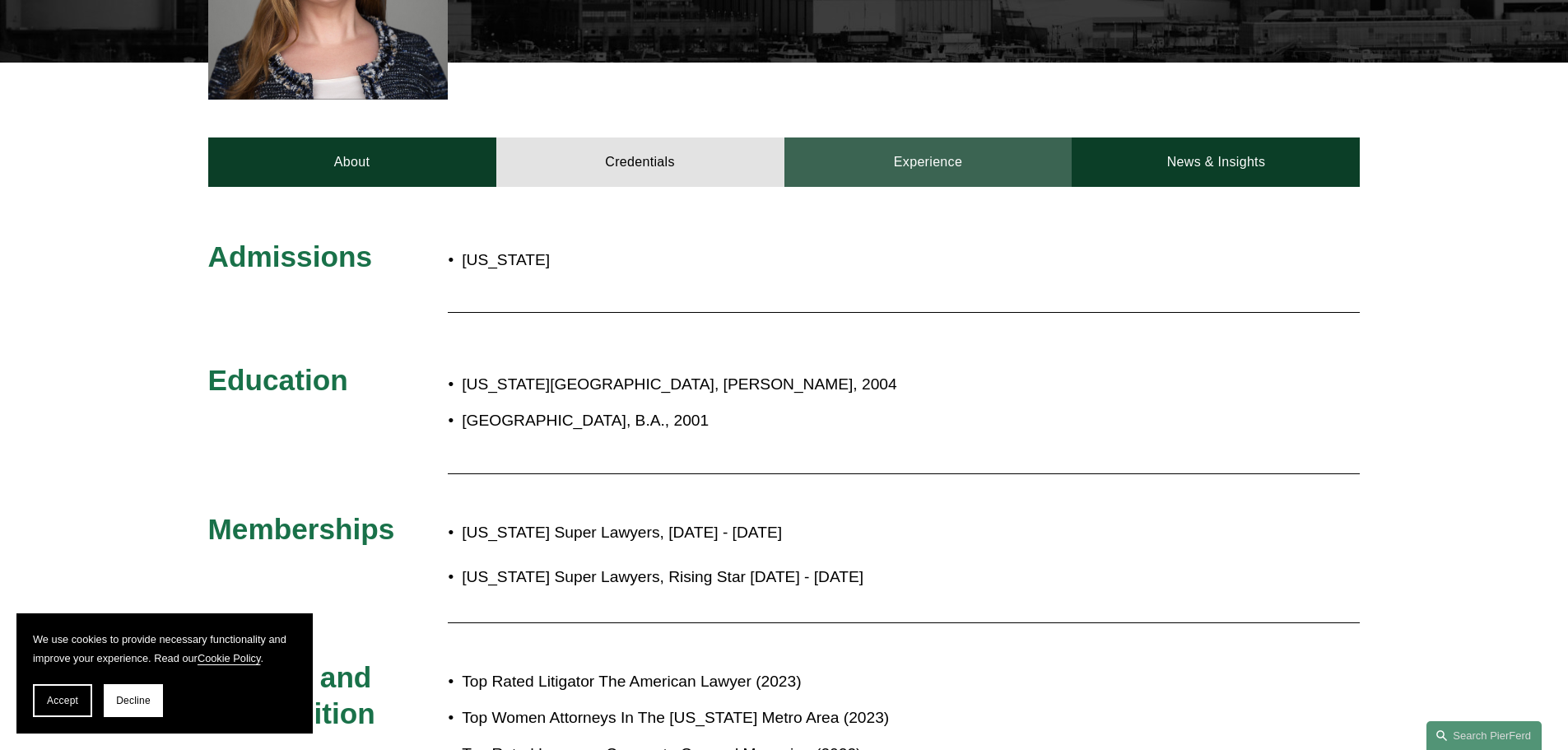
click at [851, 138] on link "Experience" at bounding box center [928, 163] width 288 height 50
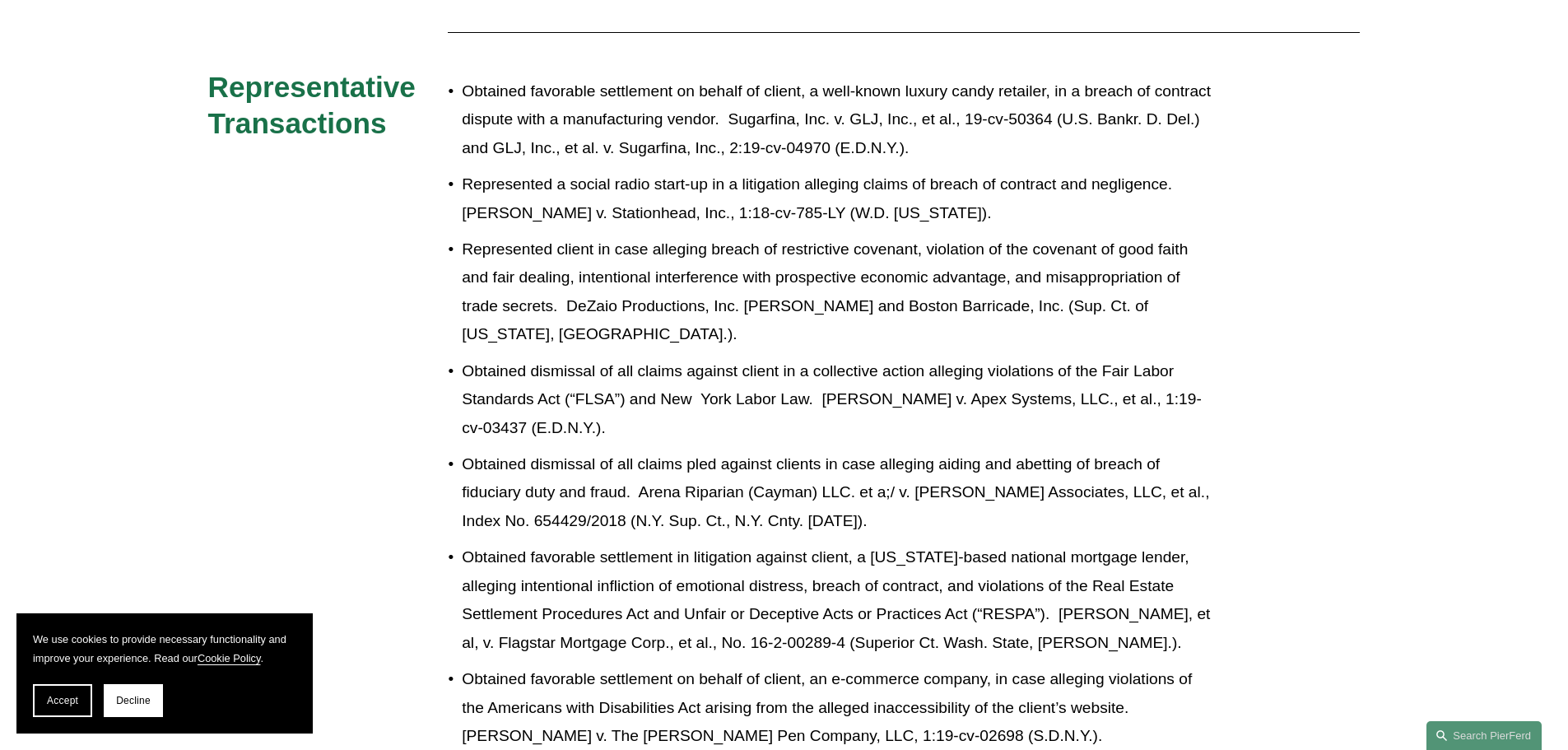
scroll to position [1070, 0]
